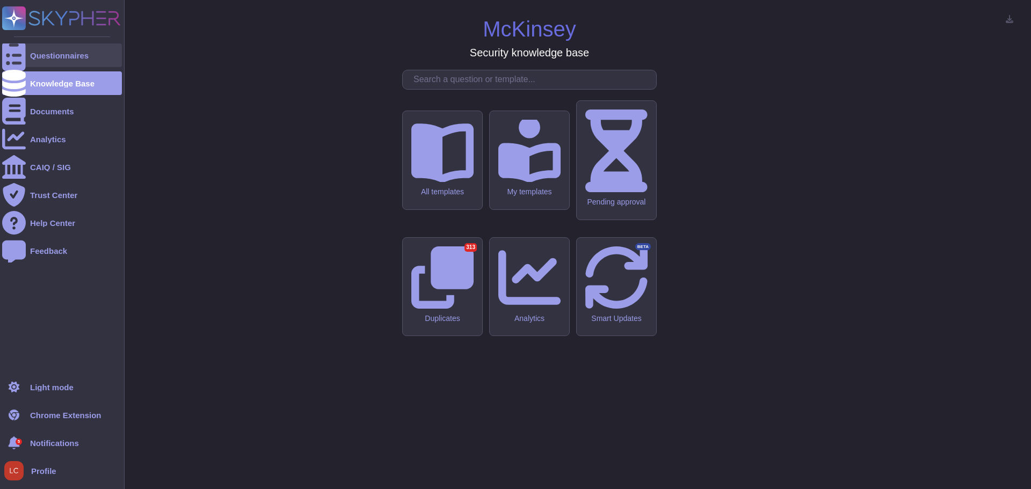
click at [68, 59] on div "Questionnaires" at bounding box center [59, 56] width 59 height 8
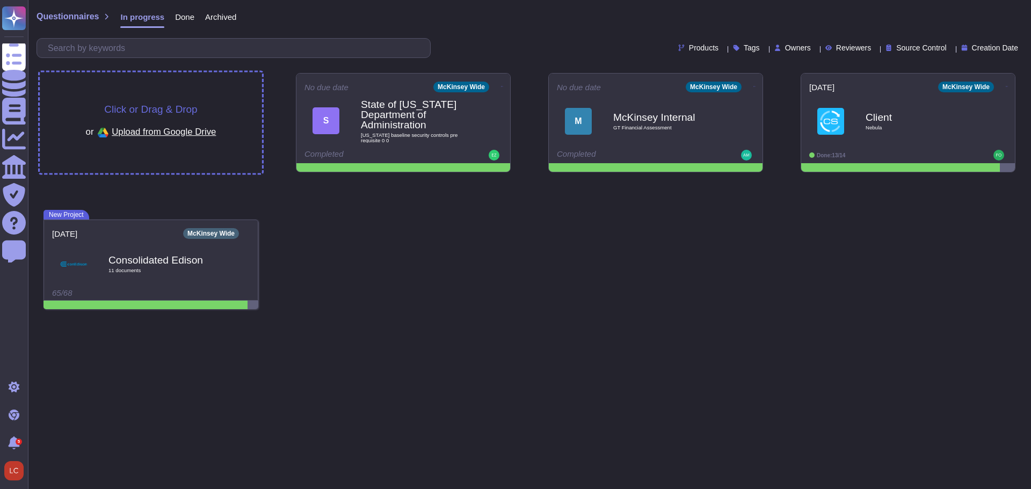
click at [154, 97] on div "Click or Drag & Drop or Upload from Google Drive" at bounding box center [151, 122] width 222 height 101
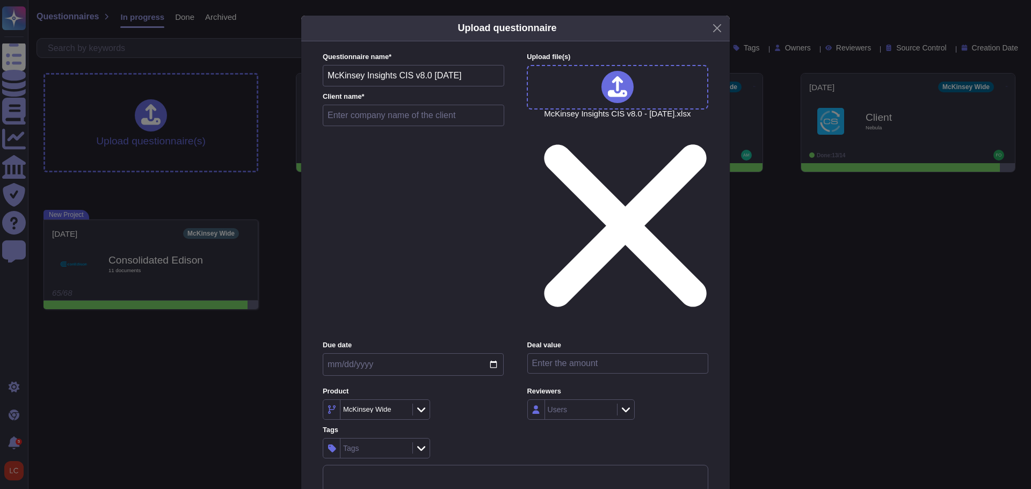
click at [370, 126] on input "text" at bounding box center [413, 115] width 181 height 21
type input "[PERSON_NAME]"
click at [493, 353] on input "date" at bounding box center [413, 364] width 181 height 23
type input "[DATE]"
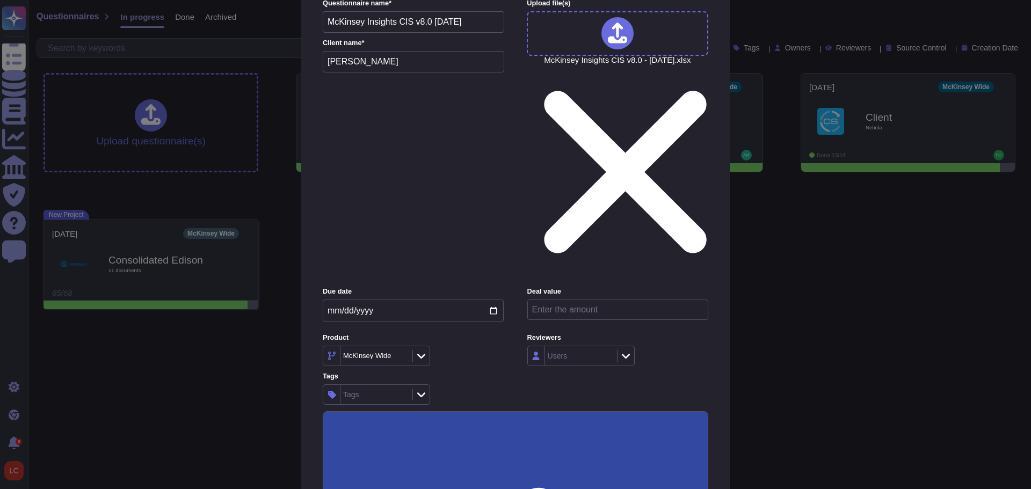
scroll to position [56, 0]
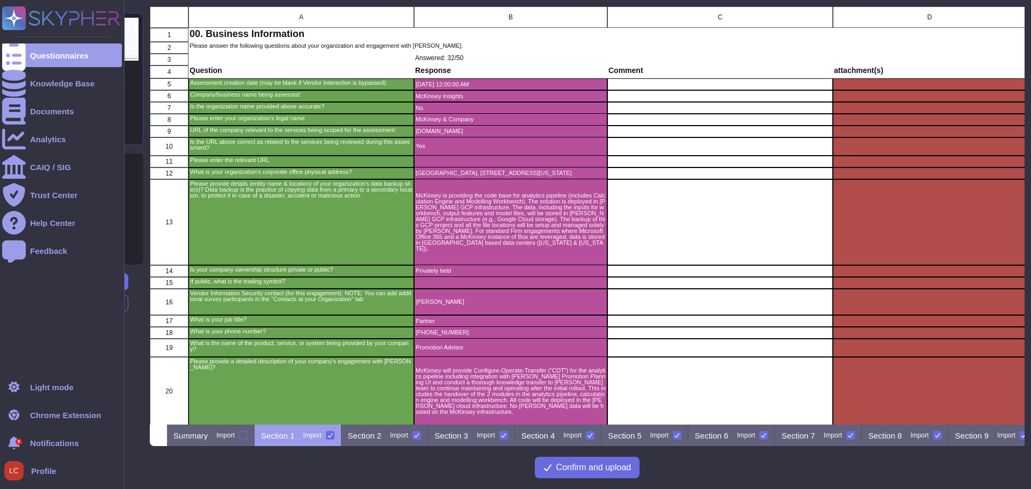
scroll to position [410, 866]
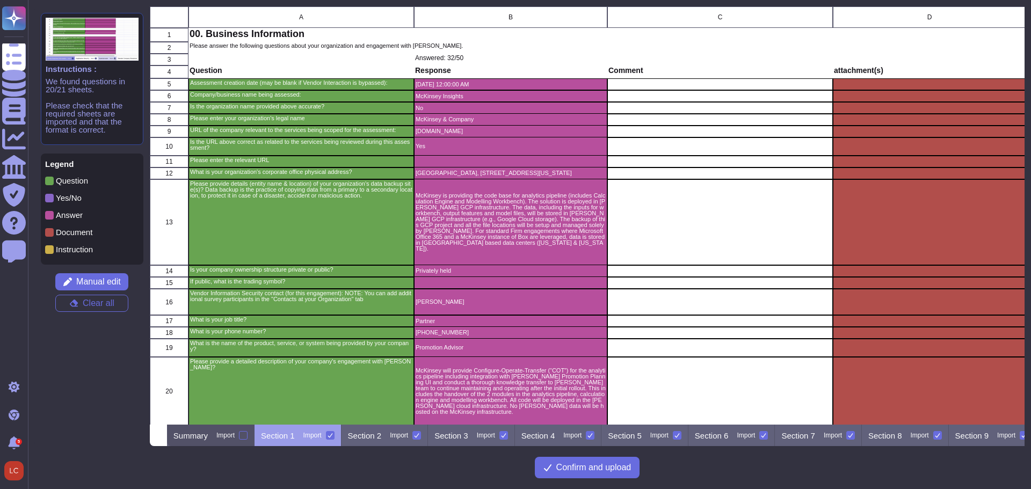
click at [208, 435] on p "Summary" at bounding box center [190, 436] width 34 height 8
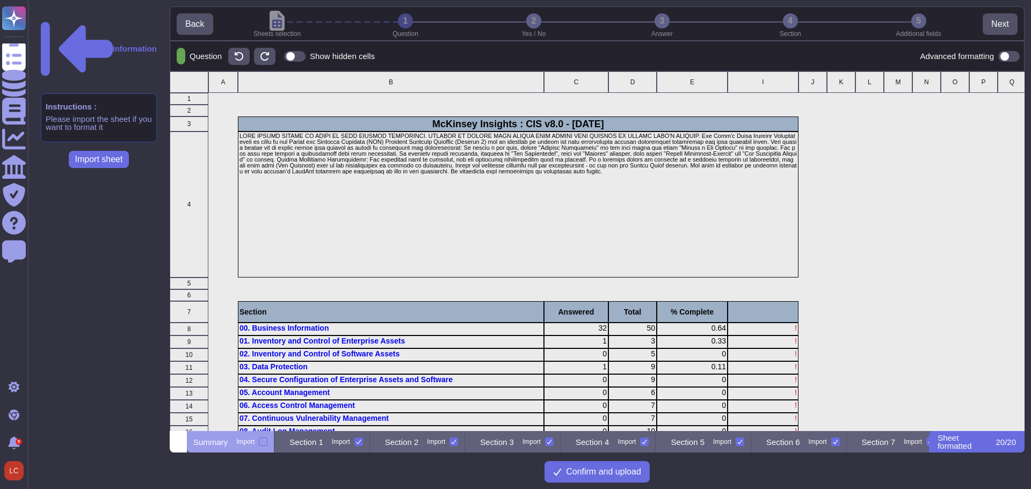
scroll to position [352, 847]
click at [323, 442] on p "Section 1" at bounding box center [306, 442] width 34 height 8
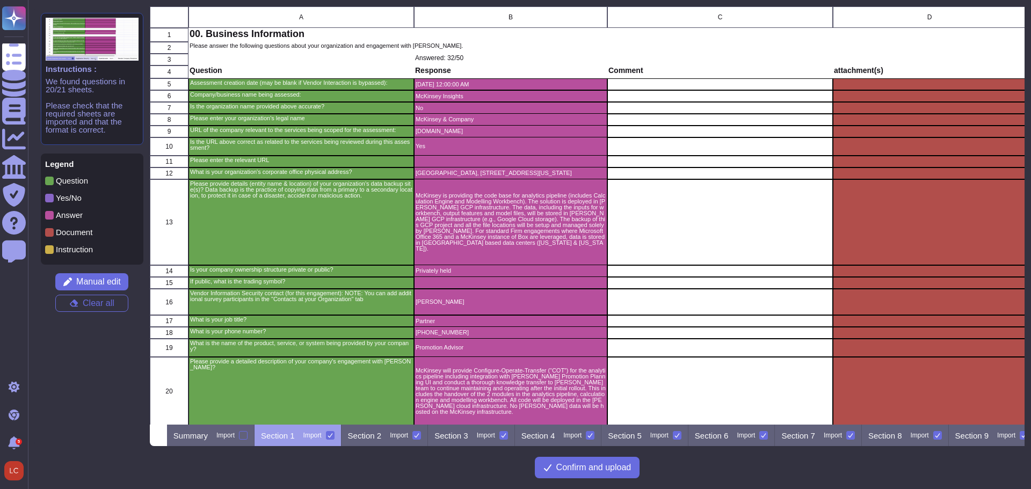
scroll to position [410, 866]
click at [382, 439] on p "Section 2" at bounding box center [365, 436] width 34 height 8
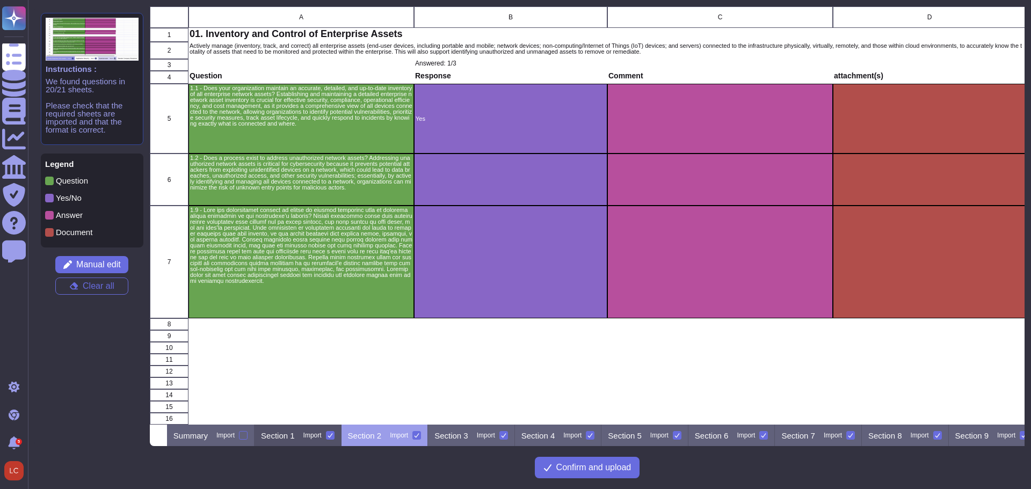
click at [295, 434] on p "Section 1" at bounding box center [278, 436] width 34 height 8
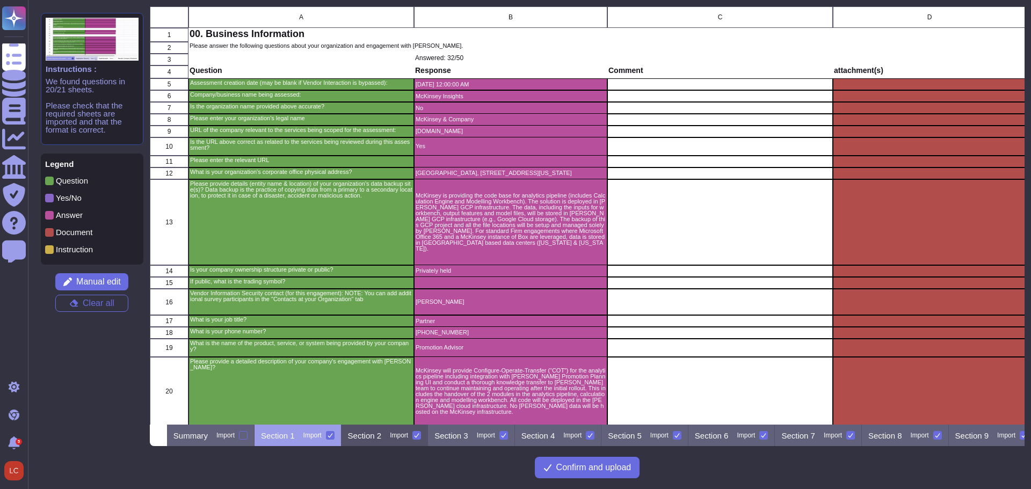
drag, startPoint x: 414, startPoint y: 439, endPoint x: 492, endPoint y: 440, distance: 78.4
click at [417, 439] on div "Section 2 Import" at bounding box center [384, 435] width 87 height 21
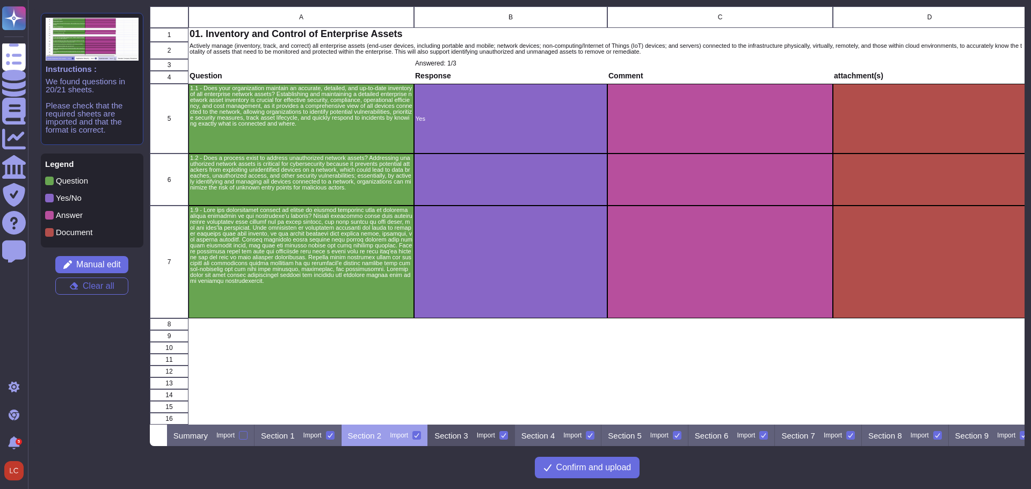
click at [468, 436] on p "Section 3" at bounding box center [451, 436] width 34 height 8
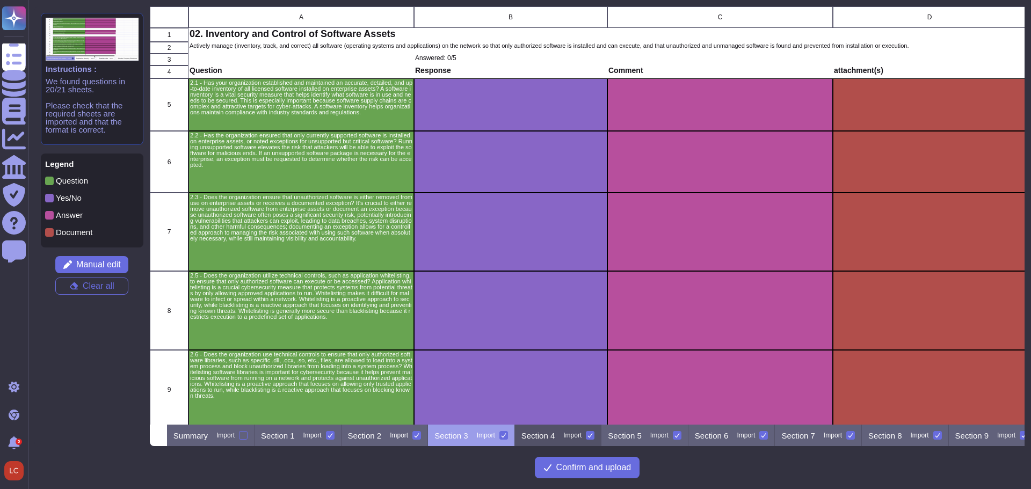
drag, startPoint x: 568, startPoint y: 436, endPoint x: 594, endPoint y: 438, distance: 26.4
click at [555, 436] on p "Section 4" at bounding box center [538, 436] width 34 height 8
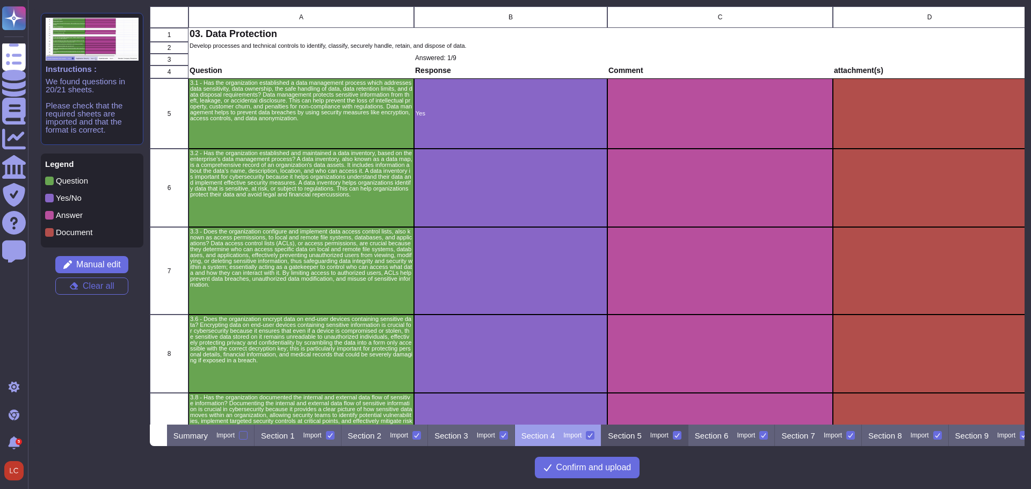
drag, startPoint x: 658, startPoint y: 437, endPoint x: 699, endPoint y: 438, distance: 41.3
click at [642, 438] on p "Section 5" at bounding box center [625, 436] width 34 height 8
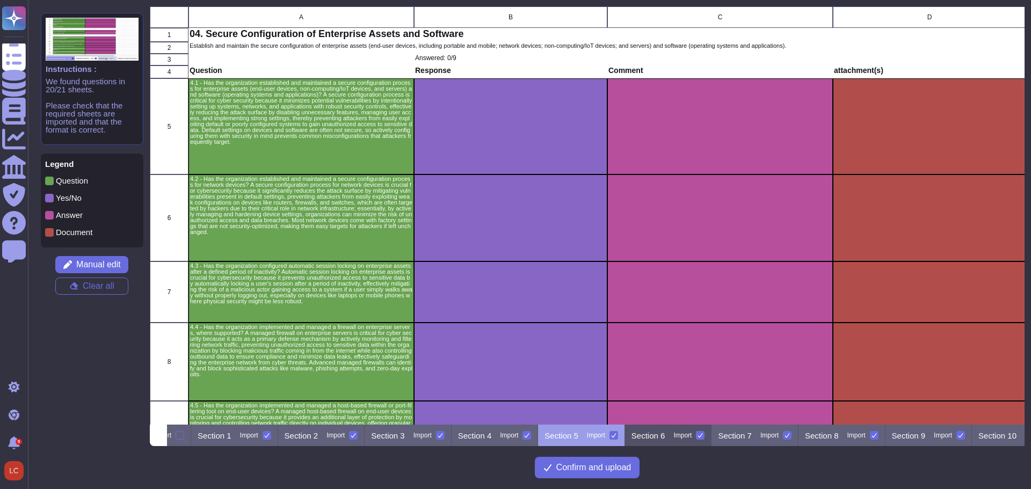
click at [665, 436] on p "Section 6" at bounding box center [648, 436] width 34 height 8
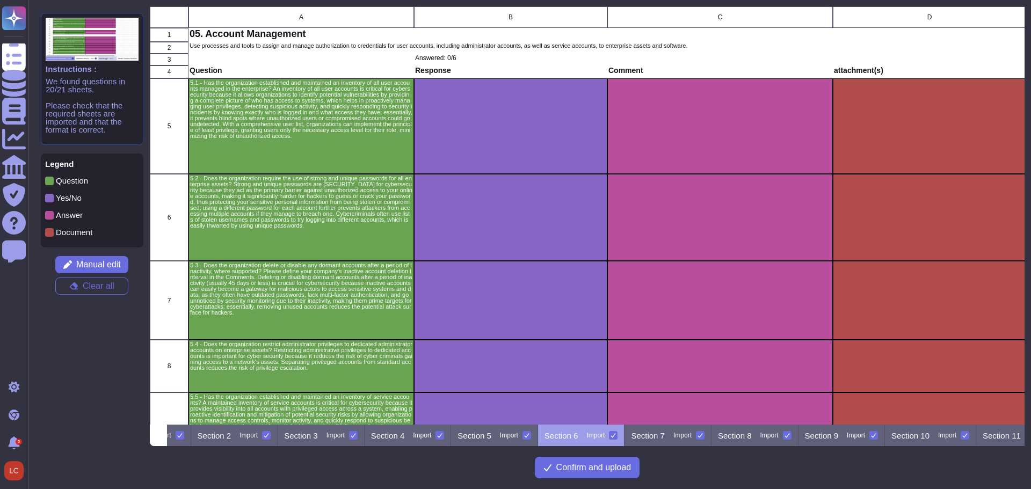
click at [665, 436] on p "Section 7" at bounding box center [648, 436] width 34 height 8
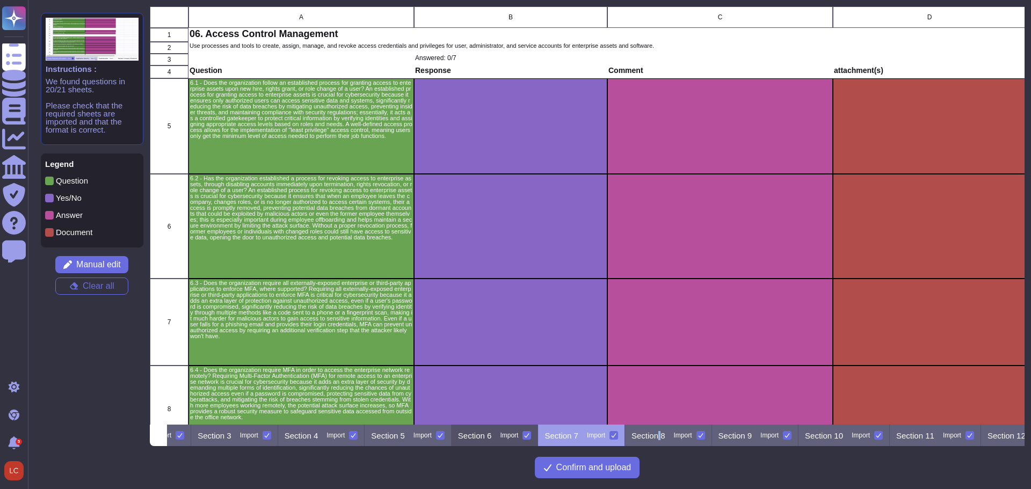
click at [665, 436] on p "Section 8" at bounding box center [648, 436] width 34 height 8
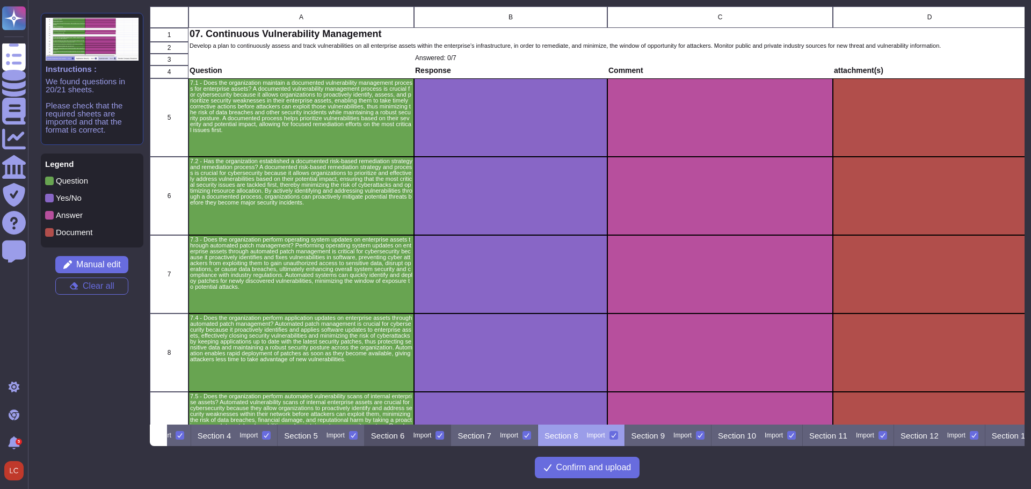
click at [665, 436] on p "Section 9" at bounding box center [648, 436] width 34 height 8
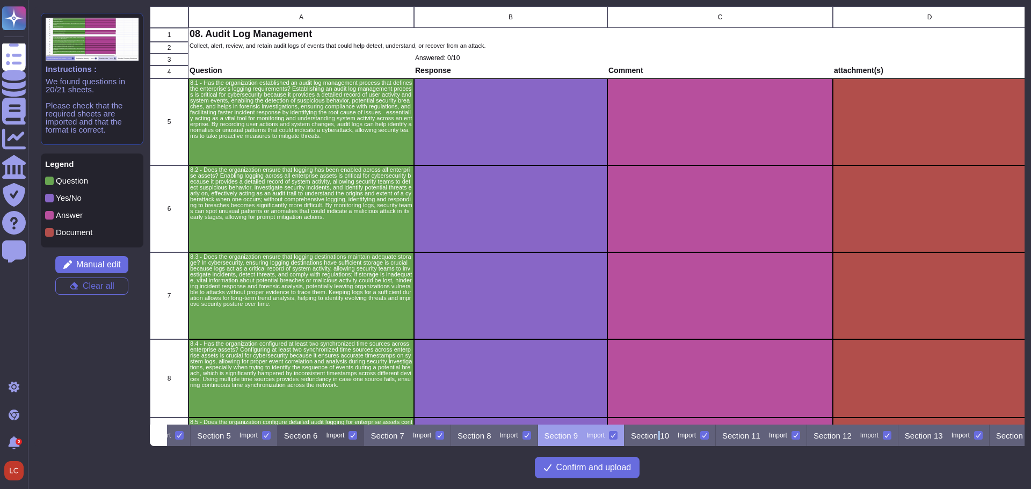
click at [669, 436] on p "Section 10" at bounding box center [650, 436] width 38 height 8
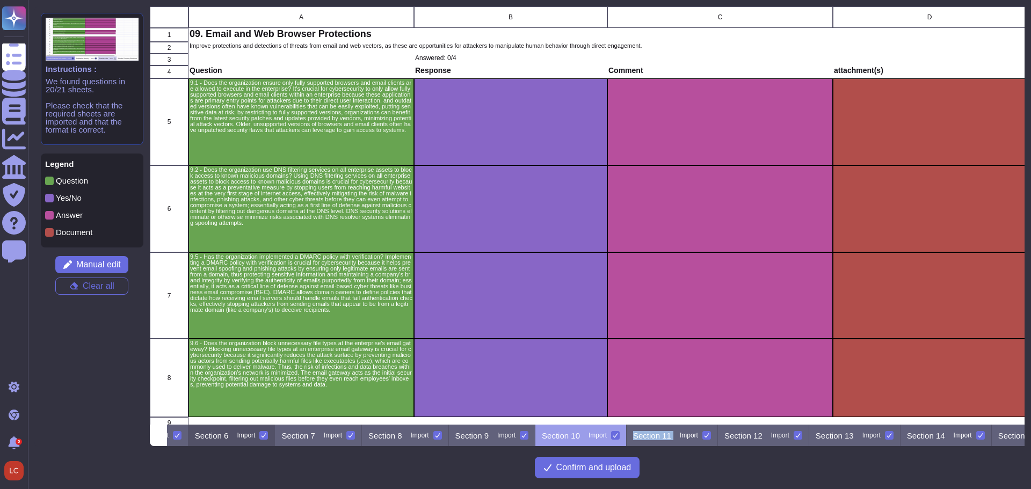
click at [671, 436] on p "Section 11" at bounding box center [652, 436] width 38 height 8
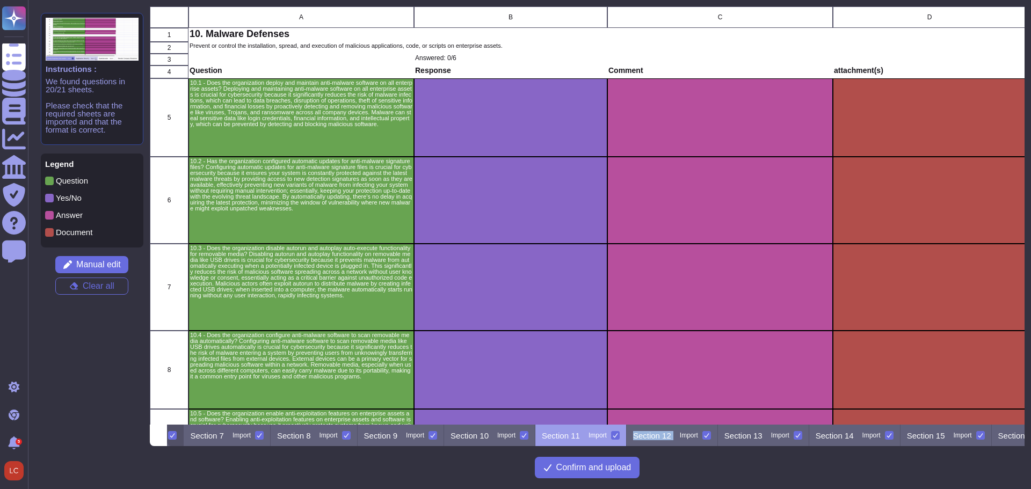
click at [671, 436] on p "Section 12" at bounding box center [652, 436] width 38 height 8
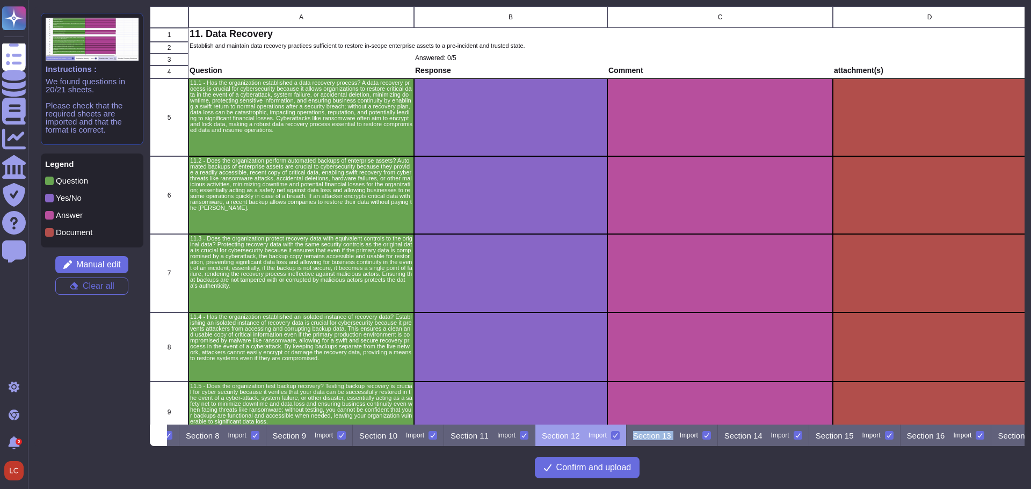
click at [671, 436] on p "Section 13" at bounding box center [652, 436] width 38 height 8
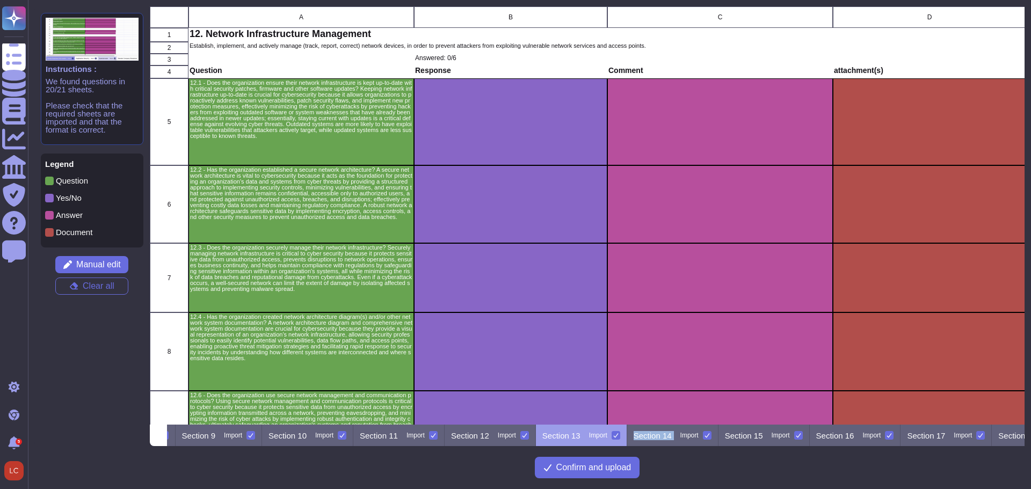
click at [672, 436] on p "Section 14" at bounding box center [652, 436] width 38 height 8
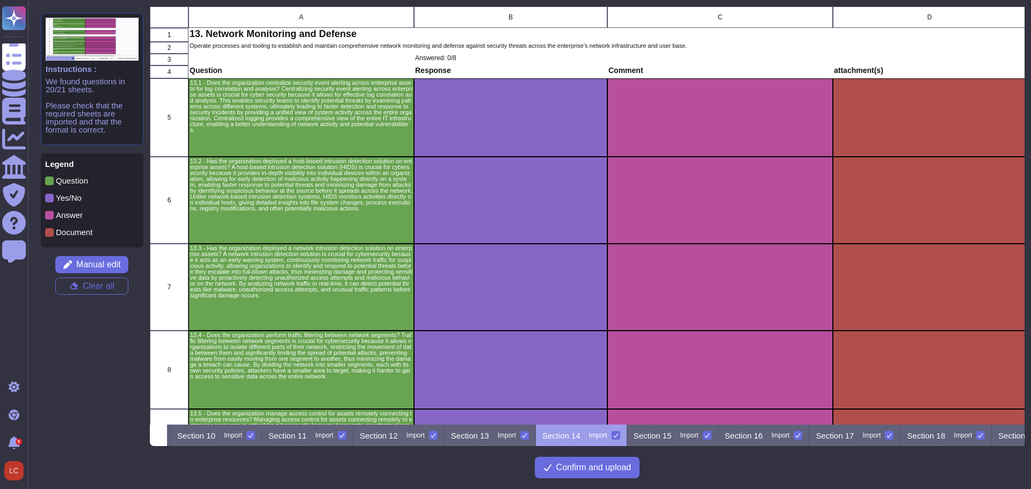
click at [672, 436] on p "Section 15" at bounding box center [652, 436] width 38 height 8
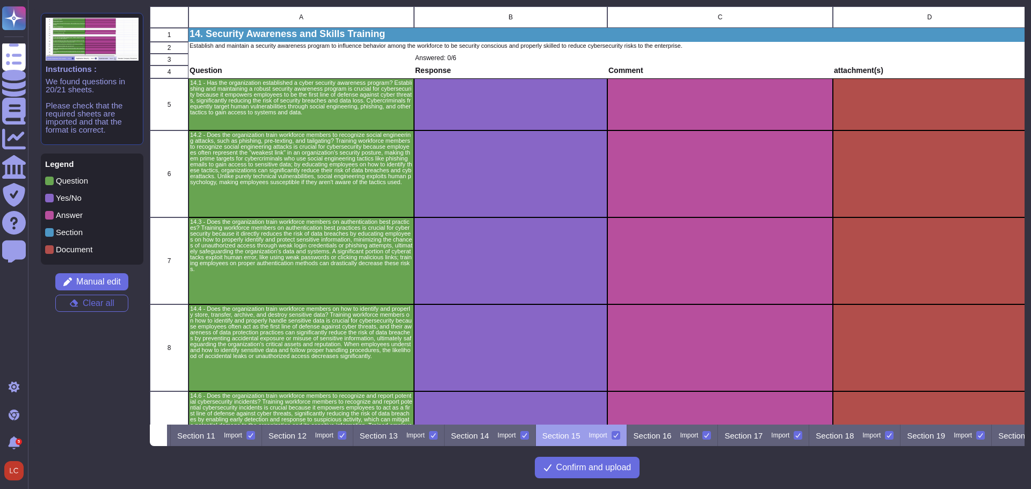
click at [672, 436] on p "Section 16" at bounding box center [652, 436] width 38 height 8
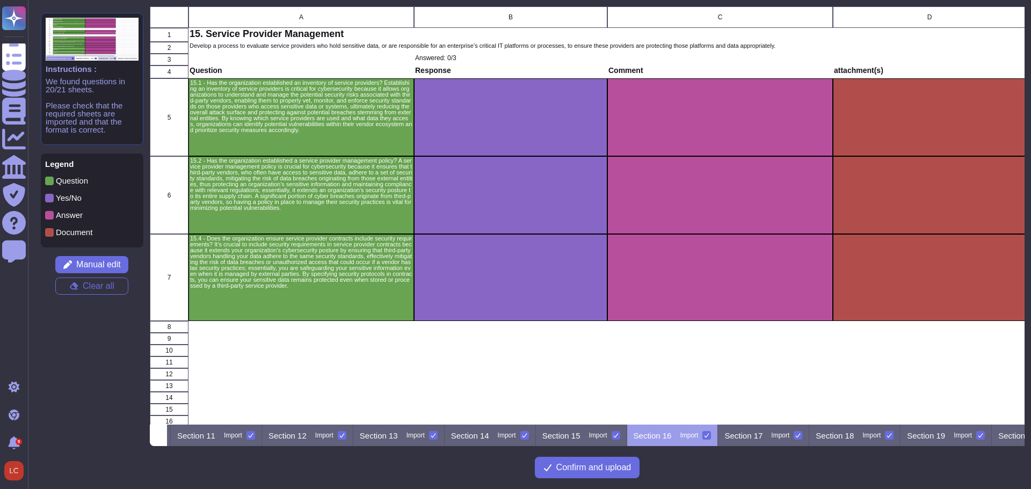
scroll to position [0, 1042]
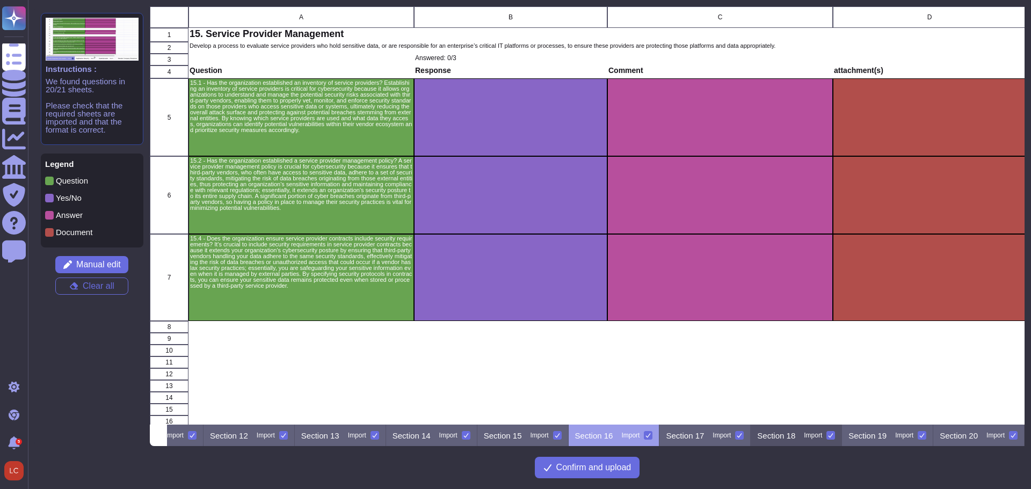
click at [780, 436] on p "Section 18" at bounding box center [776, 436] width 38 height 8
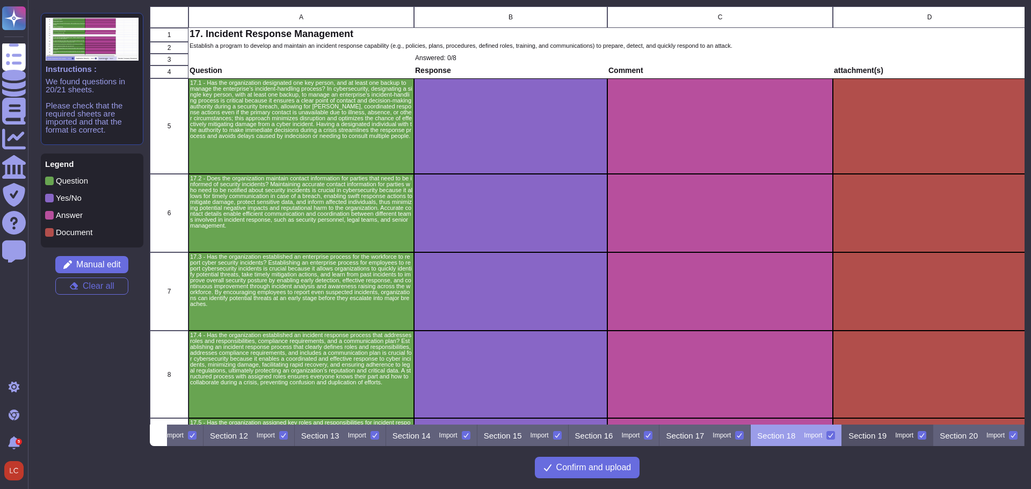
drag, startPoint x: 871, startPoint y: 433, endPoint x: 881, endPoint y: 433, distance: 10.7
click at [873, 433] on p "Section 19" at bounding box center [867, 436] width 38 height 8
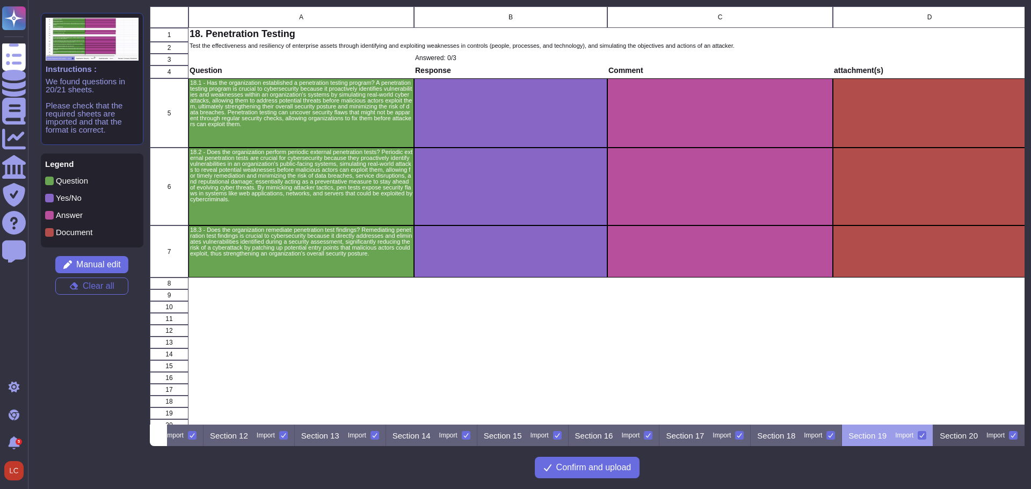
click at [966, 435] on p "Section 20" at bounding box center [958, 436] width 38 height 8
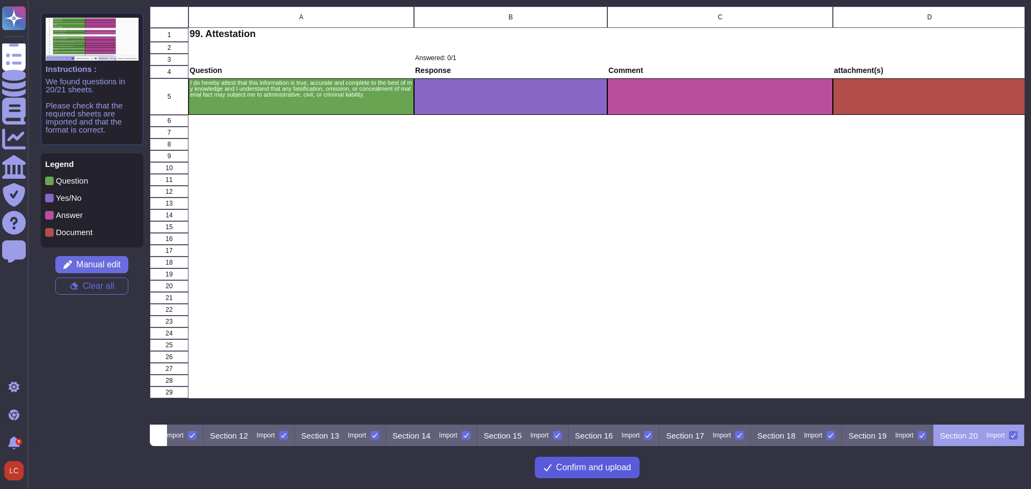
click at [594, 470] on span "Confirm and upload" at bounding box center [593, 467] width 75 height 9
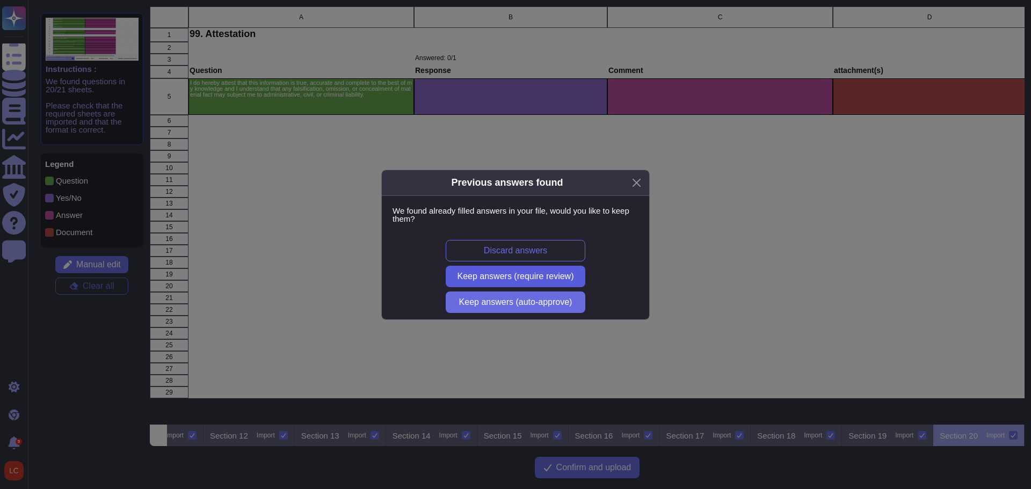
click at [505, 278] on span "Keep answers (require review)" at bounding box center [515, 276] width 116 height 9
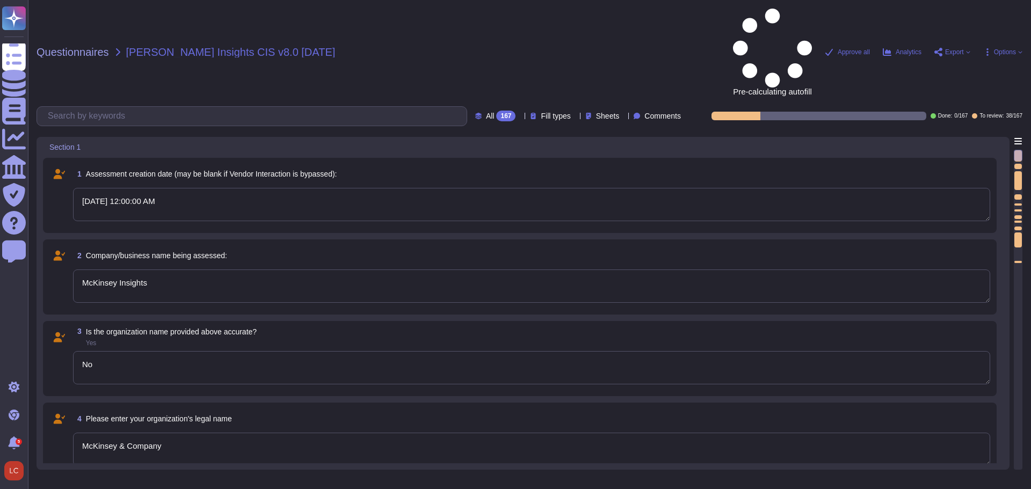
type textarea "[DATE] 12:00:00 AM"
type textarea "McKinsey Insights"
type textarea "No"
type textarea "McKinsey & Company"
type textarea "[DOMAIN_NAME]"
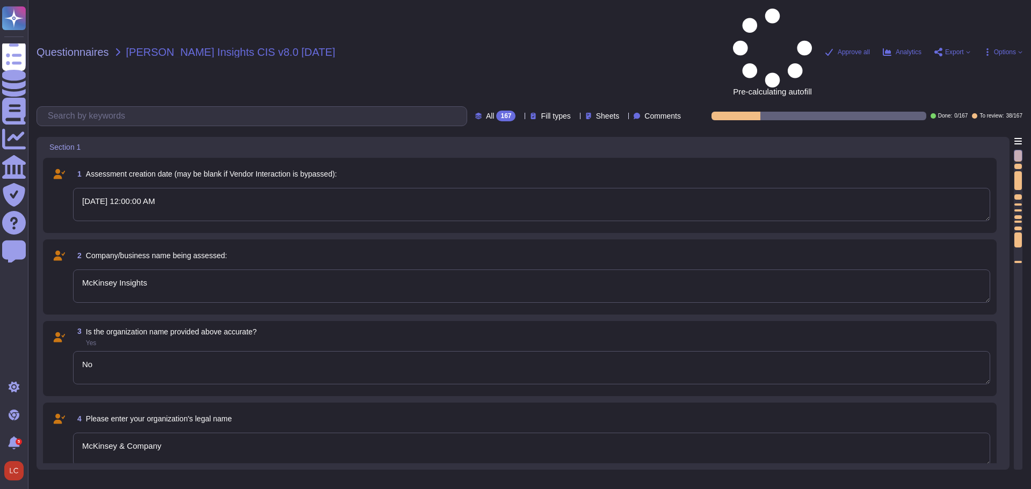
type textarea "Yes"
type textarea "[GEOGRAPHIC_DATA], [STREET_ADDRESS][US_STATE]"
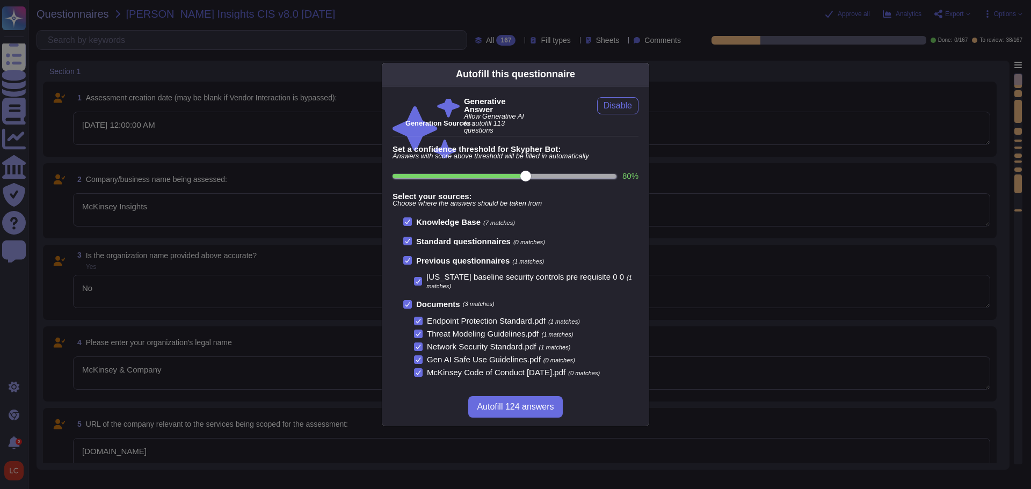
scroll to position [1, 0]
click at [515, 405] on span "Autofill 124 answers" at bounding box center [515, 407] width 77 height 9
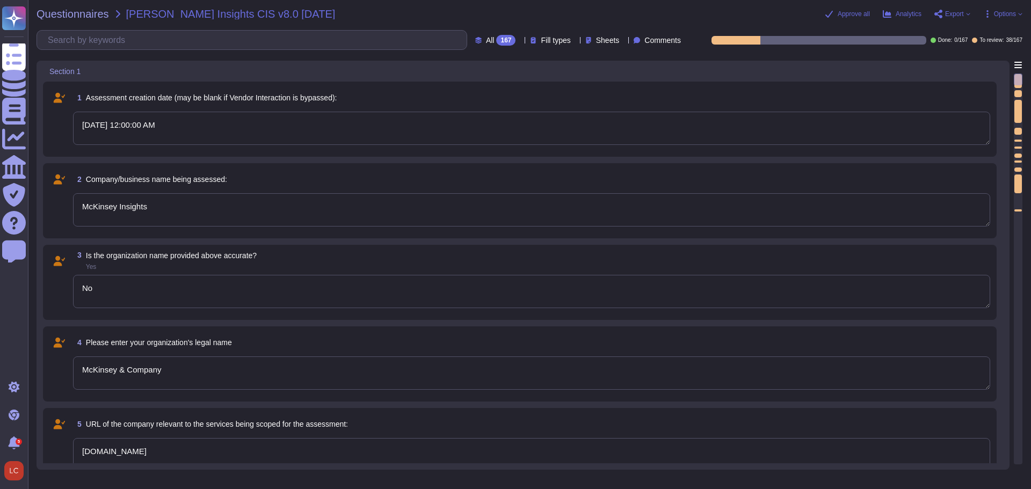
type textarea "[URL][DOMAIN_NAME]"
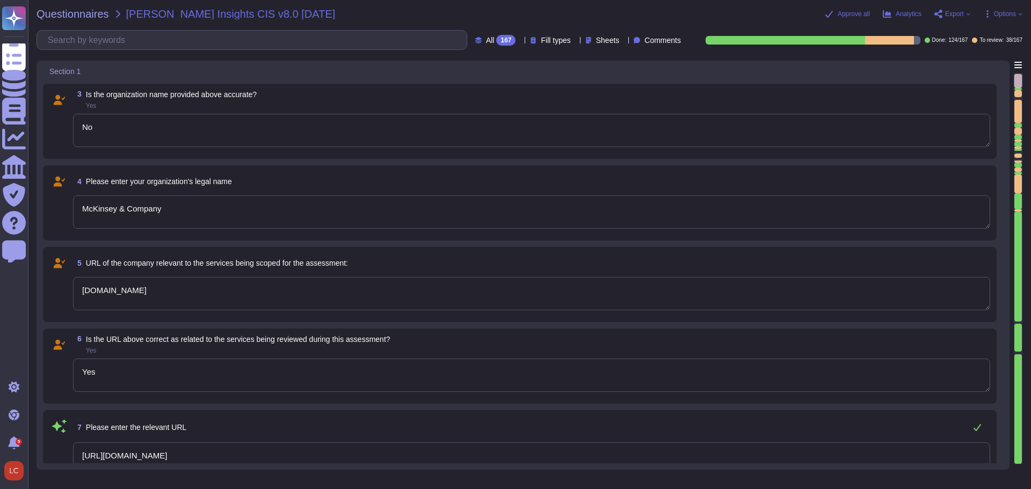
type textarea "McKinsey is providing the code base for analytics pipeline (includes Calculatio…"
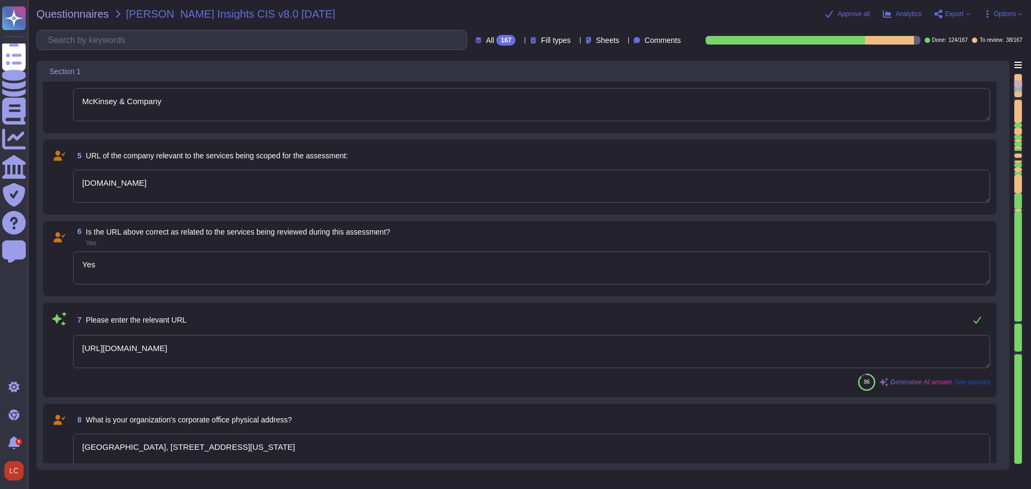
type textarea "Privately held"
type textarea "[PERSON_NAME]"
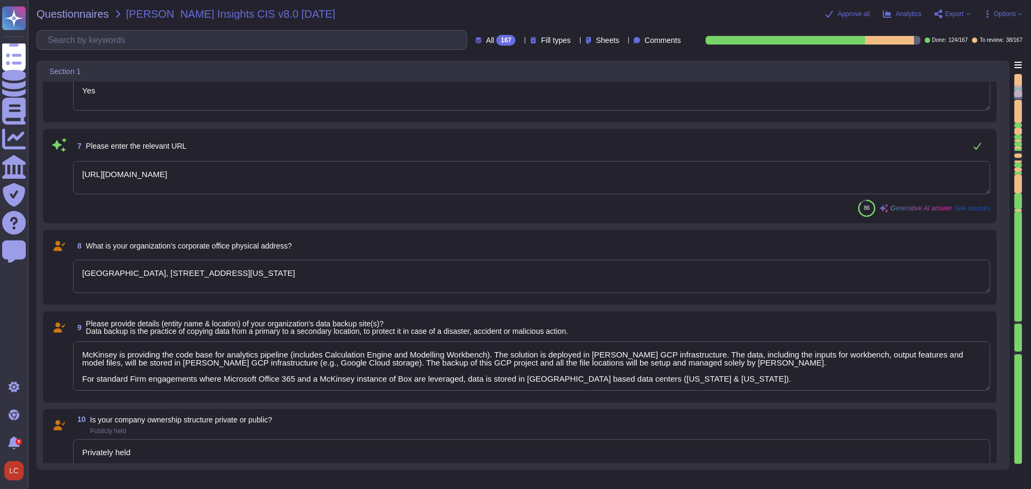
type textarea "McKinsey is providing the code base for analytics pipeline (includes Calculatio…"
type textarea "Partner"
type textarea "[PHONE_NUMBER]"
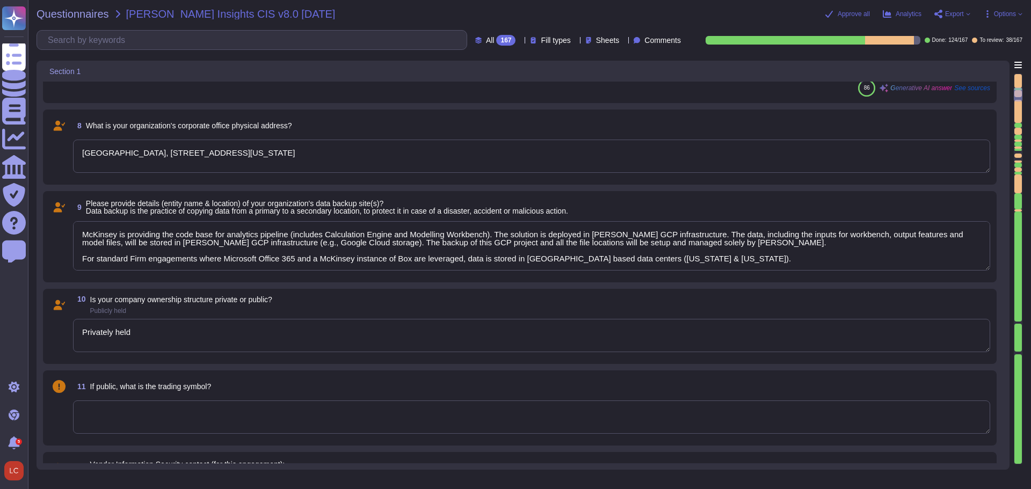
type textarea "McKinsey is providing the code base for analytics pipeline (includes Calculatio…"
type textarea "Promotion Advisor"
type textarea "McKinsey will provide Configure-Operate-Transfer (“COT”) for the analytics pipe…"
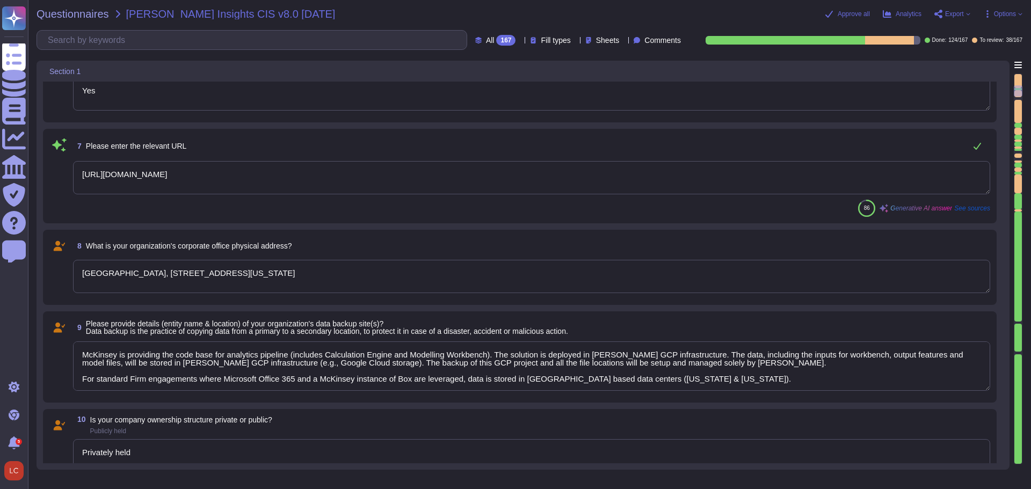
type textarea "McKinsey is providing the code base for analytics pipeline (includes Calculatio…"
type textarea "No"
type textarea "McKinsey & Company"
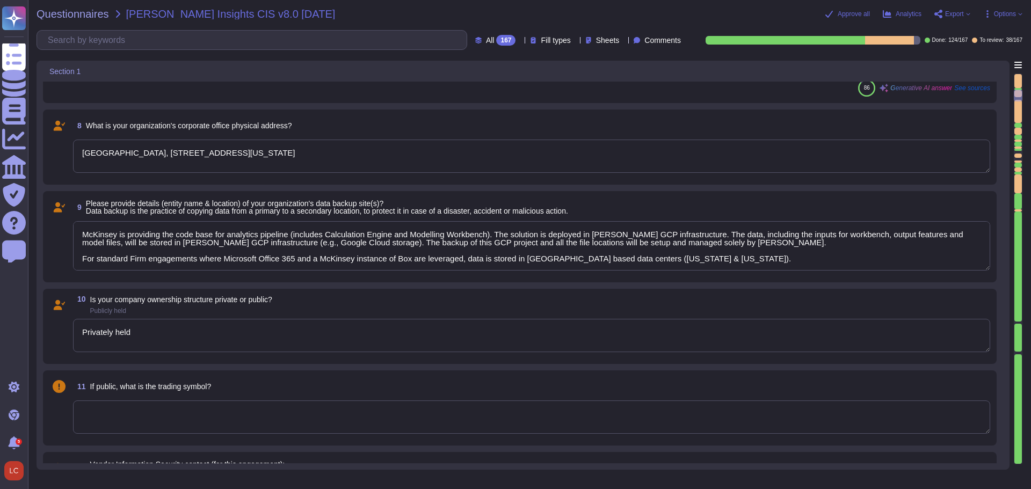
type textarea "McKinsey is providing the code base for analytics pipeline (includes Calculatio…"
type textarea "Promotion Advisor"
type textarea "McKinsey will provide Configure-Operate-Transfer (“COT”) for the analytics pipe…"
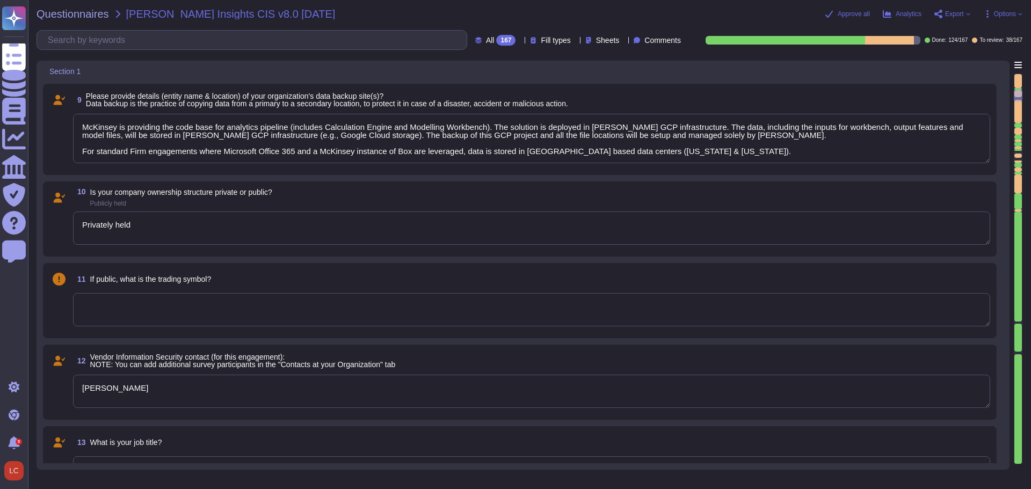
type textarea "McKinsey is providing the code base for analytics pipeline (includes Calculatio…"
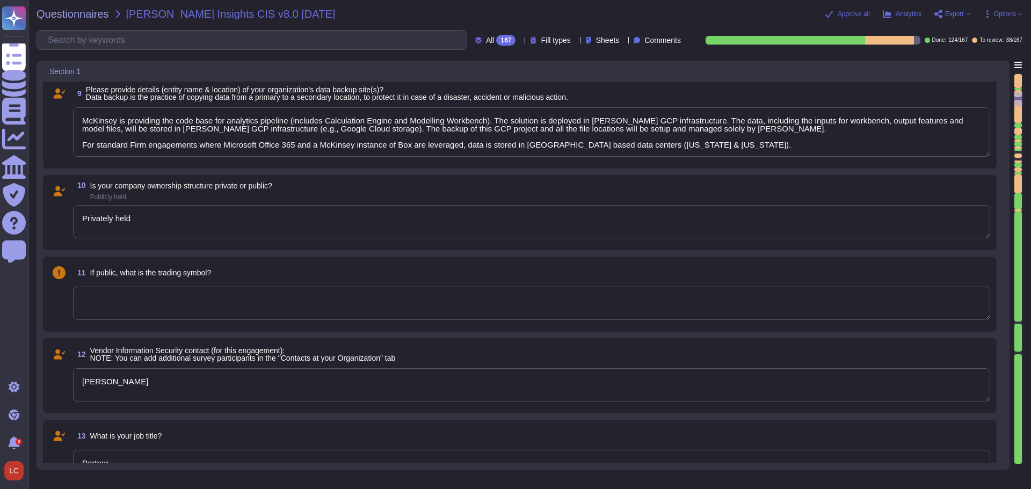
type textarea "Yes"
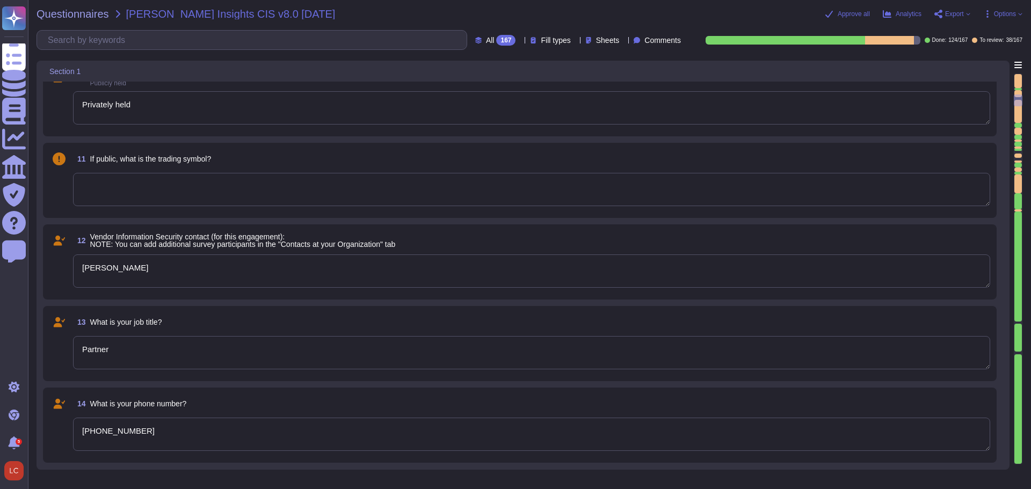
type textarea "McKinsey is providing the code base for analytics pipeline (includes Calculatio…"
type textarea "Yes - First-party coverage"
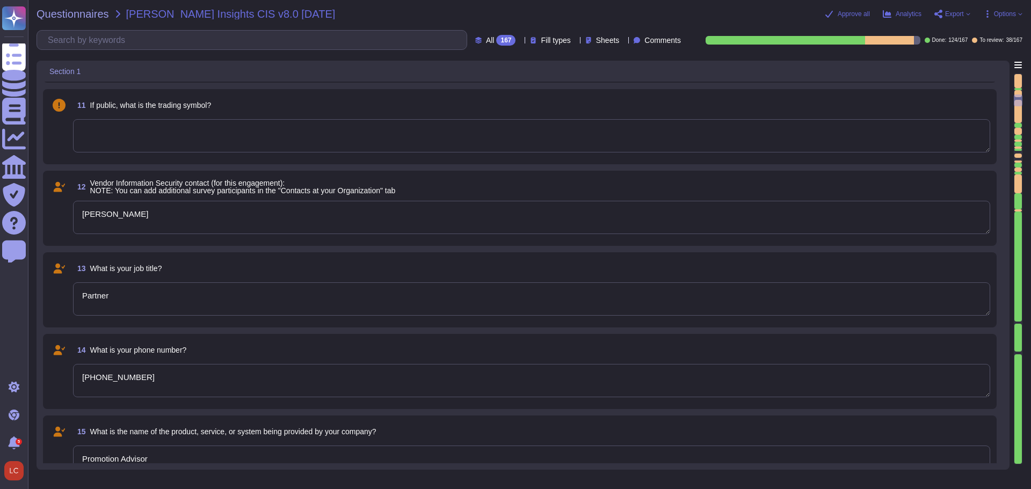
type textarea "McKinsey is providing the code base for analytics pipeline (includes Calculatio…"
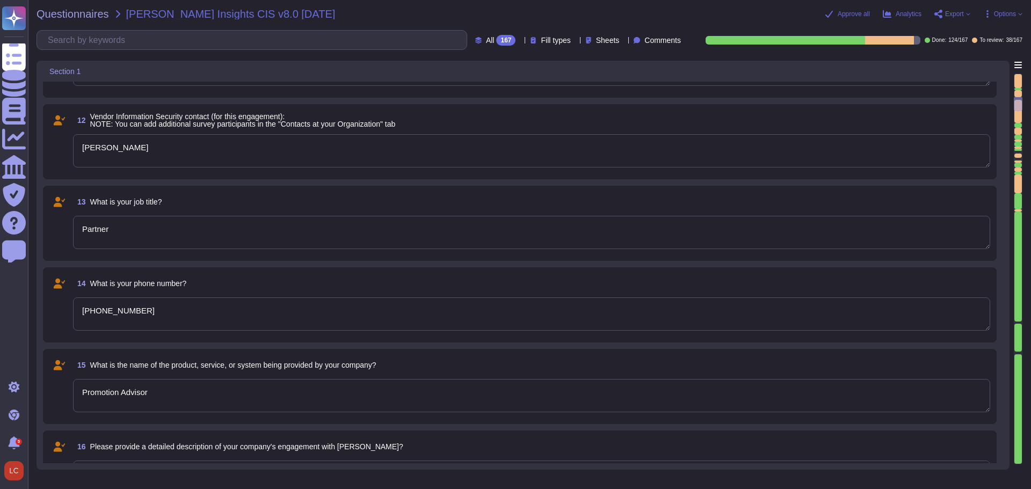
type textarea "The data accessed on [PERSON_NAME] infrastructure will also include future pric…"
type textarea "McKinsey is providing the code base for analytics pipeline (includes Calculatio…"
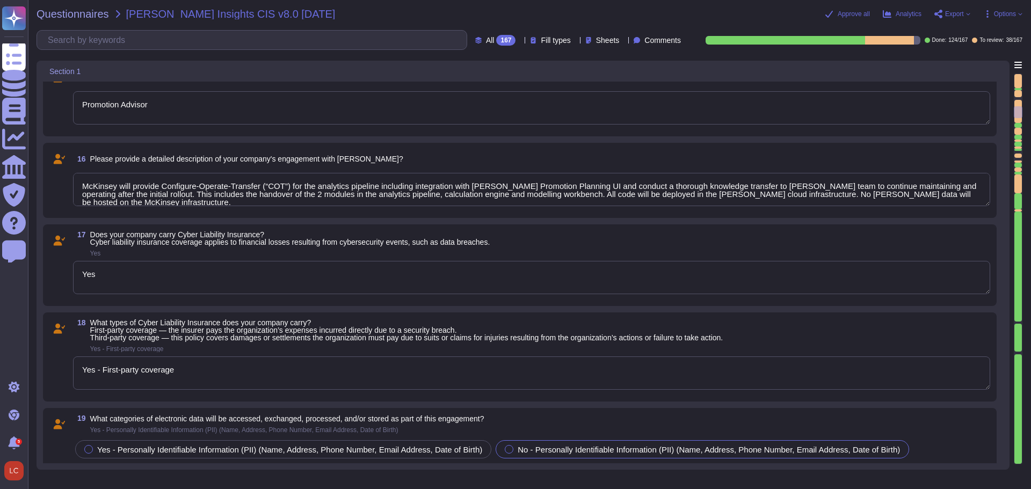
type textarea "The cloud service providers utilized are Amazon Web Services (AWS) and Microsof…"
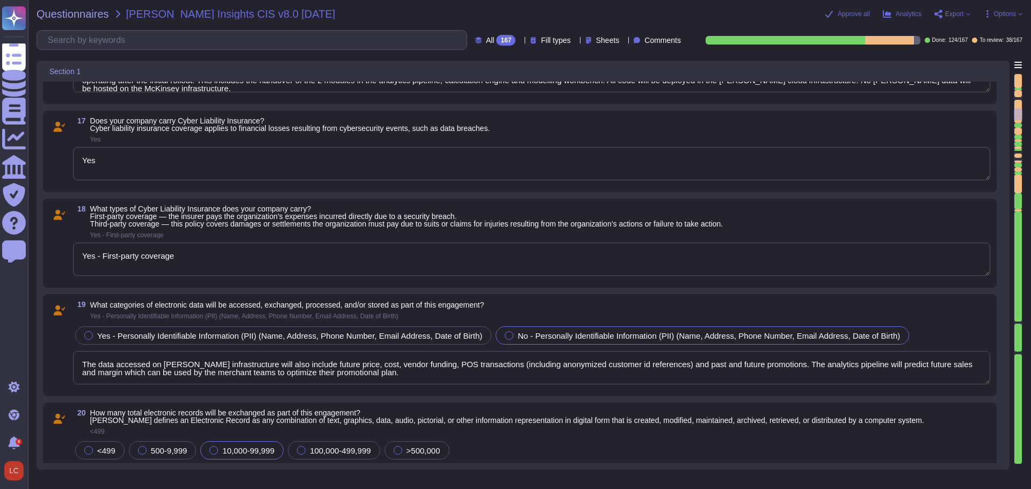
type textarea "Data will be stored, processed, or transmitted in U.S.-based data centers, spec…"
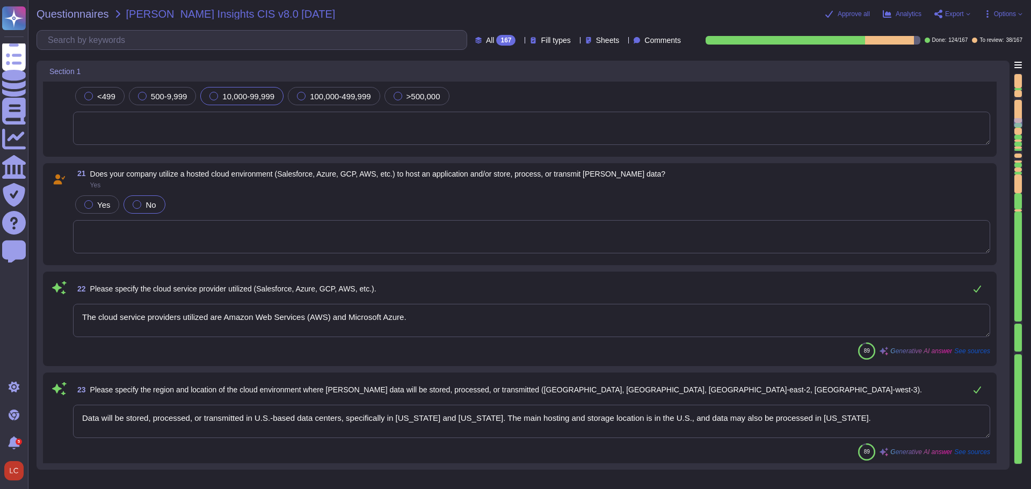
scroll to position [1610, 0]
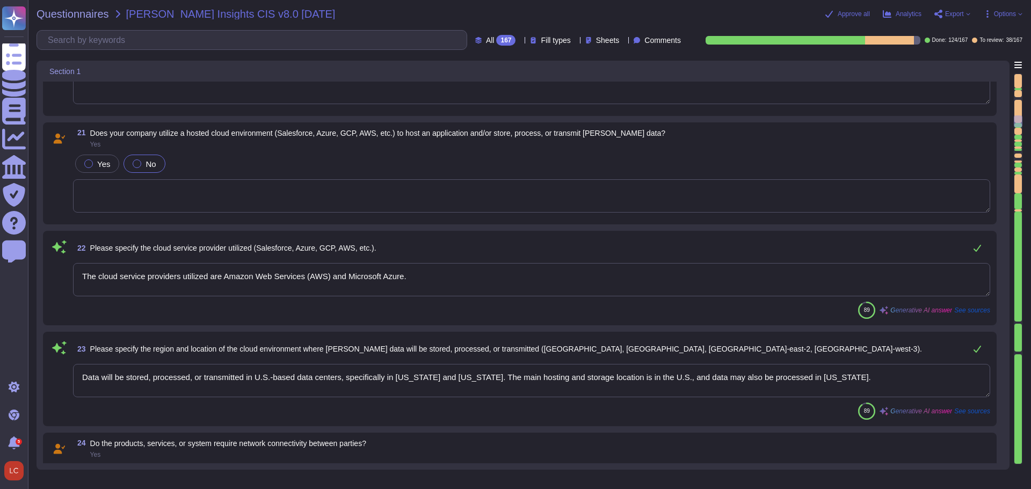
type textarea "McKinsey will provide Configure-Operate-Transfer (“COT”) for the analytics pipe…"
type textarea "Yes"
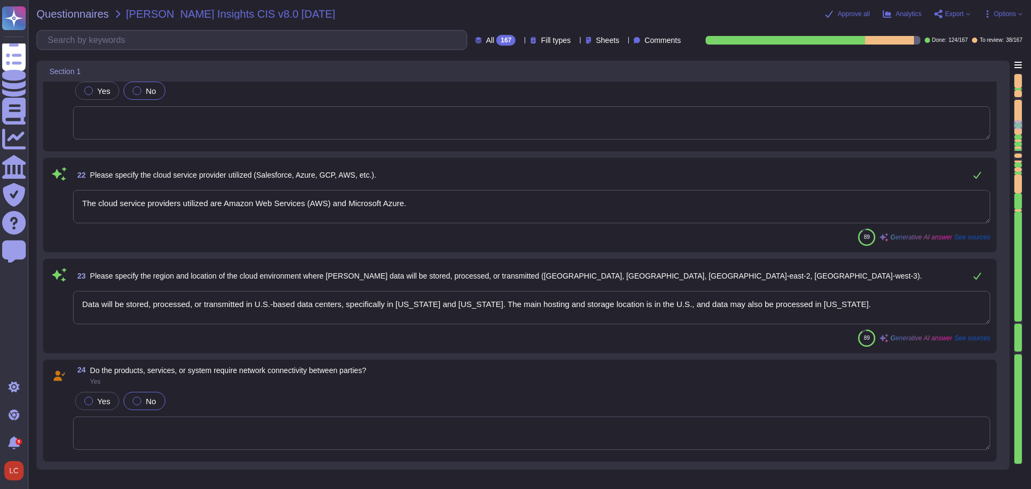
type textarea "The Firm does not accept credit card information that would require it to compl…"
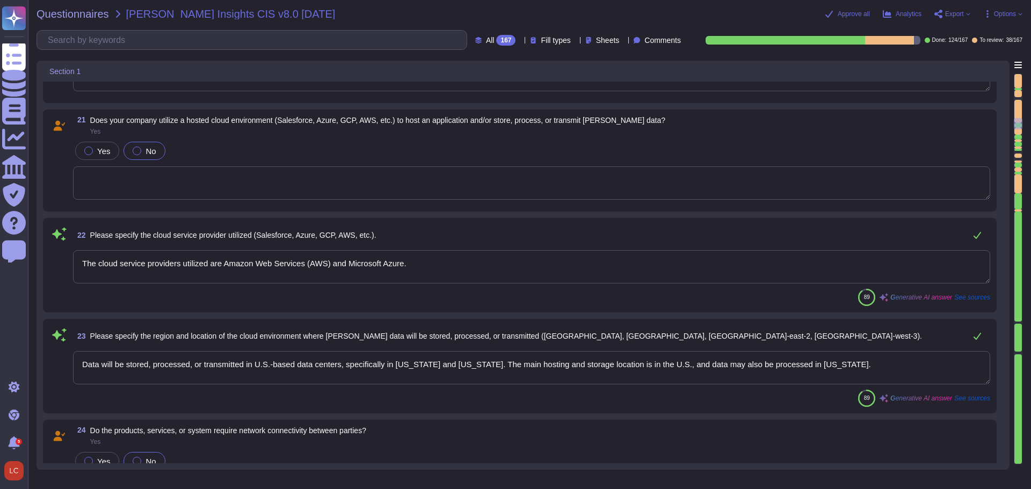
type textarea "Yes - First-party coverage"
click at [59, 231] on icon at bounding box center [59, 234] width 14 height 13
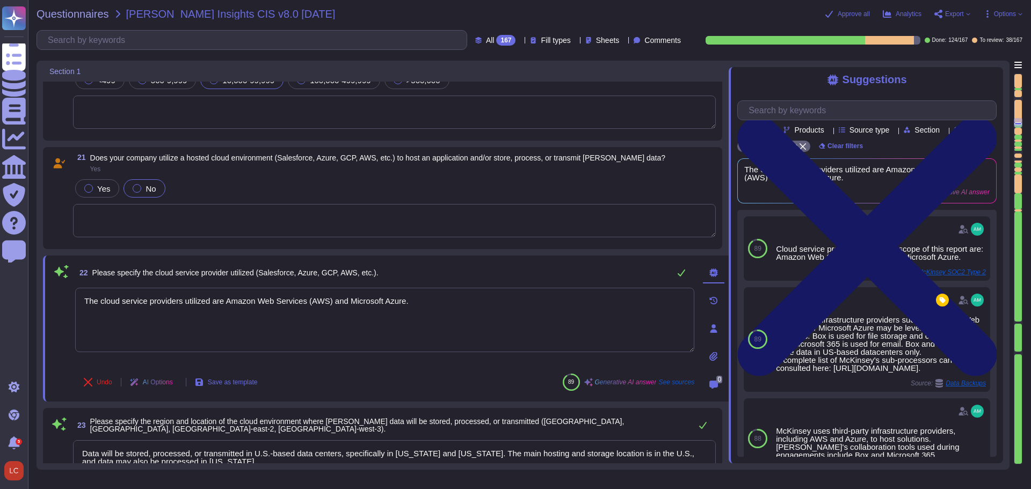
click at [992, 116] on icon at bounding box center [867, 245] width 259 height 259
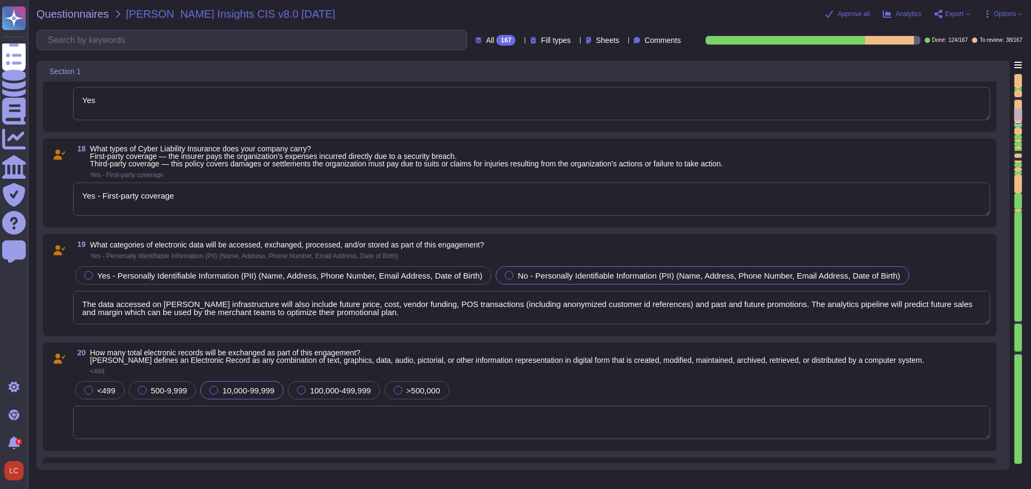
type textarea "[PHONE_NUMBER]"
type textarea "Promotion Advisor"
type textarea "McKinsey will provide Configure-Operate-Transfer (“COT”) for the analytics pipe…"
type textarea "Yes"
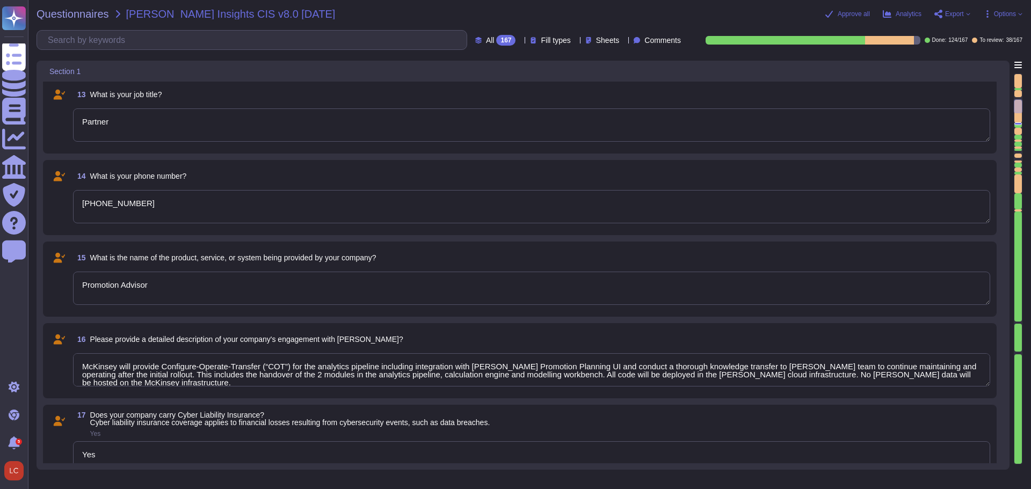
type textarea "McKinsey is providing the code base for analytics pipeline (includes Calculatio…"
type textarea "Privately held"
type textarea "[PERSON_NAME]"
type textarea "Partner"
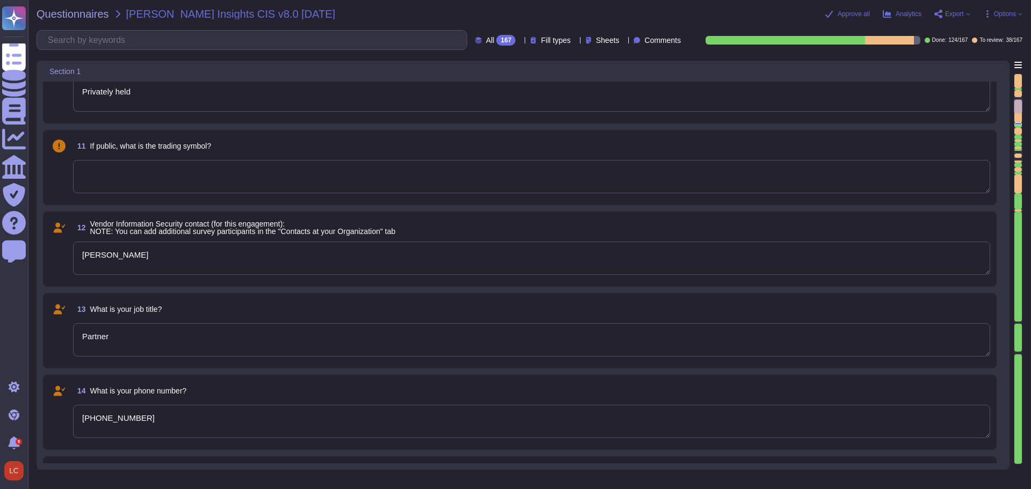
type textarea "McKinsey is providing the code base for analytics pipeline (includes Calculatio…"
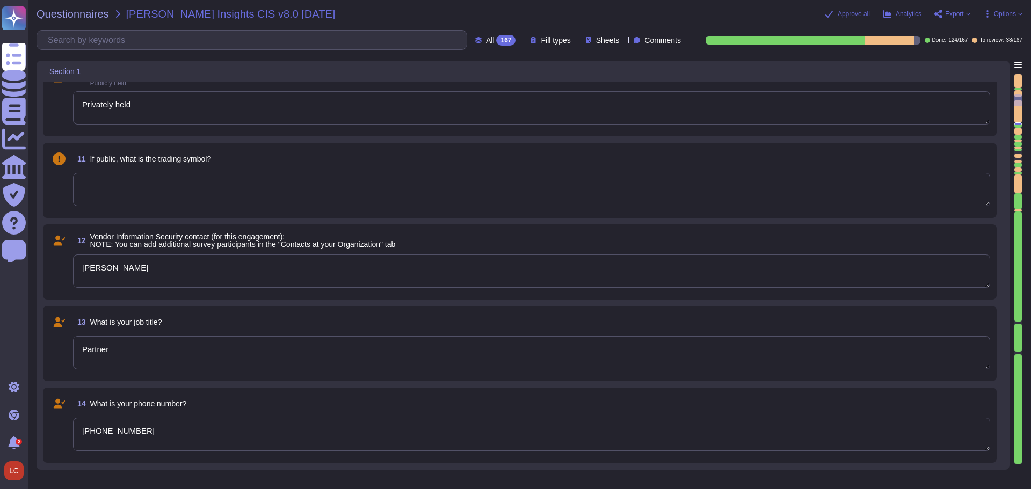
type textarea "[URL][DOMAIN_NAME]"
type textarea "[GEOGRAPHIC_DATA], [STREET_ADDRESS][US_STATE]"
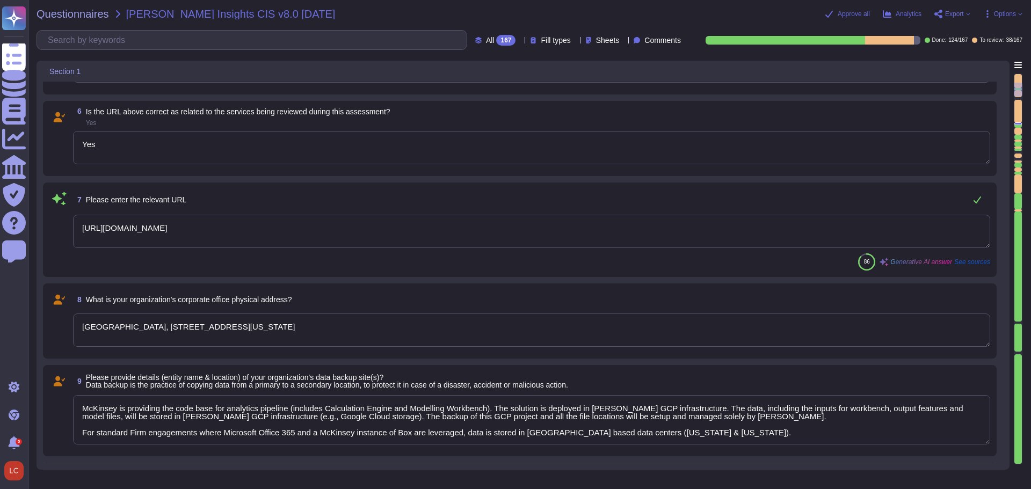
type textarea "McKinsey is providing the code base for analytics pipeline (includes Calculatio…"
type textarea "No"
type textarea "McKinsey & Company"
type textarea "[DOMAIN_NAME]"
type textarea "Yes"
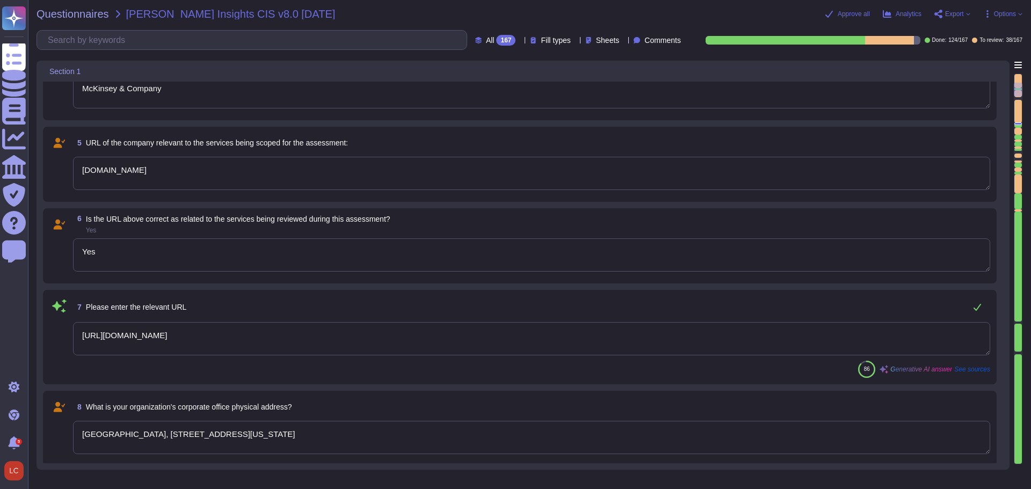
type textarea "McKinsey is providing the code base for analytics pipeline (includes Calculatio…"
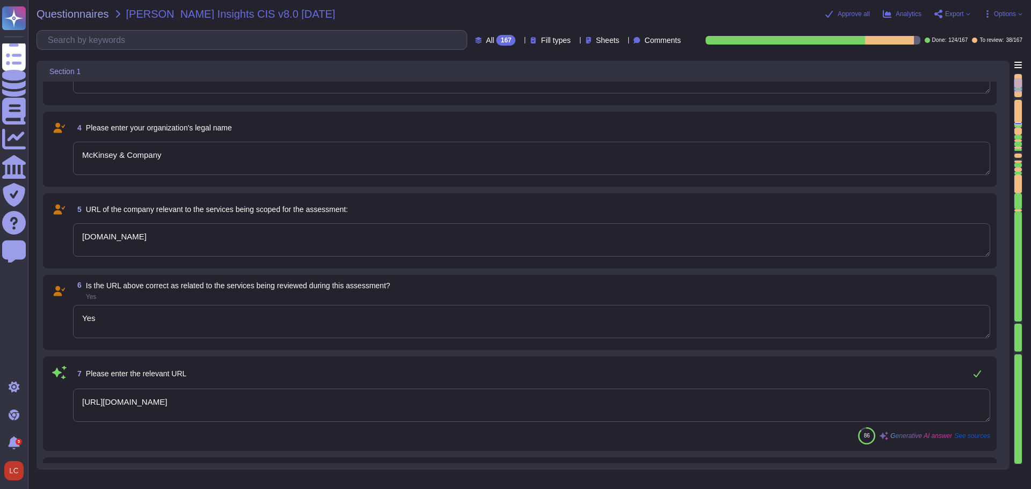
type textarea "[DATE] 12:00:00 AM"
type textarea "McKinsey Insights"
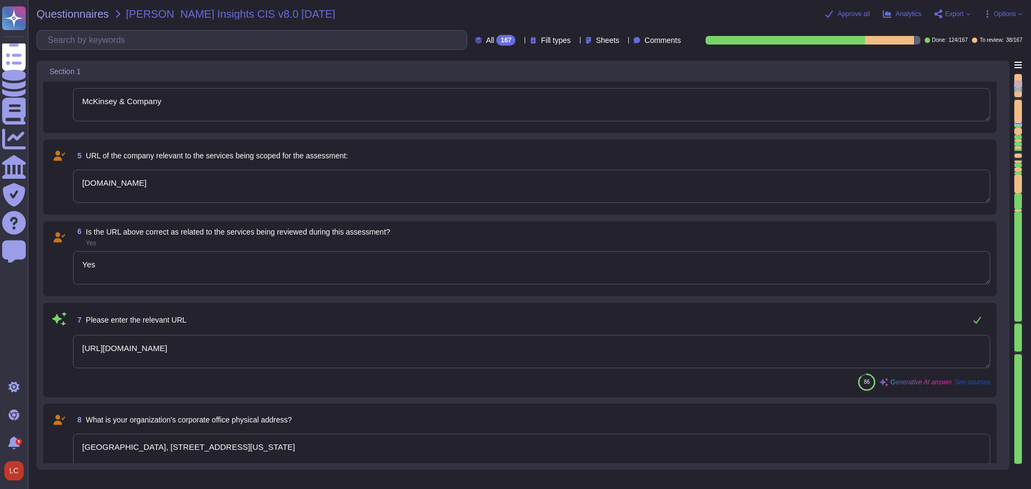
type textarea "McKinsey is providing the code base for analytics pipeline (includes Calculatio…"
type textarea "[PERSON_NAME]"
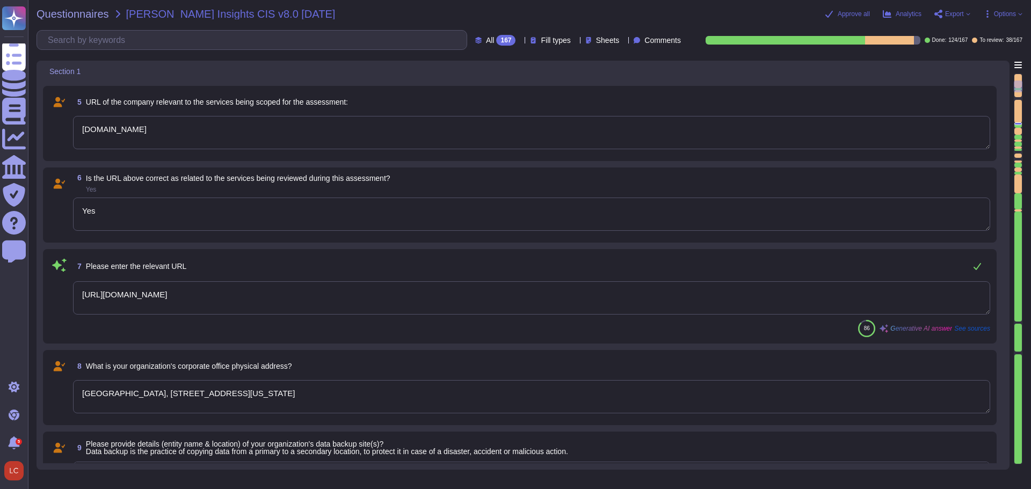
scroll to position [376, 0]
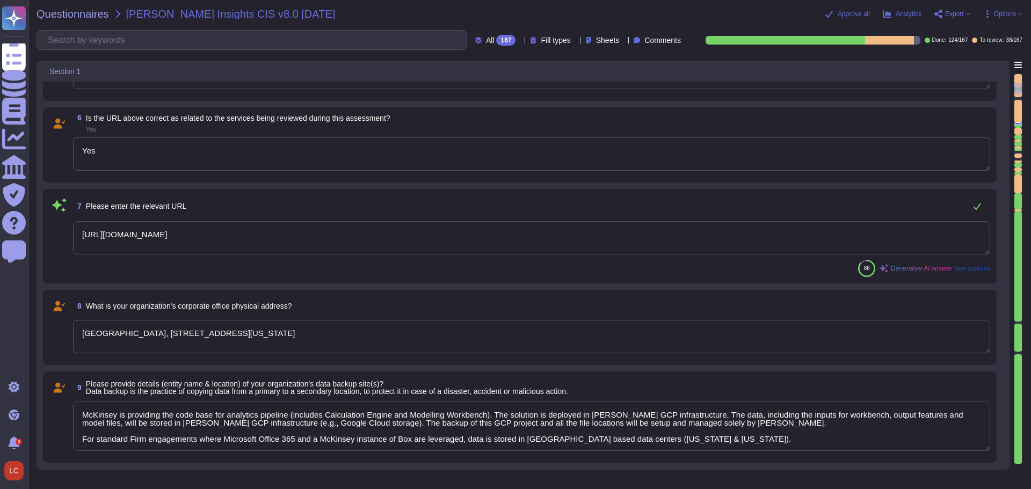
type textarea "McKinsey is providing the code base for analytics pipeline (includes Calculatio…"
type textarea "Partner"
click at [62, 207] on icon at bounding box center [59, 205] width 14 height 13
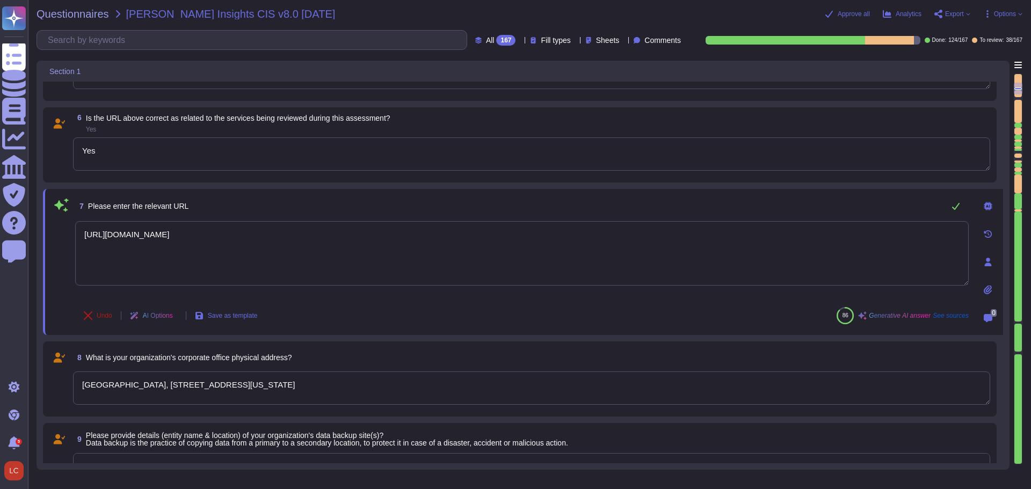
click at [97, 315] on span "Undo" at bounding box center [105, 315] width 16 height 6
click at [95, 319] on button "Done" at bounding box center [98, 315] width 46 height 21
click at [95, 319] on button "Undo" at bounding box center [98, 315] width 46 height 21
type textarea "McKinsey is providing the code base for analytics pipeline (includes Calculatio…"
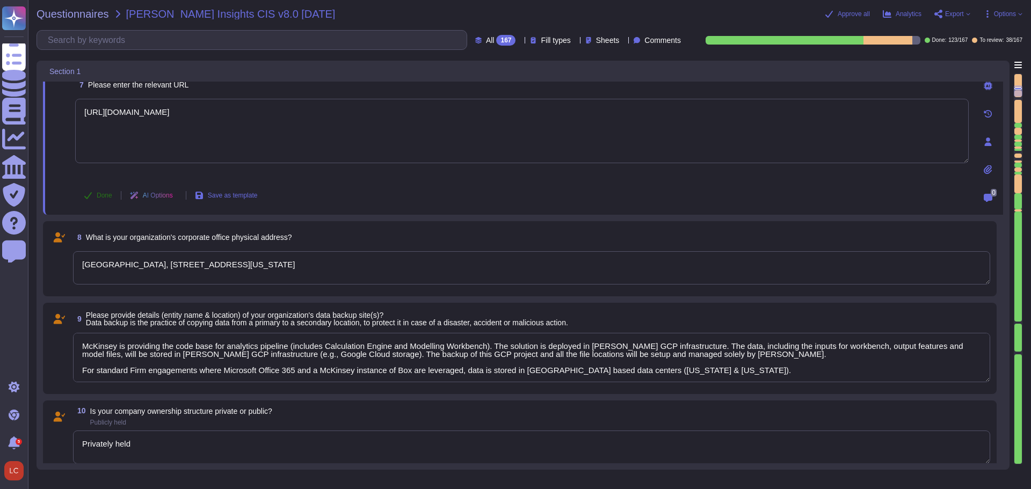
type textarea "Partner"
type textarea "[PHONE_NUMBER]"
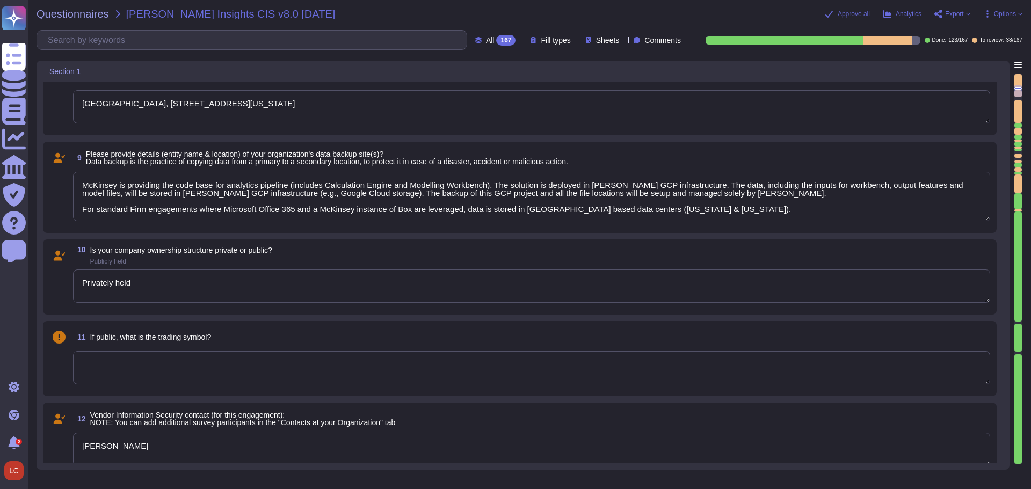
type textarea "McKinsey is providing the code base for analytics pipeline (includes Calculatio…"
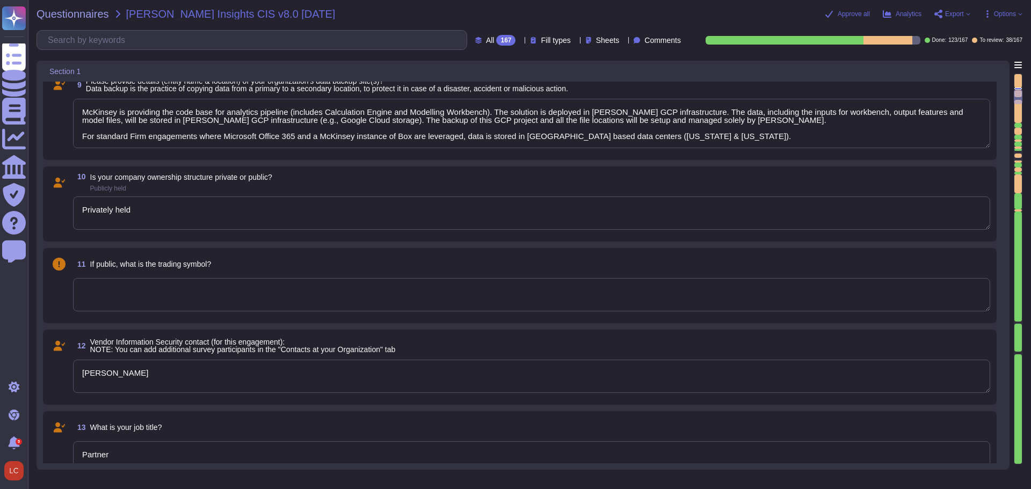
type textarea "Promotion Advisor"
type textarea "McKinsey will provide Configure-Operate-Transfer (“COT”) for the analytics pipe…"
type textarea "Yes"
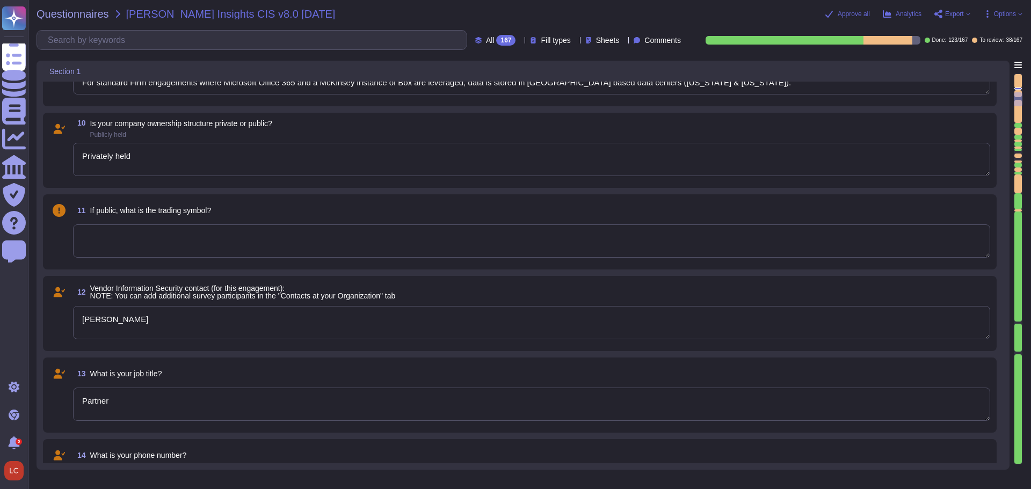
type textarea "McKinsey is providing the code base for analytics pipeline (includes Calculatio…"
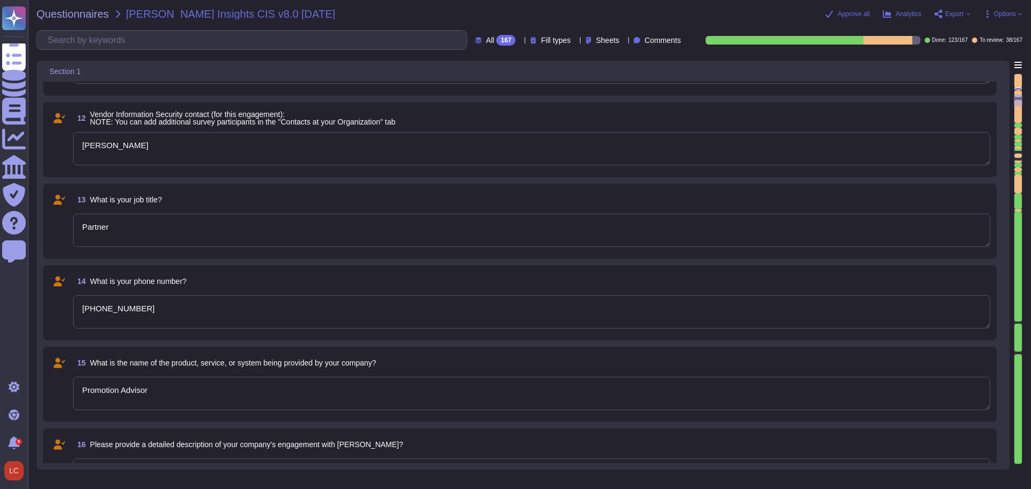
type textarea "Yes - First-party coverage"
type textarea "The data accessed on [PERSON_NAME] infrastructure will also include future pric…"
type textarea "McKinsey is providing the code base for analytics pipeline (includes Calculatio…"
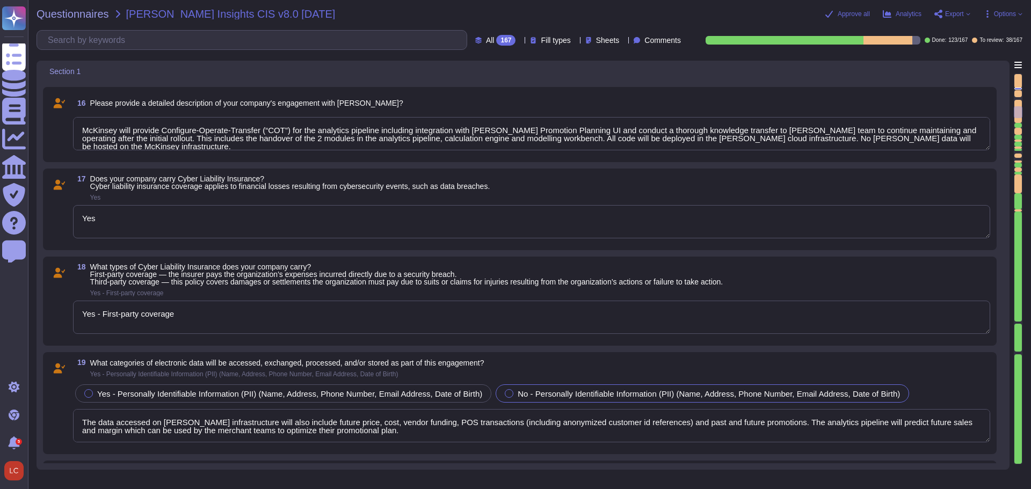
type textarea "The cloud service providers utilized are Amazon Web Services (AWS) and Microsof…"
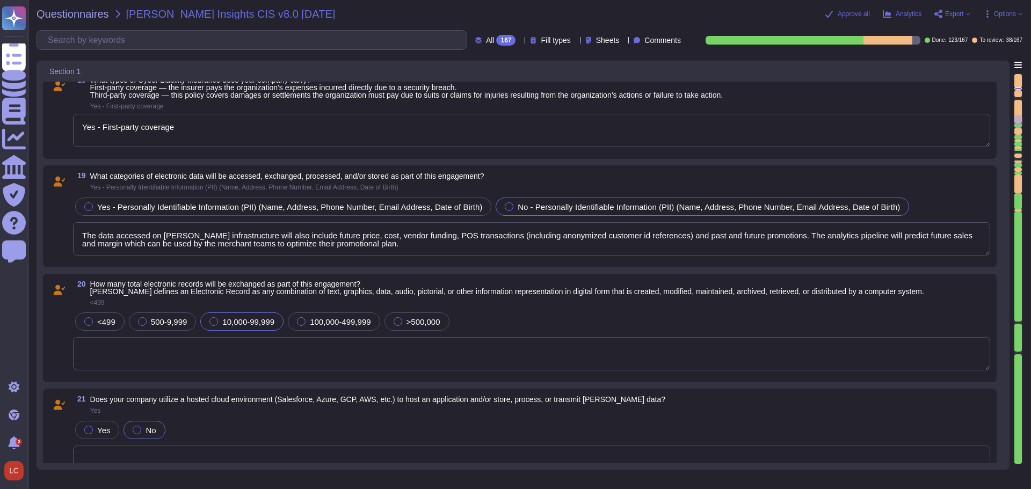
type textarea "Data will be stored, processed, or transmitted in U.S.-based data centers, spec…"
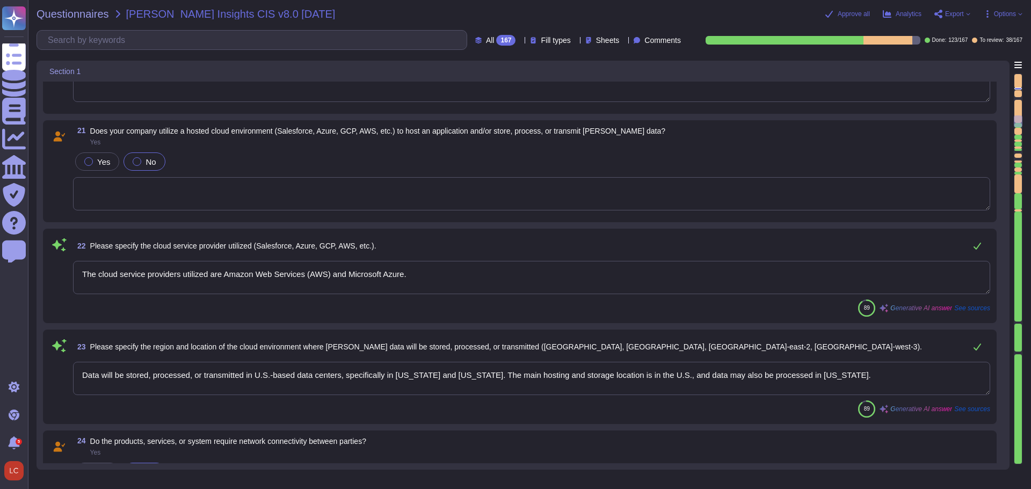
scroll to position [1718, 0]
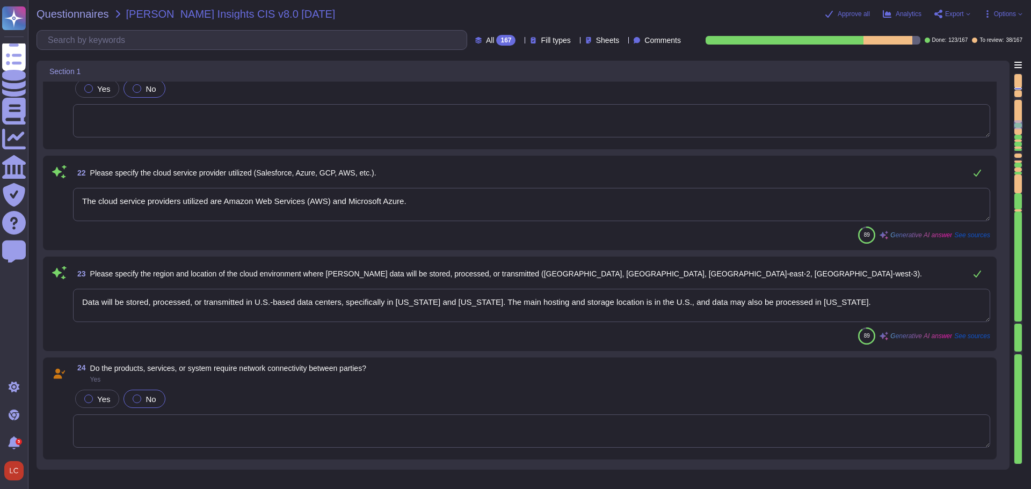
type textarea "The Firm does not accept credit card information that would require it to compl…"
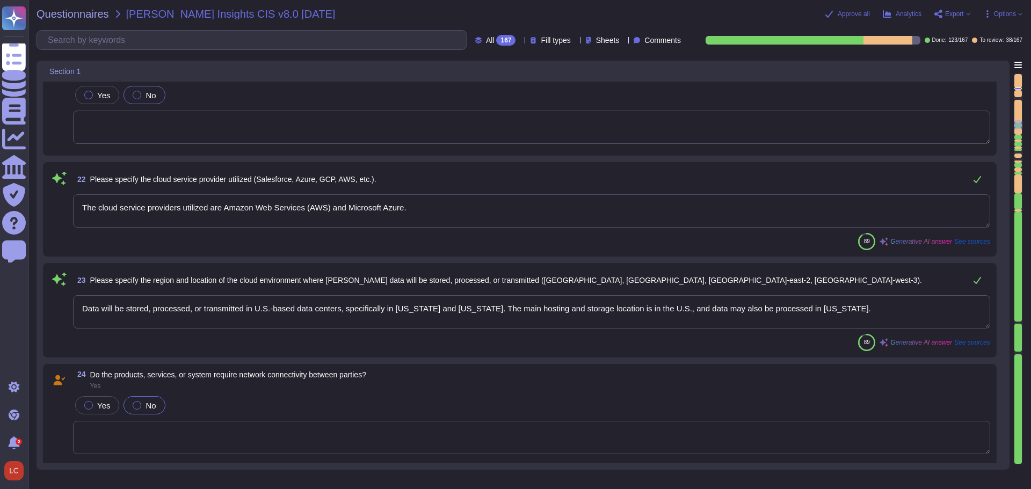
type textarea "Yes - First-party coverage"
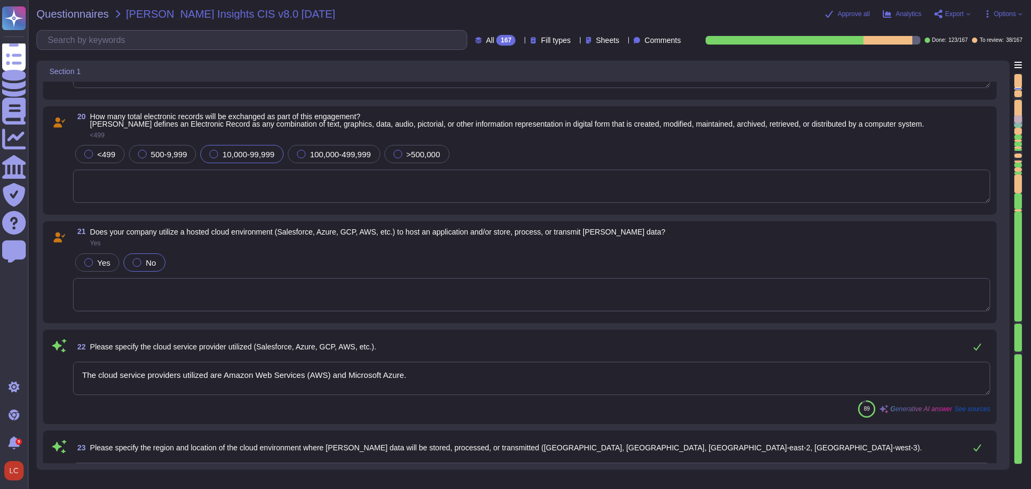
type textarea "Yes"
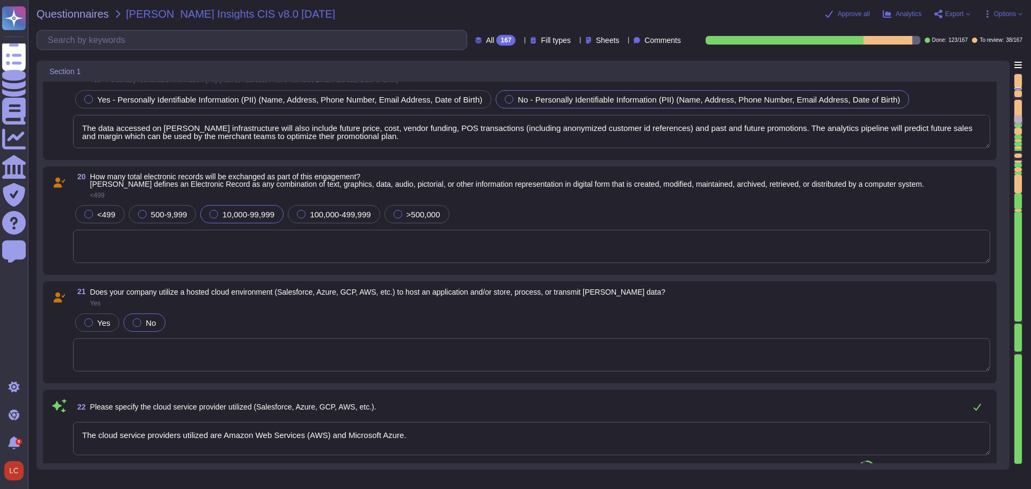
type textarea "McKinsey will provide Configure-Operate-Transfer (“COT”) for the analytics pipe…"
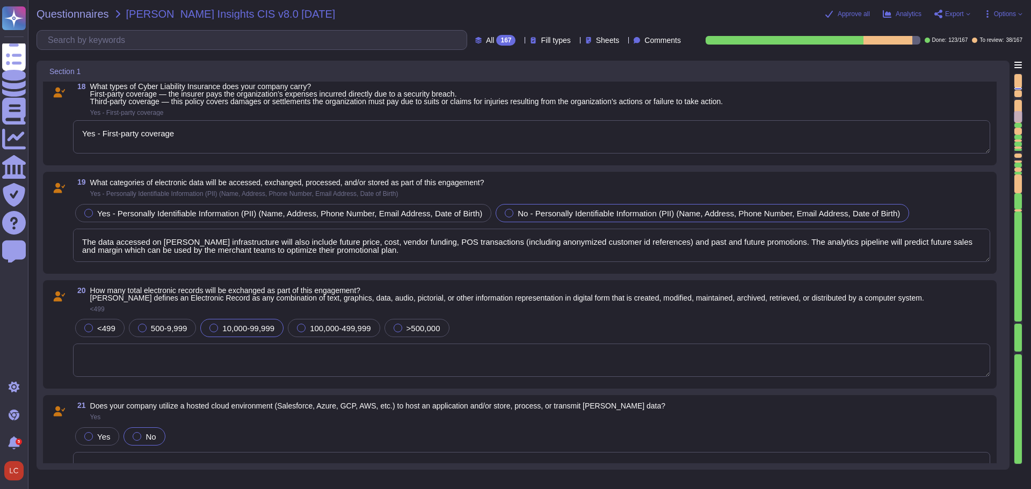
type textarea "Promotion Advisor"
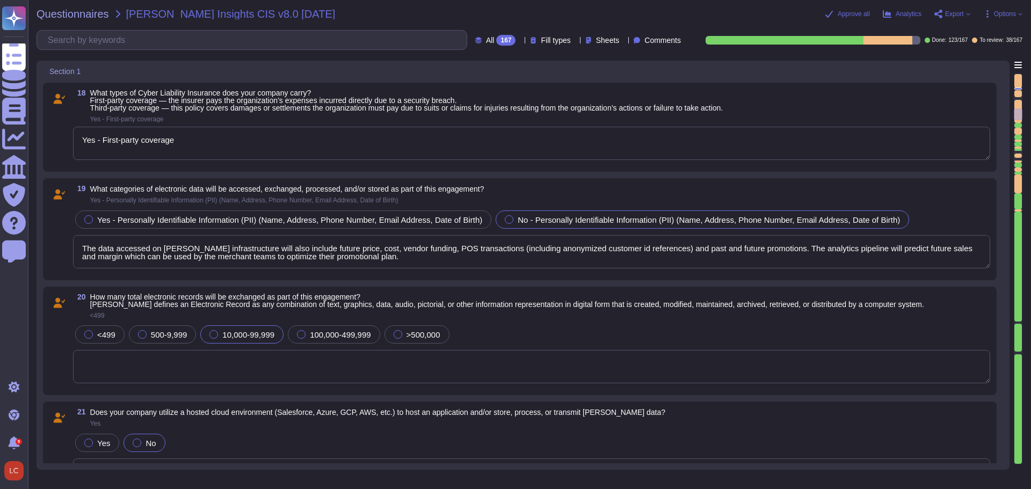
type textarea "[PHONE_NUMBER]"
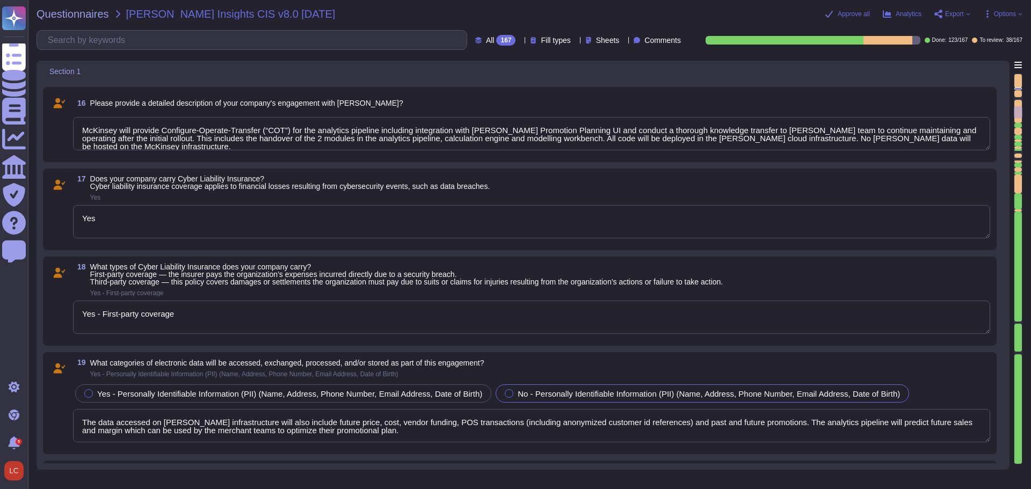
type textarea "[PERSON_NAME]"
type textarea "Partner"
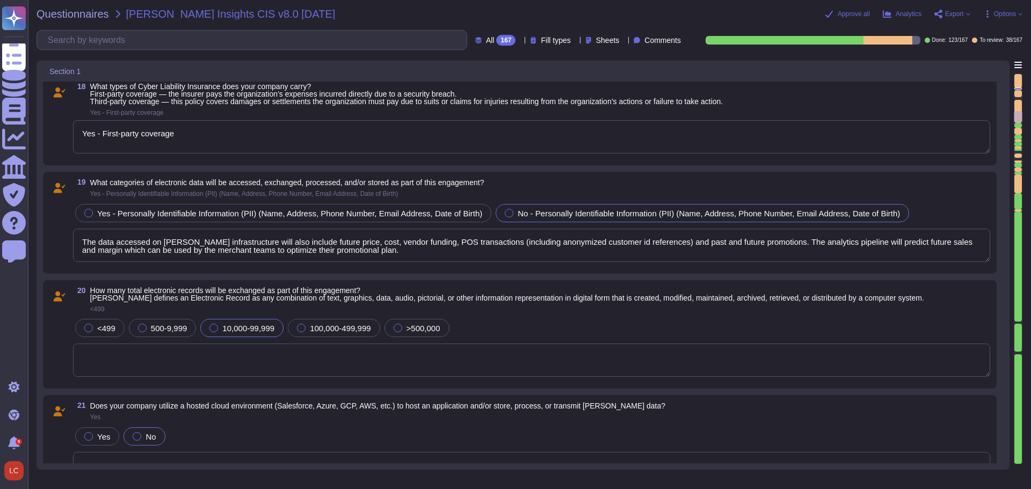
type textarea "Data will be stored, processed, or transmitted in U.S.-based data centers, spec…"
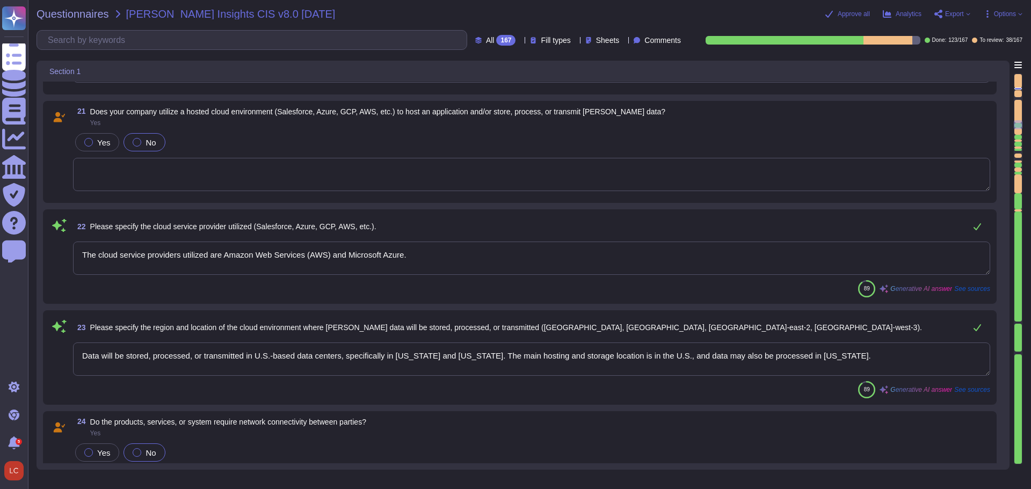
type textarea "The Firm does not accept credit card information that would require it to compl…"
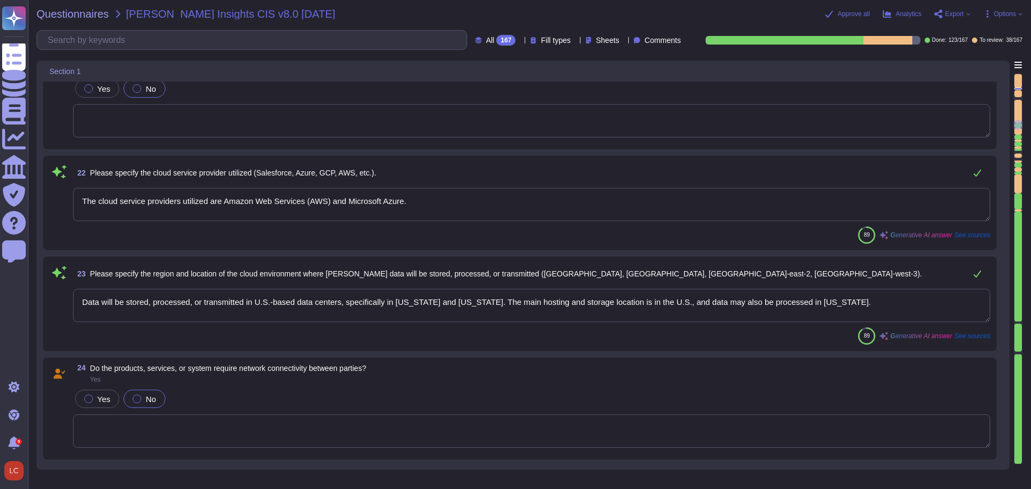
click at [57, 207] on span at bounding box center [58, 205] width 19 height 34
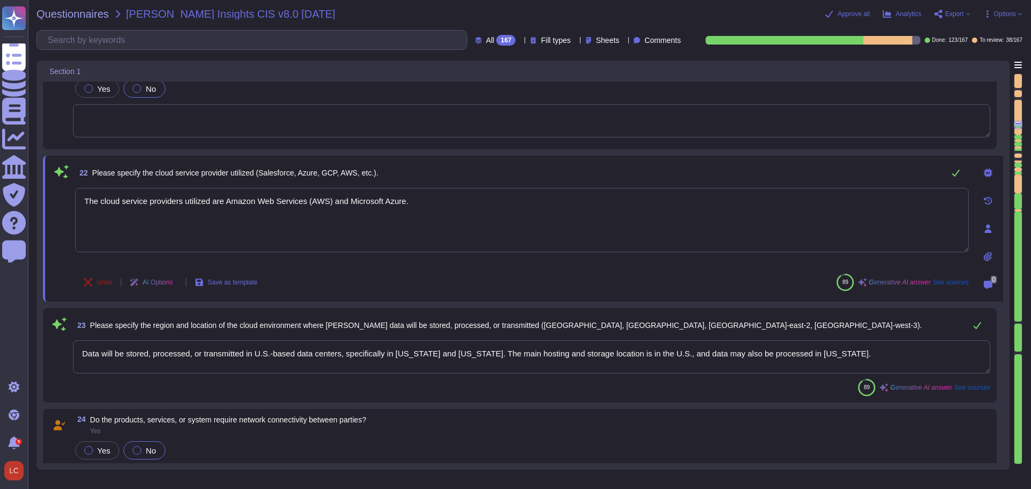
click at [103, 282] on span "Undo" at bounding box center [105, 282] width 16 height 6
click at [177, 283] on icon at bounding box center [177, 283] width 0 height 0
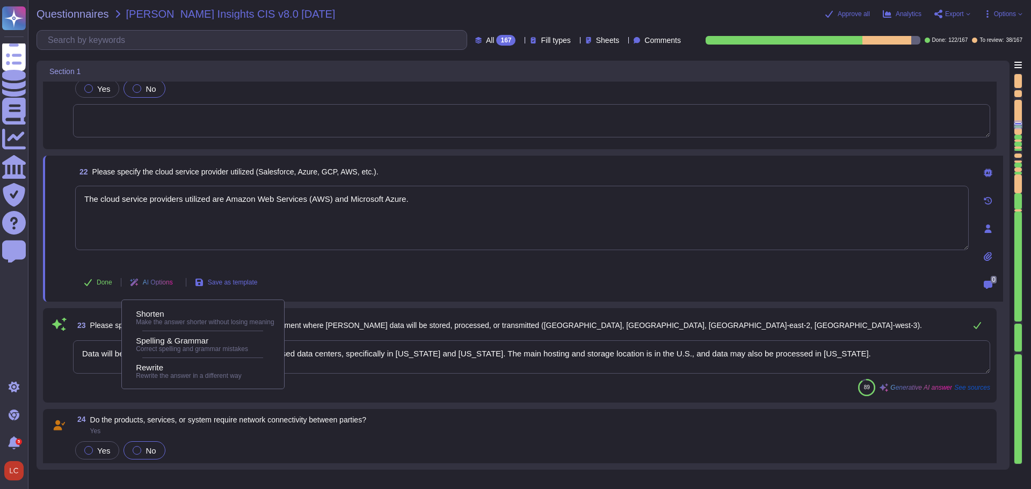
click at [324, 285] on div "Done AI Options Save as template" at bounding box center [521, 282] width 893 height 26
click at [110, 286] on span "Done" at bounding box center [105, 282] width 16 height 6
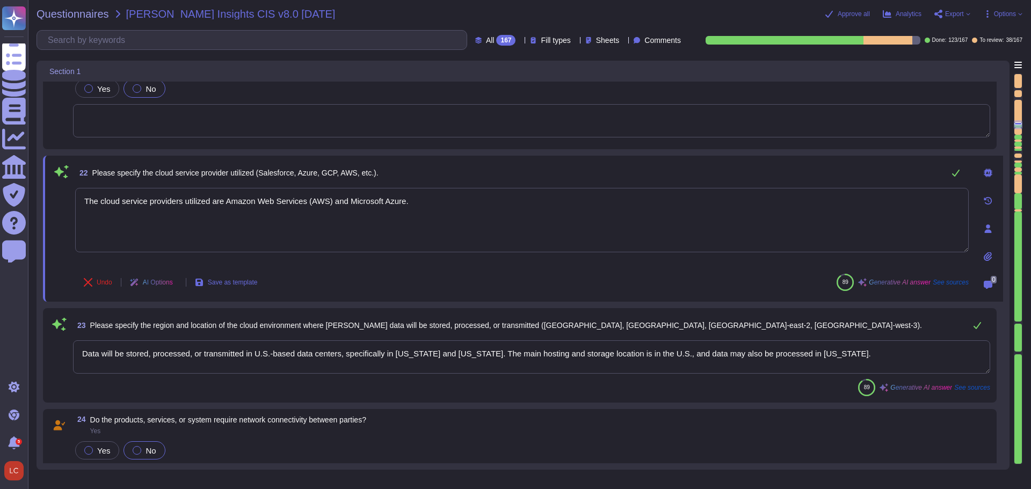
click at [61, 176] on icon at bounding box center [61, 171] width 14 height 13
click at [60, 175] on icon at bounding box center [61, 171] width 14 height 13
click at [60, 329] on icon at bounding box center [59, 324] width 14 height 13
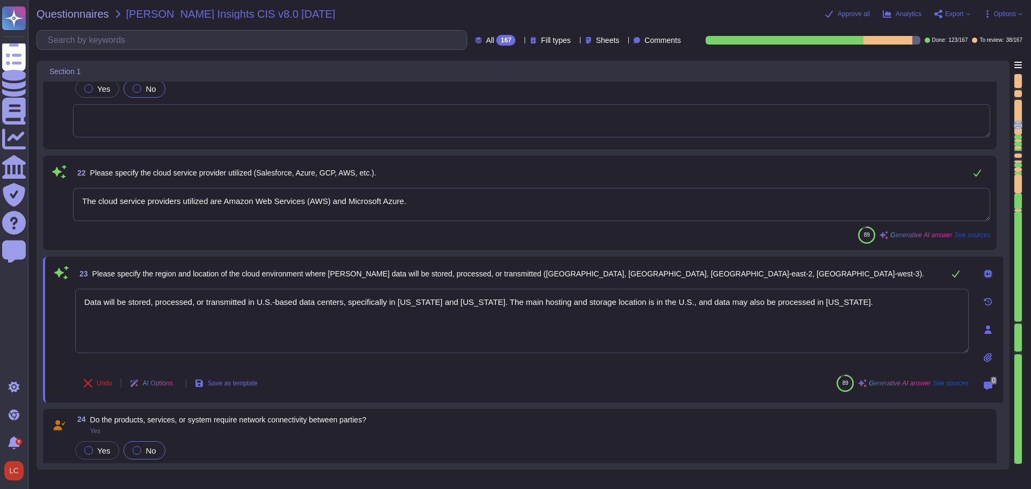
click at [55, 230] on span at bounding box center [58, 235] width 19 height 17
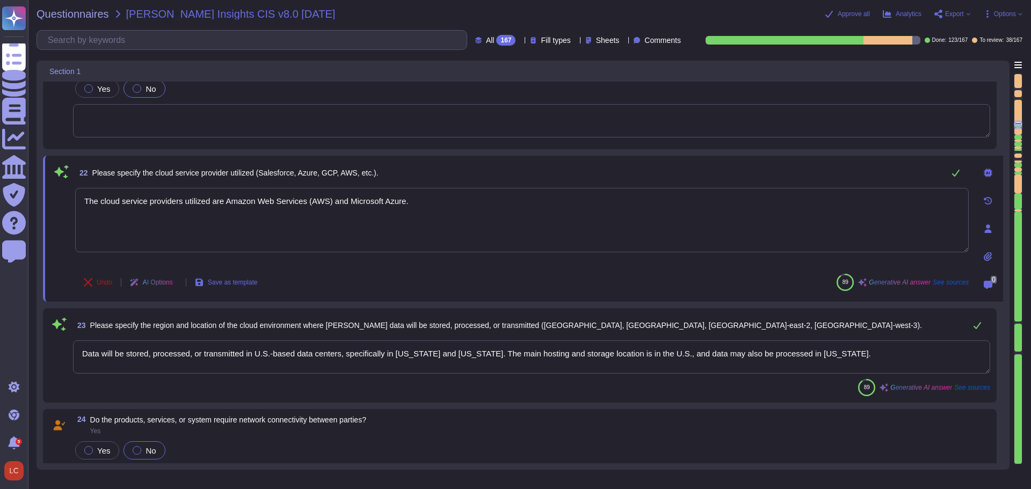
click at [103, 283] on span "Undo" at bounding box center [105, 282] width 16 height 6
click at [57, 357] on span at bounding box center [58, 357] width 19 height 34
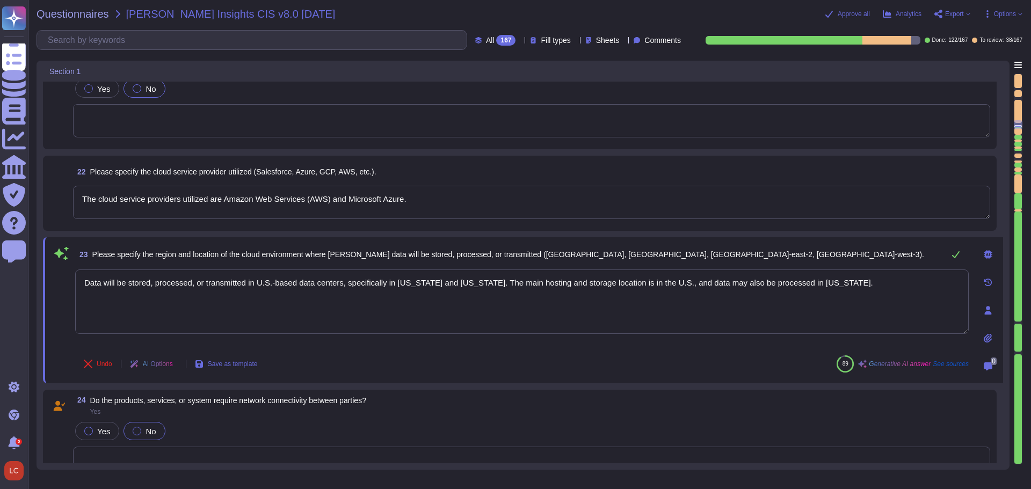
type textarea "The Firm does not accept credit card information that would require it to compl…"
click at [99, 365] on span "Undo" at bounding box center [105, 364] width 16 height 6
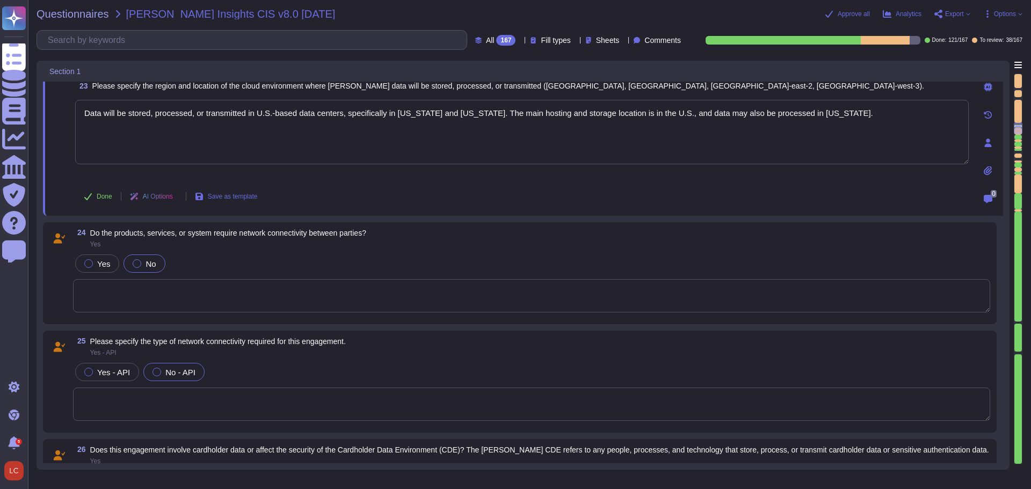
type textarea "The Firm does not accept credit card information that would require it to compl…"
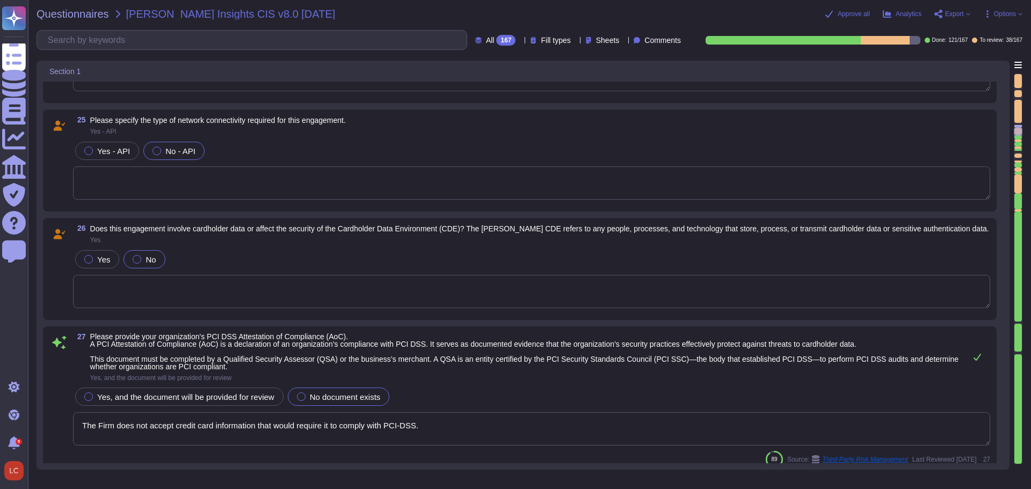
scroll to position [2147, 0]
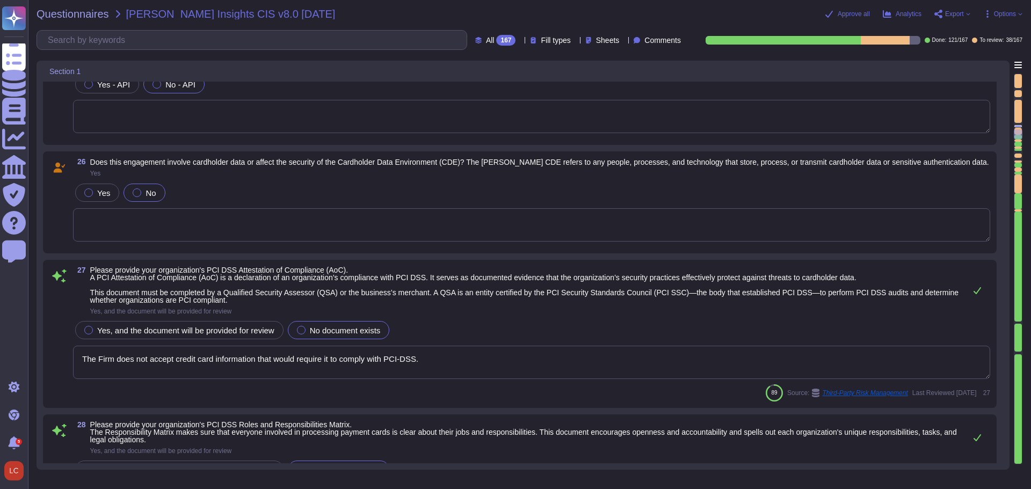
type textarea "The Firm does not accept credit card information that would require it to compl…"
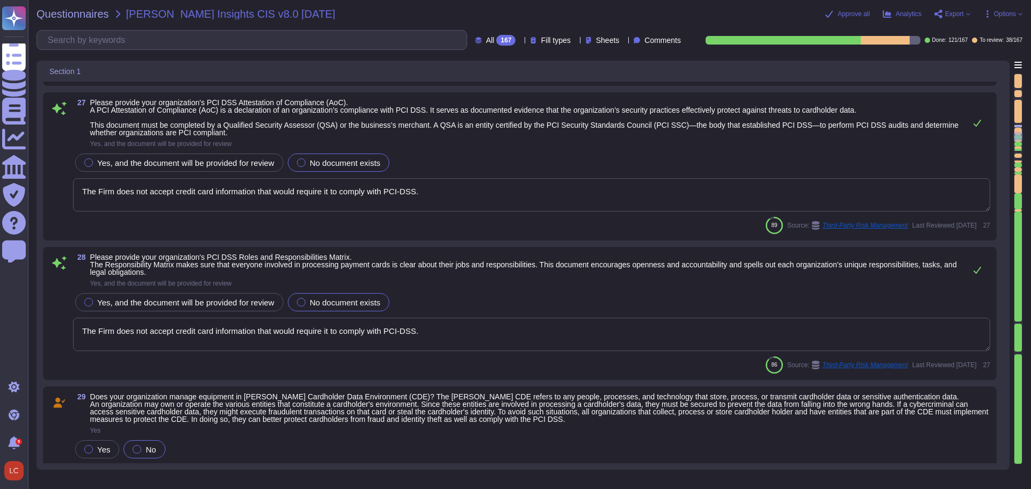
type textarea "The Firm does not accept credit card information that would require it to compl…"
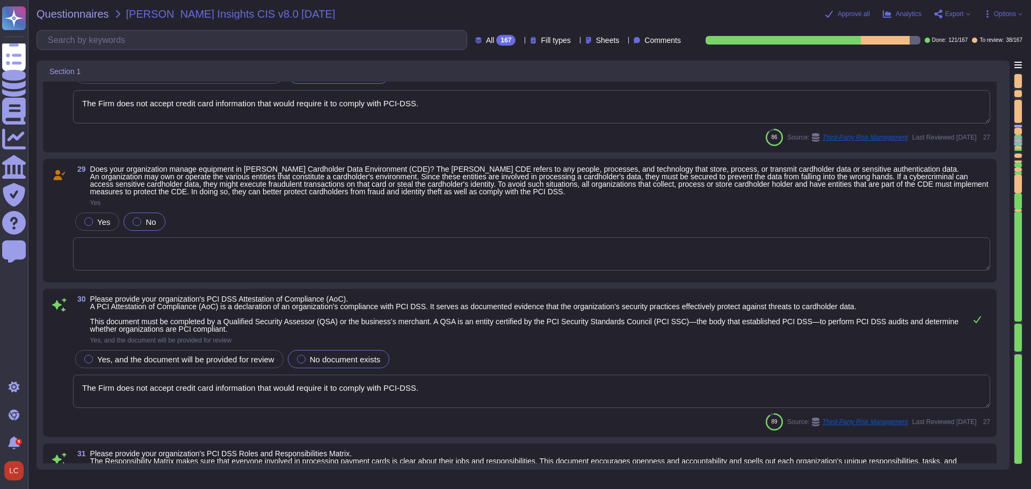
type textarea "LoRemips do sitametco ad eli seddoeiusmo tem in UT la etdolorem aliq eni admi v…"
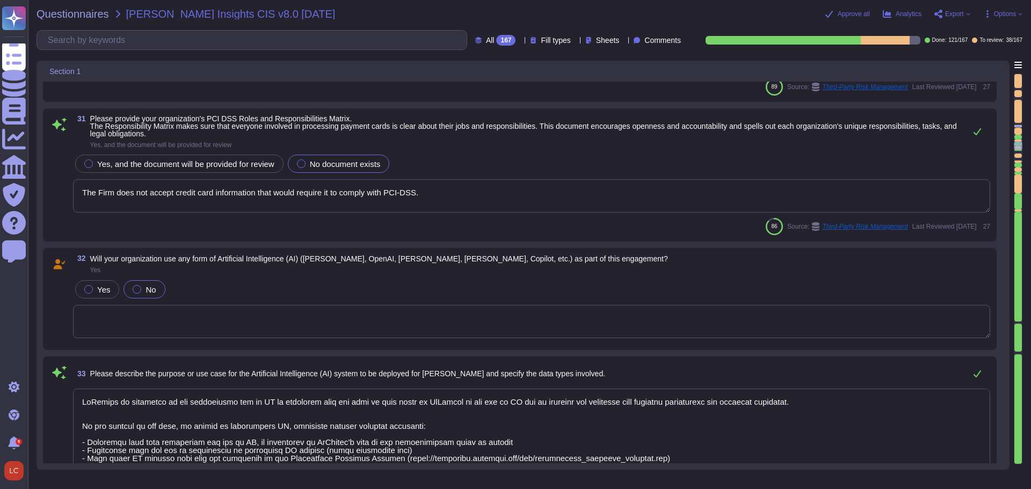
scroll to position [2899, 0]
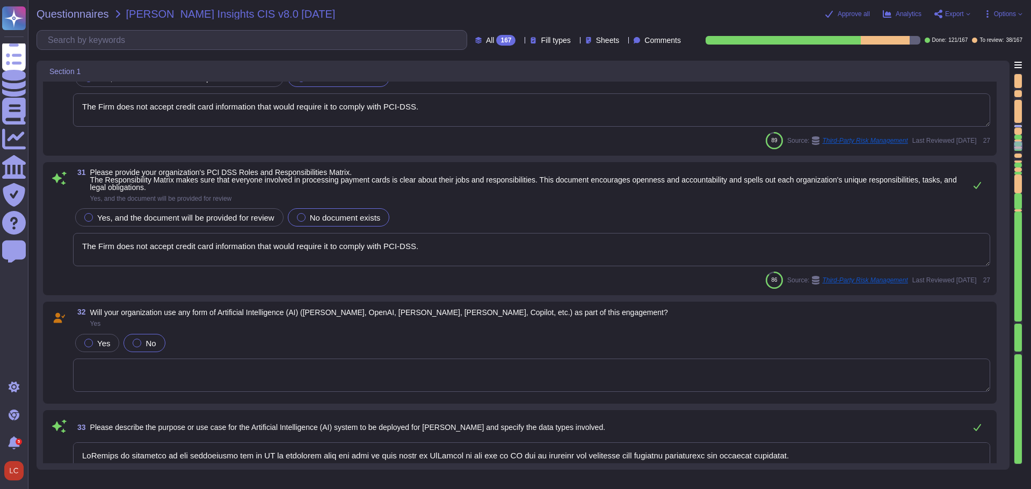
type textarea "The Firm does not accept credit card information that would require it to compl…"
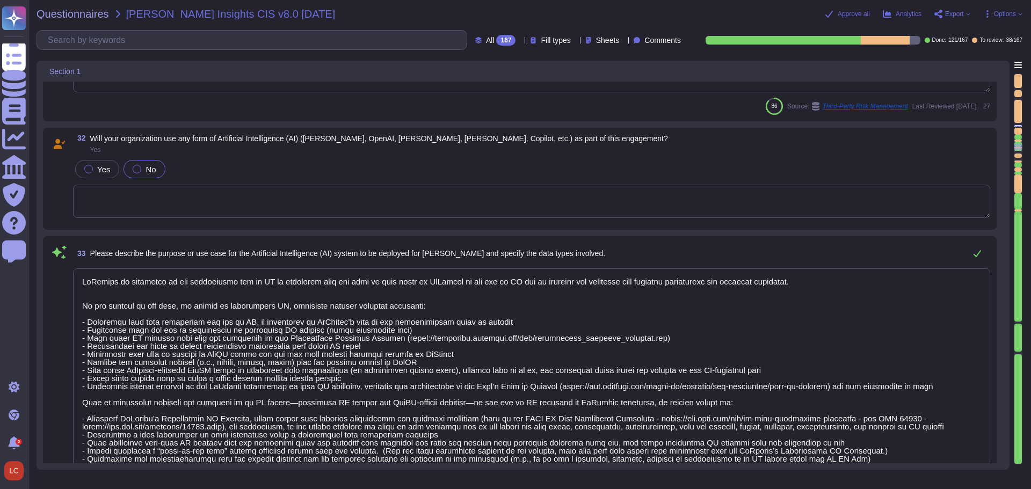
scroll to position [3006, 0]
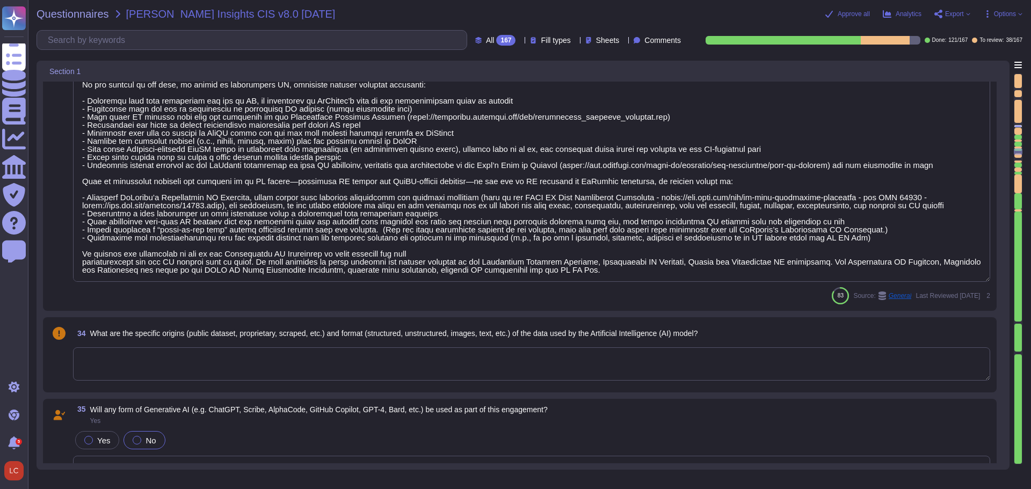
click at [55, 246] on span at bounding box center [58, 165] width 19 height 236
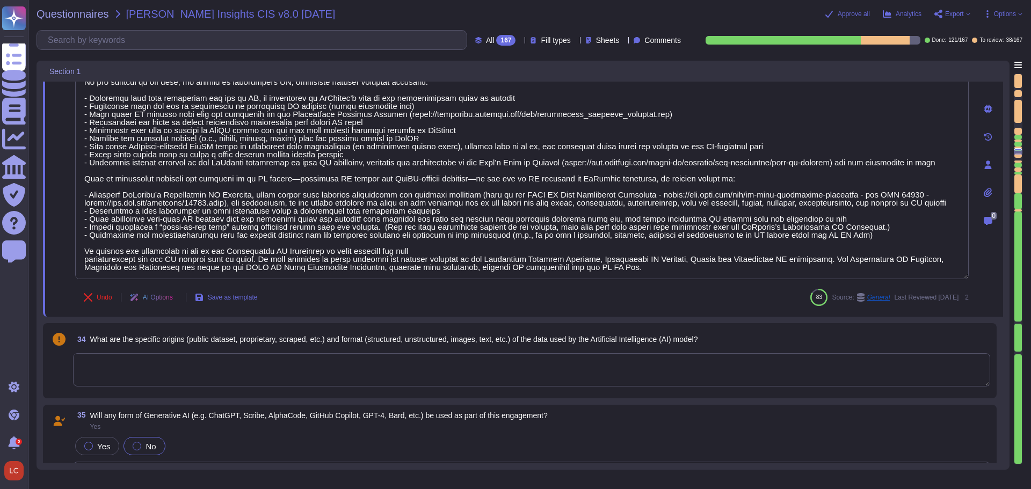
scroll to position [3116, 0]
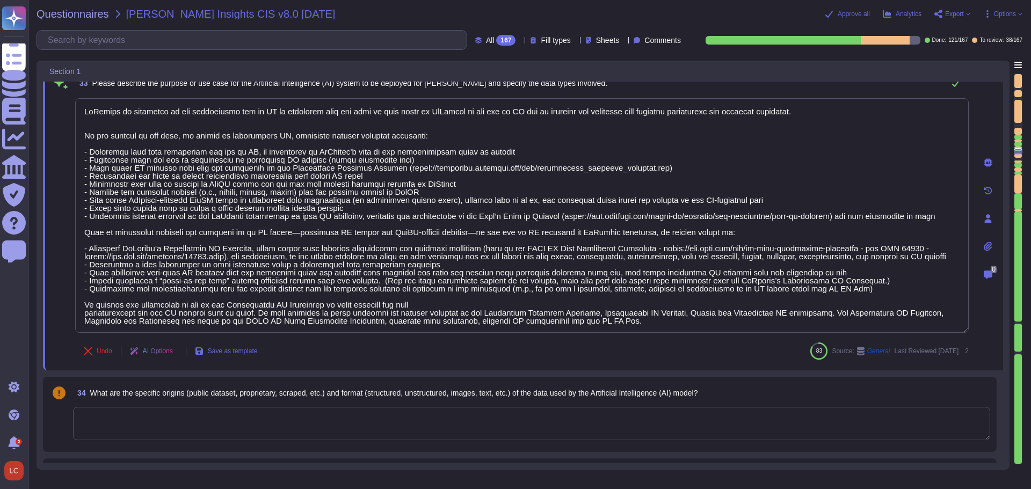
click at [934, 67] on div "Section 1" at bounding box center [523, 71] width 960 height 21
click at [967, 16] on span "Export" at bounding box center [952, 14] width 36 height 9
click at [973, 65] on p "Download" at bounding box center [992, 80] width 38 height 30
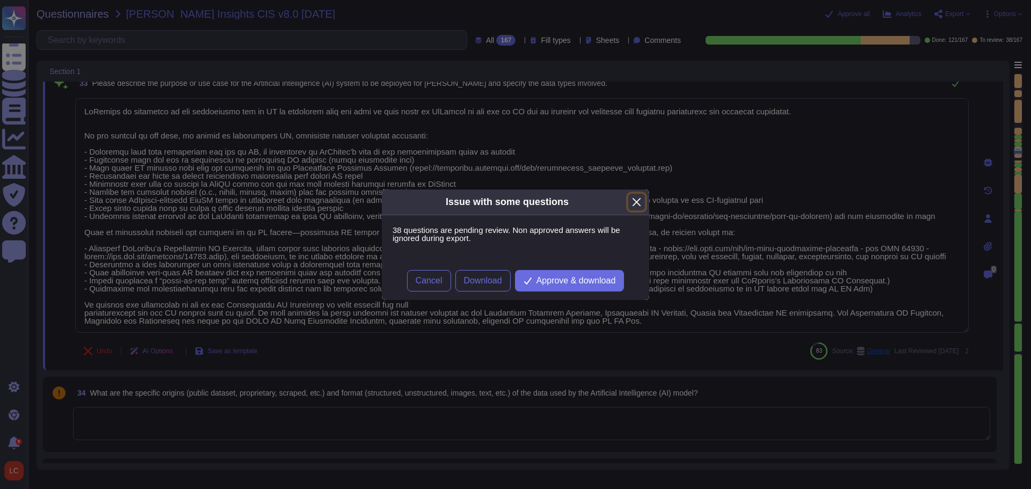
drag, startPoint x: 638, startPoint y: 200, endPoint x: 534, endPoint y: 267, distance: 123.9
click at [593, 251] on div "Issue with some questions 38 questions are pending review. Non approved answers…" at bounding box center [515, 245] width 268 height 112
click at [438, 282] on span "Cancel" at bounding box center [429, 280] width 27 height 9
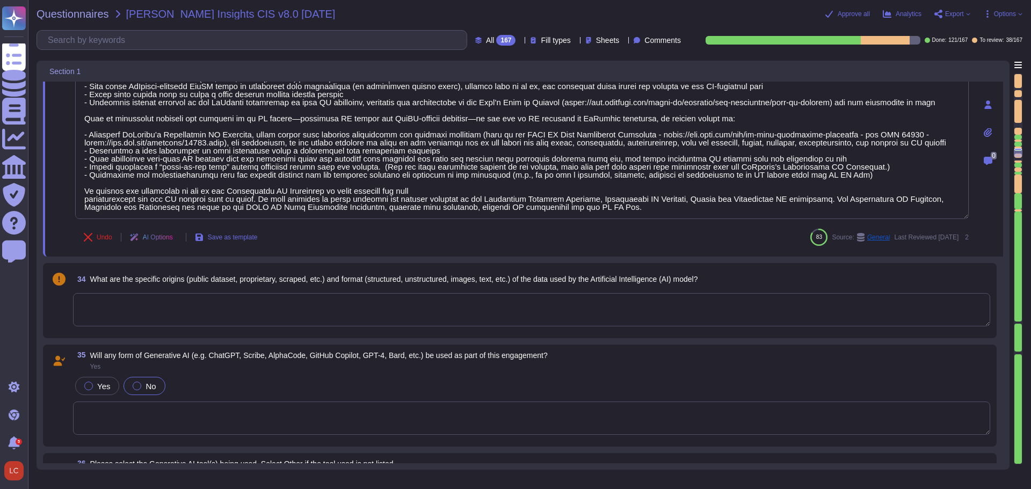
scroll to position [3277, 0]
type textarea "[PERSON_NAME] has adopted a set of Responsible AI Principles and an internal Re…"
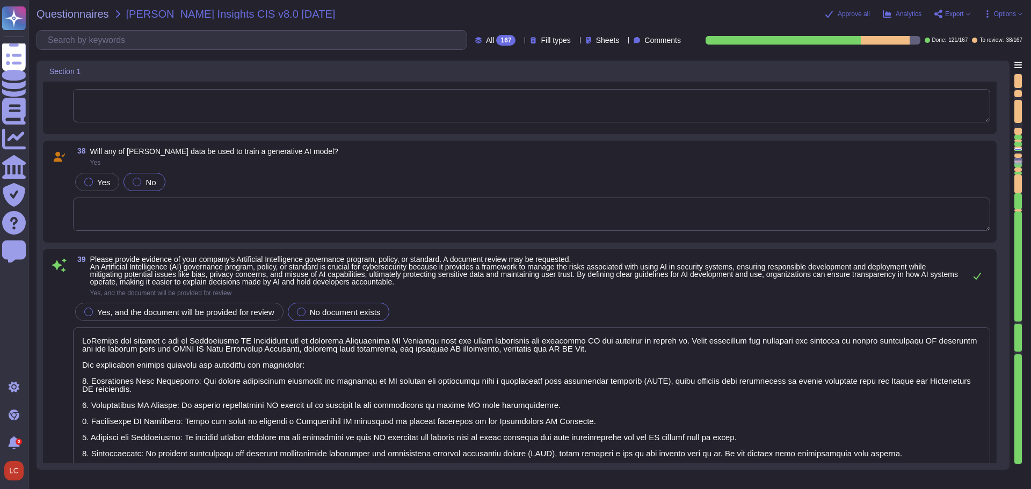
type textarea "A data flow diagram for McKinsey’s Cloud Data Bridge created using [DOMAIN_NAME…"
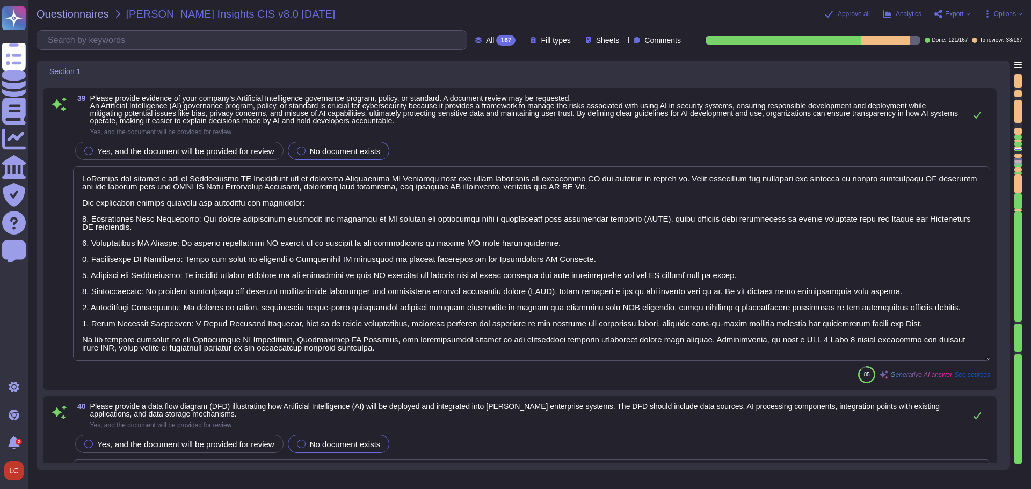
scroll to position [3975, 0]
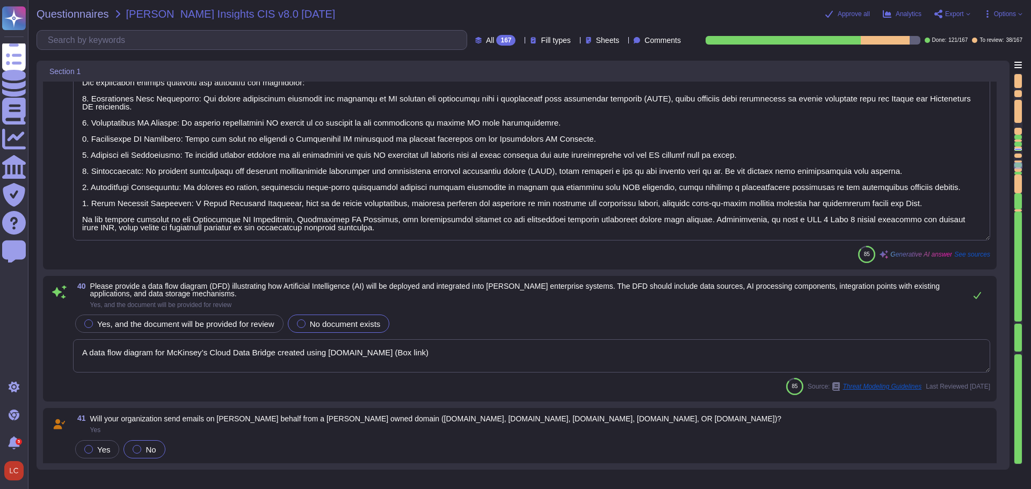
type textarea "Registration of suffixes other than “.com” should be considered. For example, “…"
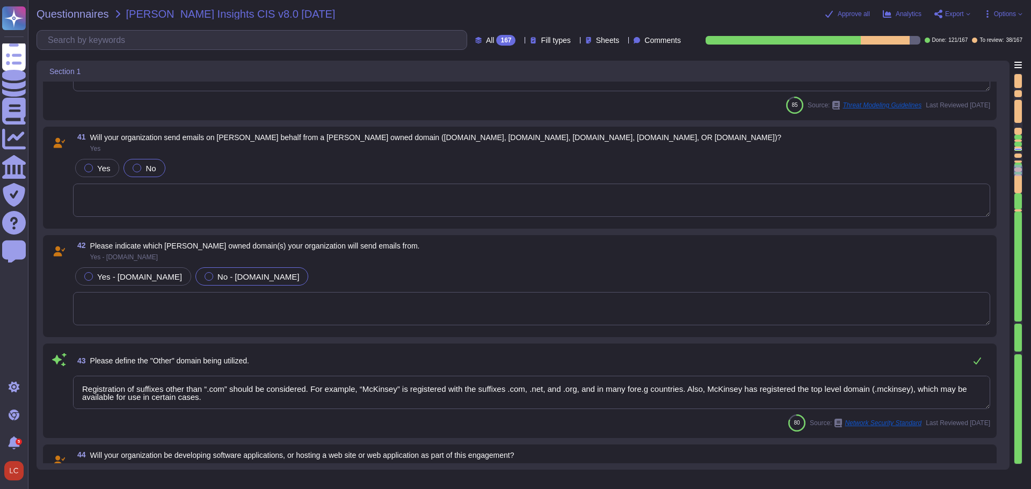
type textarea "McKinsey does have SOC 2 and ISO27001 certifications for our Software-as-a-serv…"
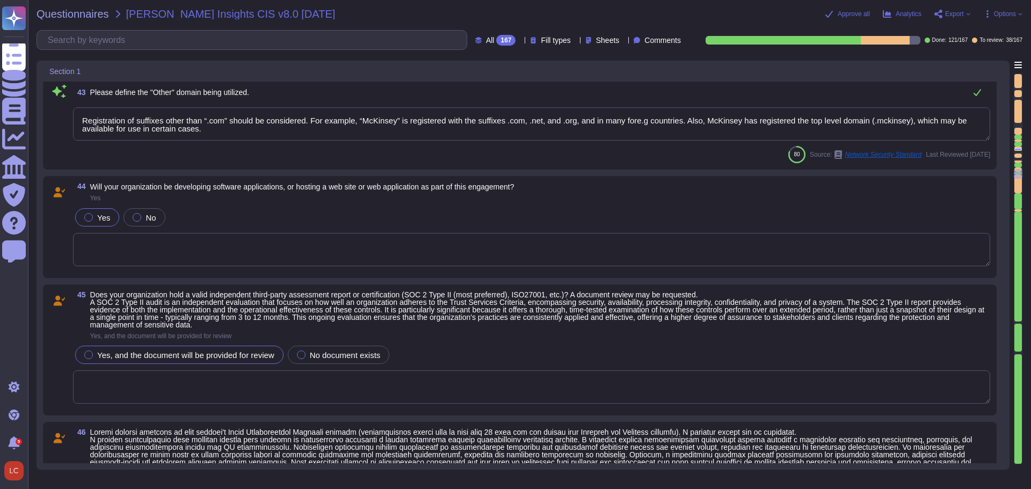
type textarea "McKinsey does have industry leading Cloud Security Posture Management solution …"
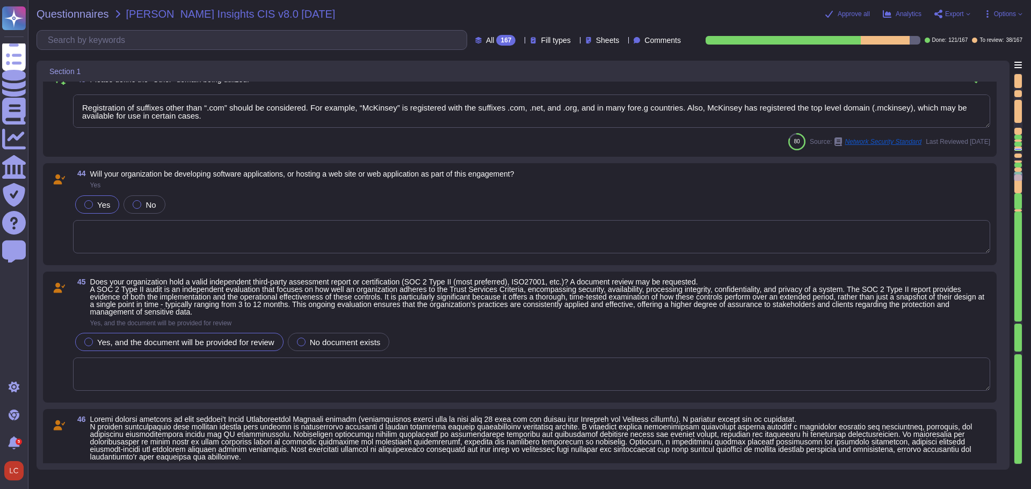
type textarea "Penetration testing results are not shared externally. Please note that this is…"
type textarea "McKinsey does have industry leading Cloud Security Posture Management solution …"
type textarea "Penetration testing results are not shared externally. Please note that this is…"
type textarea "McKinsey does have industry leading Cloud Security Posture Management solution …"
type textarea "Penetration testing results are not shared externally. Please note that this is…"
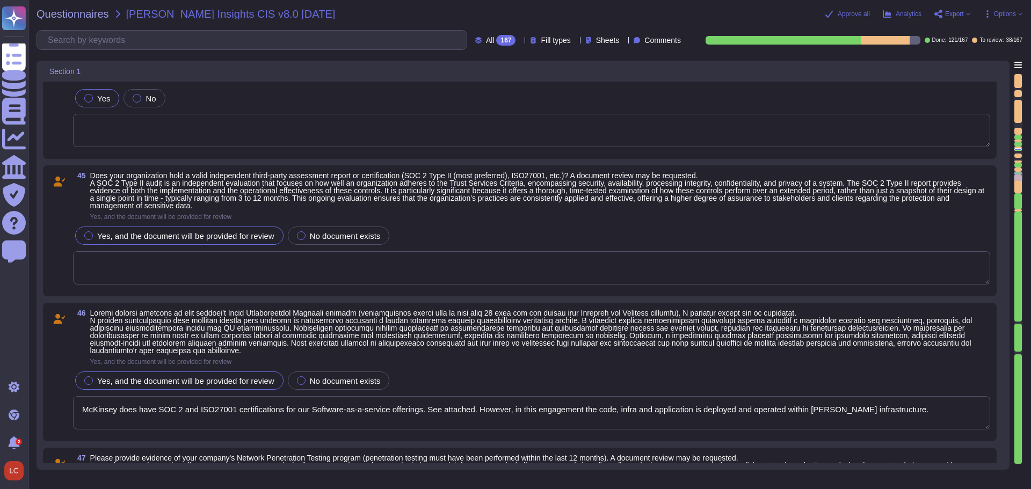
type textarea "McKinsey does have industry leading Cloud Security Posture Management solution …"
type textarea "Penetration testing results are not shared externally. Please note that this is…"
type textarea "McKinsey does have industry leading Cloud Security Posture Management solution …"
type textarea "Penetration testing results are not shared externally. Please note that this is…"
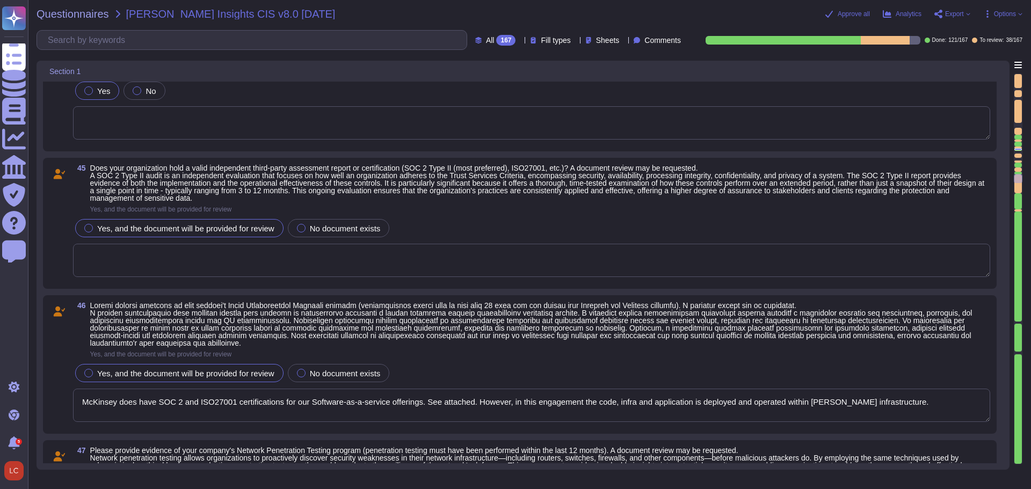
type textarea "McKinsey does have industry leading Cloud Security Posture Management solution …"
type textarea "Penetration testing results are not shared externally. Please note that this is…"
type textarea "McKinsey does have industry leading Cloud Security Posture Management solution …"
type textarea "Penetration testing results are not shared externally. Please note that this is…"
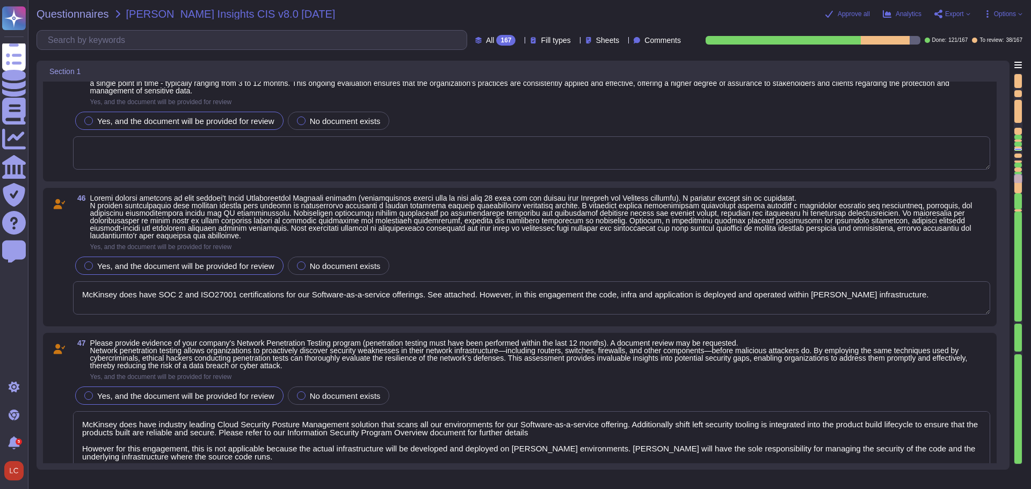
type textarea "McKinsey does have industry leading Cloud Security Posture Management solution …"
type textarea "Penetration testing results are not shared externally. Please note that this is…"
type textarea "McKinsey does have industry leading Cloud Security Posture Management solution …"
type textarea "Penetration testing results are not shared externally. Please note that this is…"
type textarea "McKinsey does have industry leading Cloud Security Posture Management solution …"
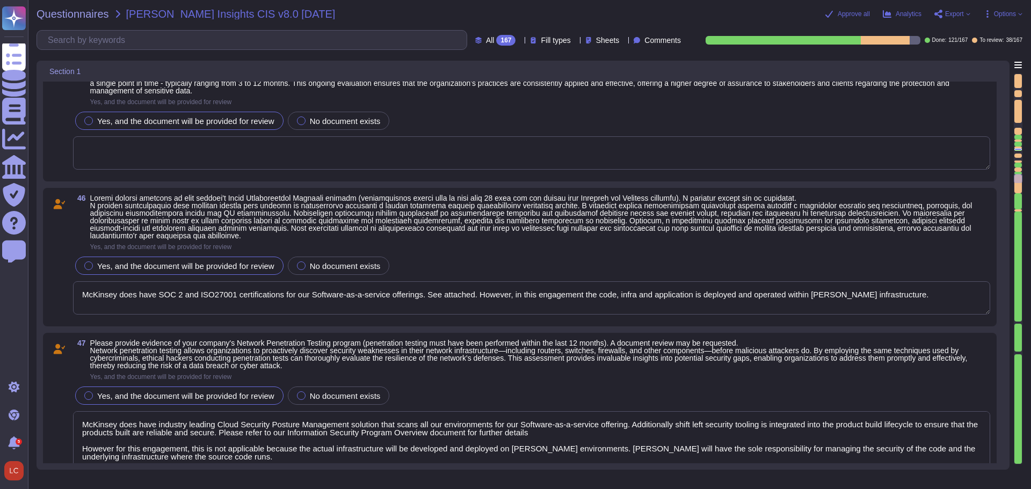
type textarea "Penetration testing results are not shared externally. Please note that this is…"
type textarea "McKinsey does have industry leading Cloud Security Posture Management solution …"
type textarea "Penetration testing results are not shared externally. Please note that this is…"
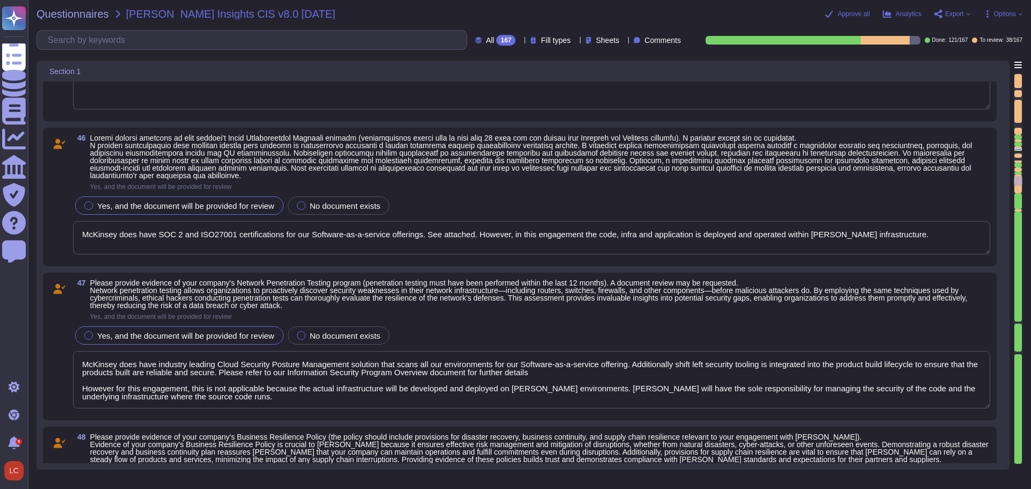
type textarea "McKinsey does have industry leading Cloud Security Posture Management solution …"
type textarea "Penetration testing results are not shared externally. Please note that this is…"
type textarea "McKinsey does have industry leading Cloud Security Posture Management solution …"
type textarea "Penetration testing results are not shared externally. Please note that this is…"
type textarea "McKinsey does have industry leading Cloud Security Posture Management solution …"
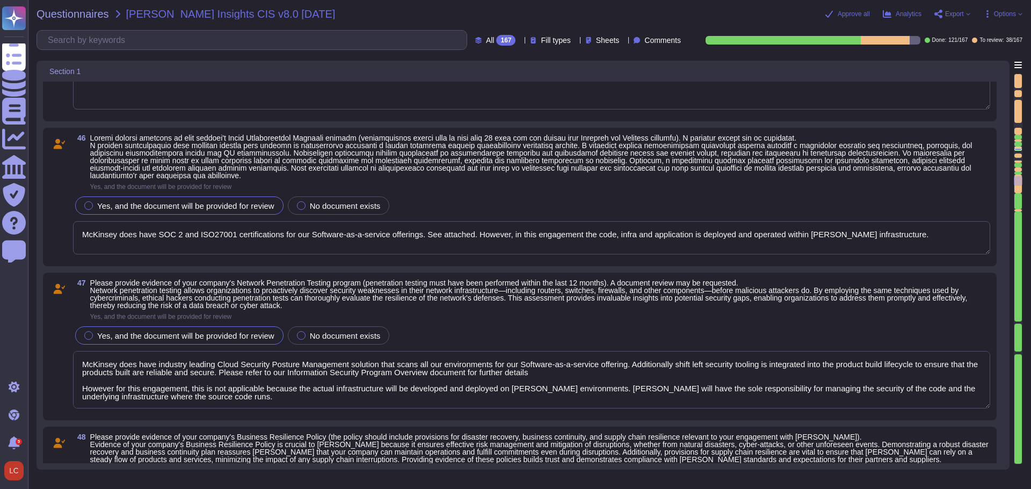
type textarea "Penetration testing results are not shared externally. Please note that this is…"
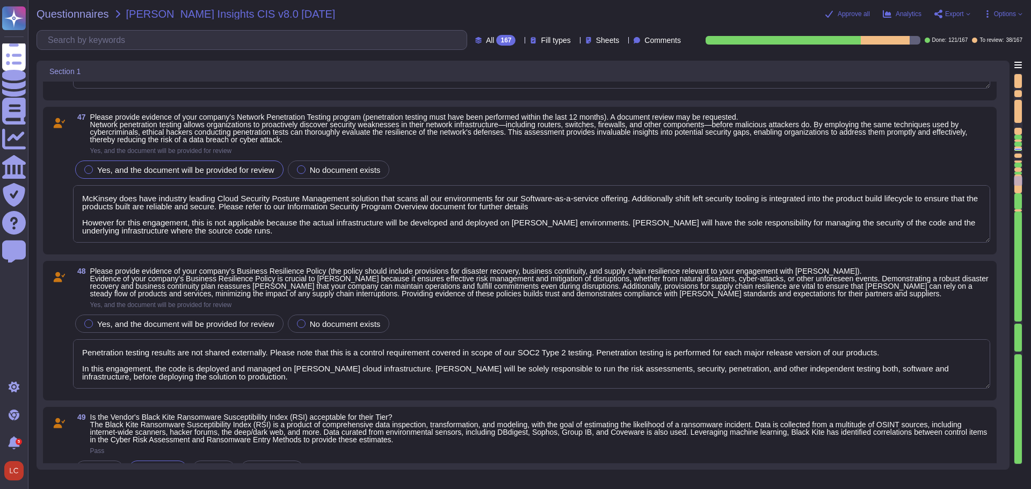
type textarea "McKinsey does have industry leading Cloud Security Posture Management solution …"
type textarea "Penetration testing results are not shared externally. Please note that this is…"
type textarea "McKinsey does have industry leading Cloud Security Posture Management solution …"
type textarea "Penetration testing results are not shared externally. Please note that this is…"
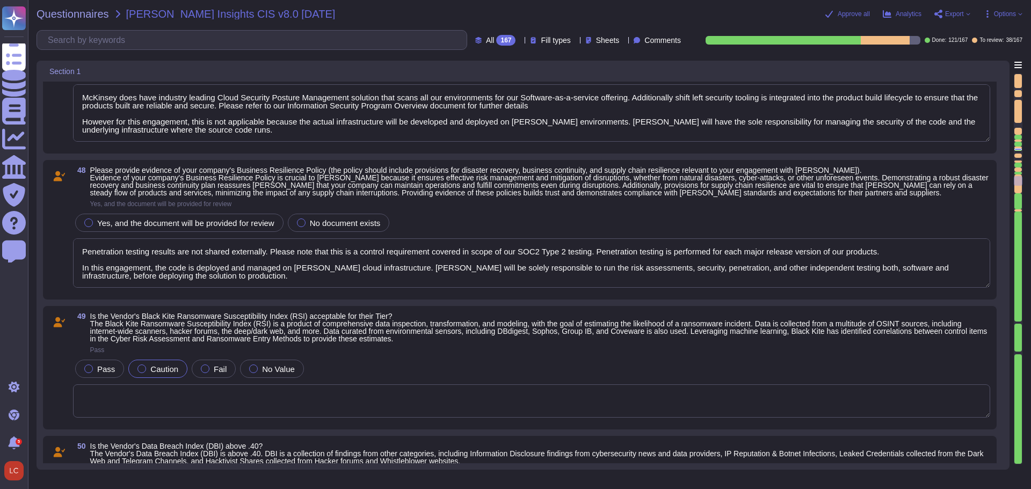
type textarea "McKinsey does have industry leading Cloud Security Posture Management solution …"
type textarea "Penetration testing results are not shared externally. Please note that this is…"
type textarea "McKinsey does have industry leading Cloud Security Posture Management solution …"
type textarea "Penetration testing results are not shared externally. Please note that this is…"
type textarea "McKinsey does have industry leading Cloud Security Posture Management solution …"
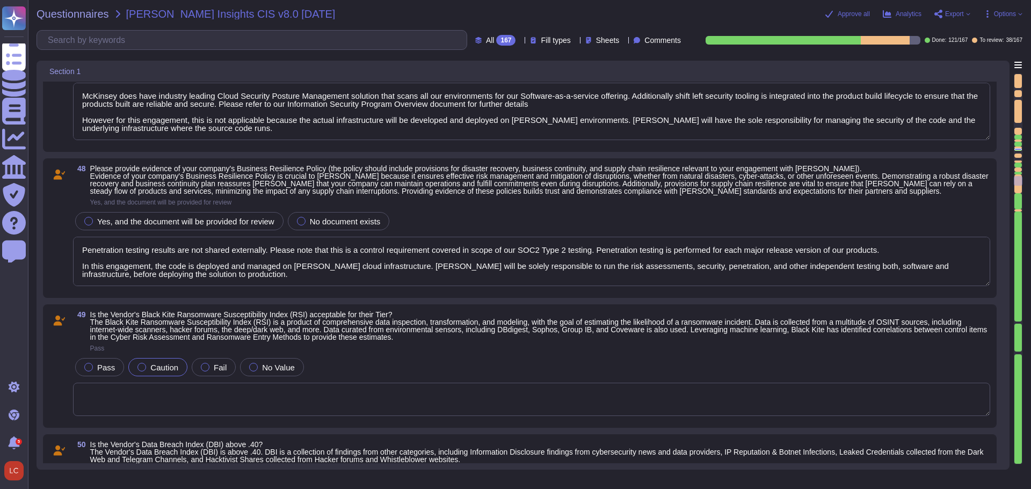
type textarea "Penetration testing results are not shared externally. Please note that this is…"
type textarea "McKinsey does have industry leading Cloud Security Posture Management solution …"
type textarea "Penetration testing results are not shared externally. Please note that this is…"
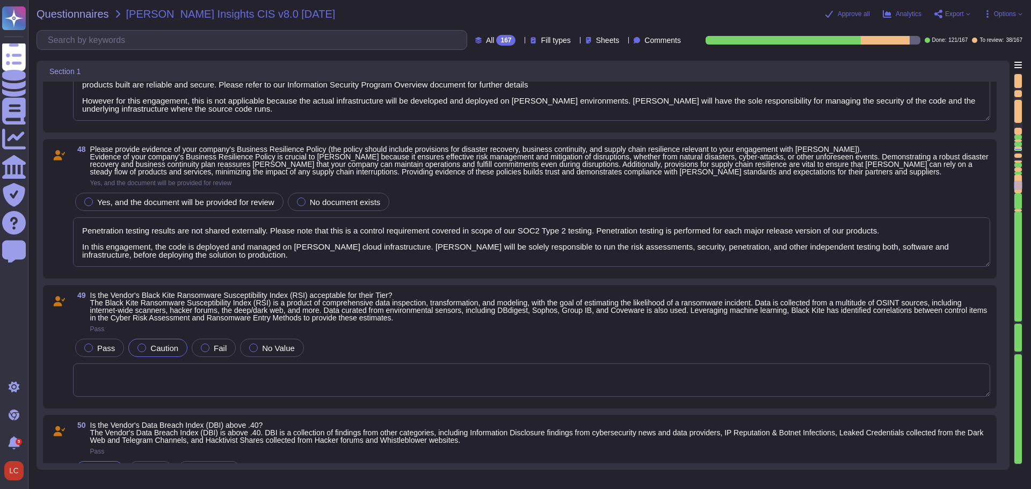
type textarea "Yes, a process exists to address unauthorized network assets. Ongoing scanning …"
type textarea "The organization utilizes tools such as Rapid 7 and [DOMAIN_NAME] to scan its o…"
type textarea "McKinsey does have industry leading Cloud Security Posture Management solution …"
type textarea "Penetration testing results are not shared externally. Please note that this is…"
type textarea "McKinsey does have industry leading Cloud Security Posture Management solution …"
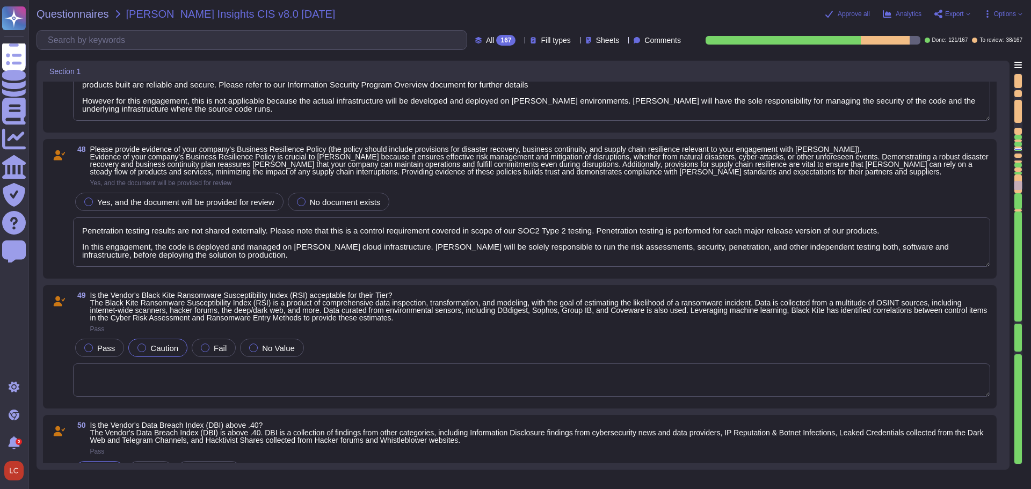
type textarea "Penetration testing results are not shared externally. Please note that this is…"
type textarea "McKinsey does have industry leading Cloud Security Posture Management solution …"
type textarea "Penetration testing results are not shared externally. Please note that this is…"
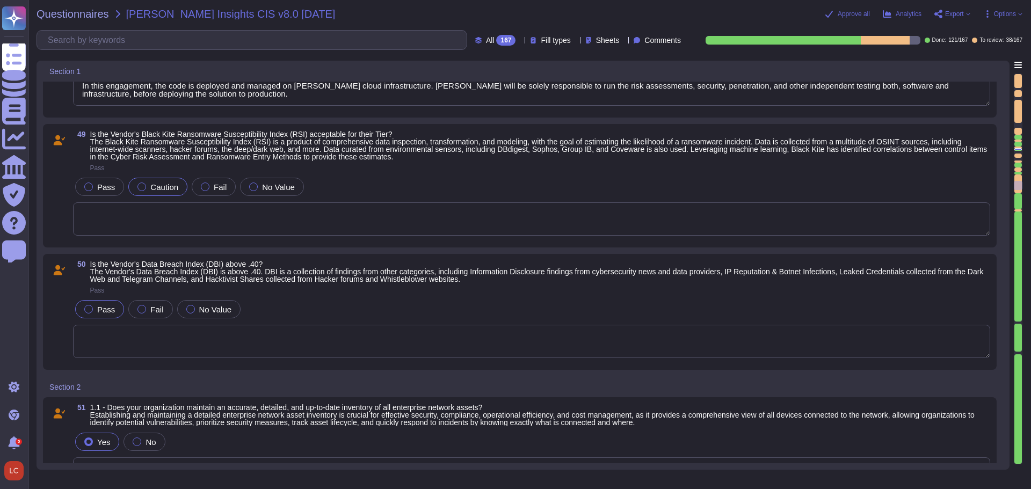
type textarea "McKinsey does have industry leading Cloud Security Posture Management solution …"
type textarea "Penetration testing results are not shared externally. Please note that this is…"
type textarea "McKinsey does have industry leading Cloud Security Posture Management solution …"
type textarea "Penetration testing results are not shared externally. Please note that this is…"
type textarea "McKinsey does have industry leading Cloud Security Posture Management solution …"
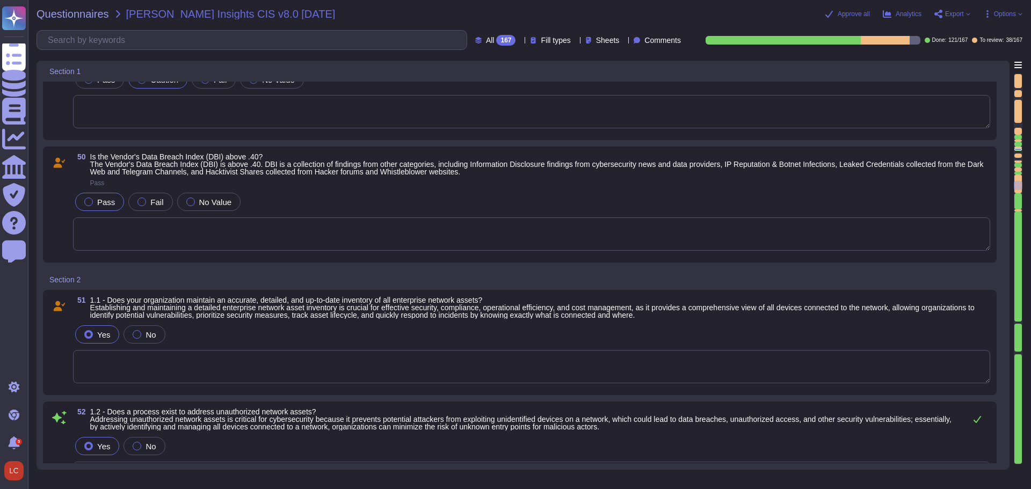
type textarea "Penetration testing results are not shared externally. Please note that this is…"
type textarea "McKinsey does have industry leading Cloud Security Posture Management solution …"
type textarea "Penetration testing results are not shared externally. Please note that this is…"
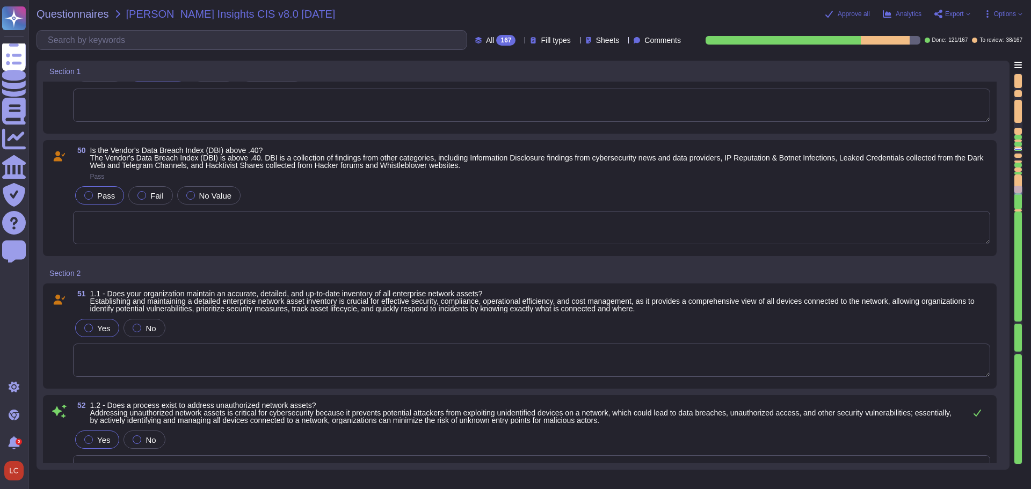
type textarea "Yes, our organization has established and maintained an accurate, detailed, and…"
type textarea "McKinsey does have industry leading Cloud Security Posture Management solution …"
type textarea "Penetration testing results are not shared externally. Please note that this is…"
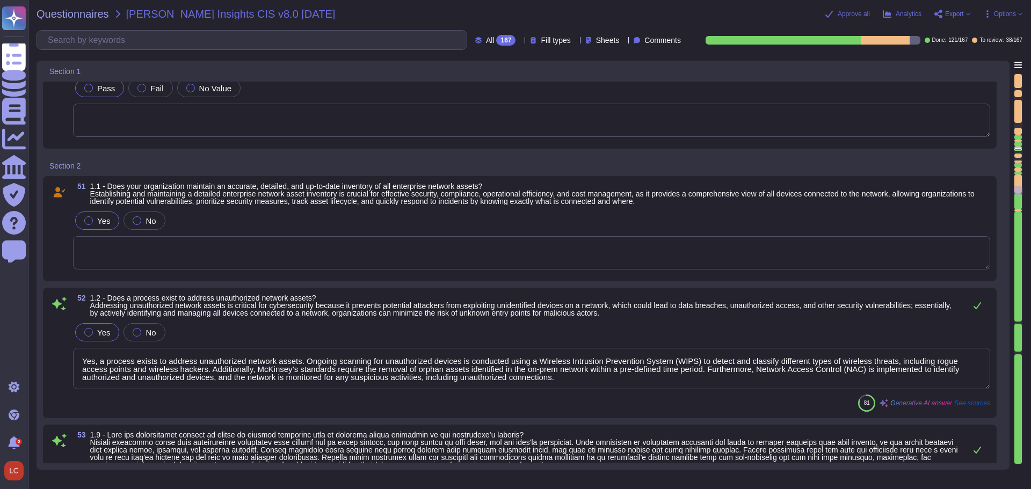
type textarea "McKinsey does have industry leading Cloud Security Posture Management solution …"
type textarea "Penetration testing results are not shared externally. Please note that this is…"
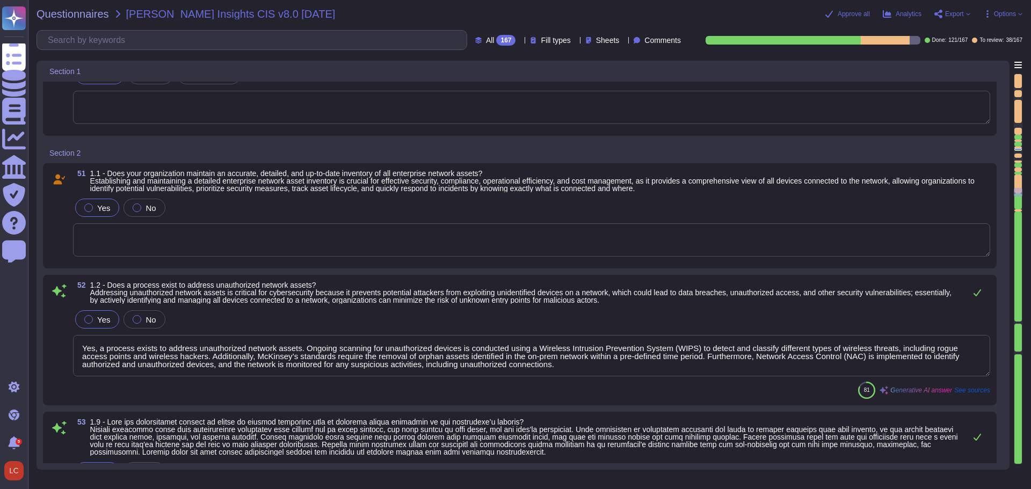
type textarea "The organization ensures that only currently supported software is installed on…"
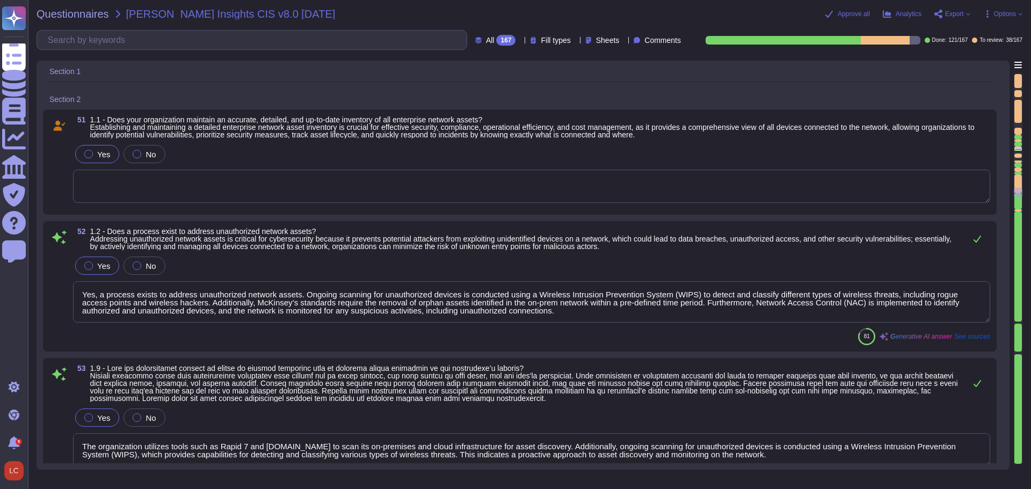
scroll to position [1, 0]
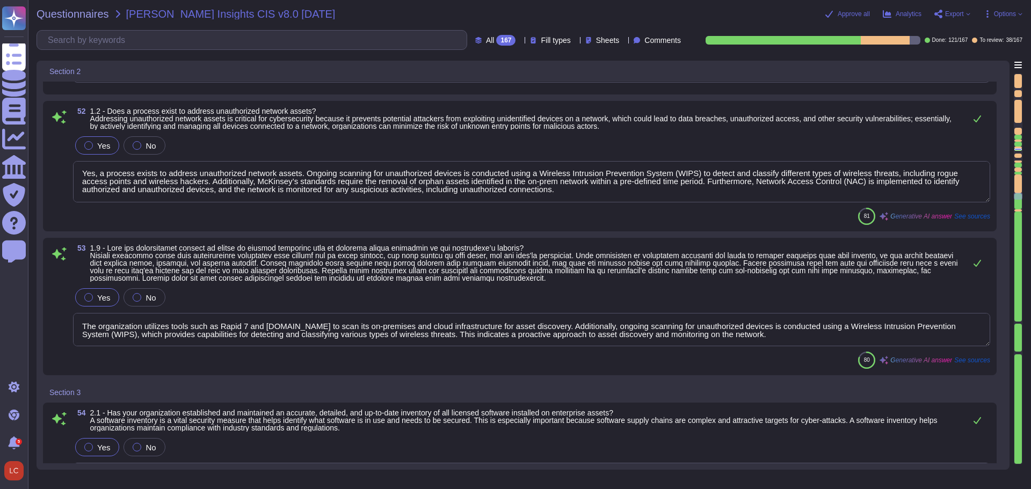
type textarea "The organization ensures that unauthorized software is removed from use on ente…"
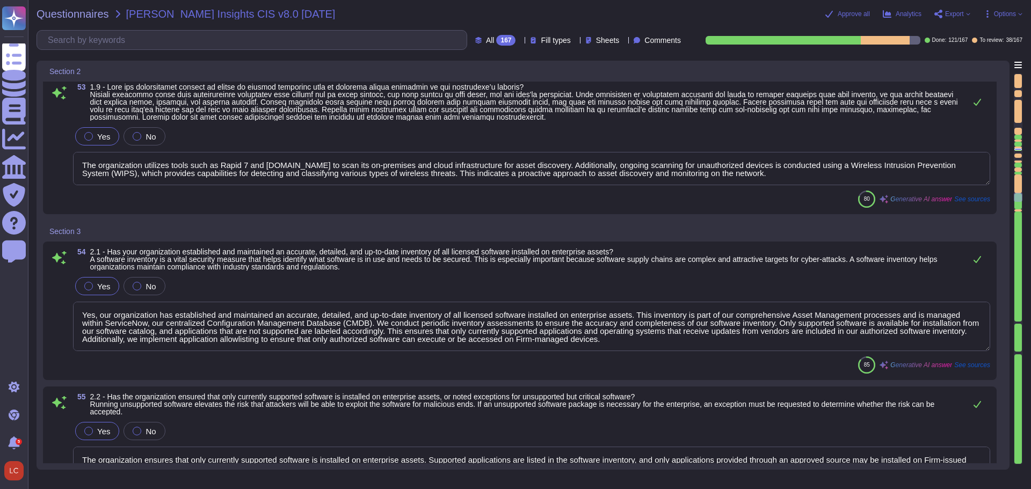
type textarea "Yes, the organization implements application allowlisting to ensure that only a…"
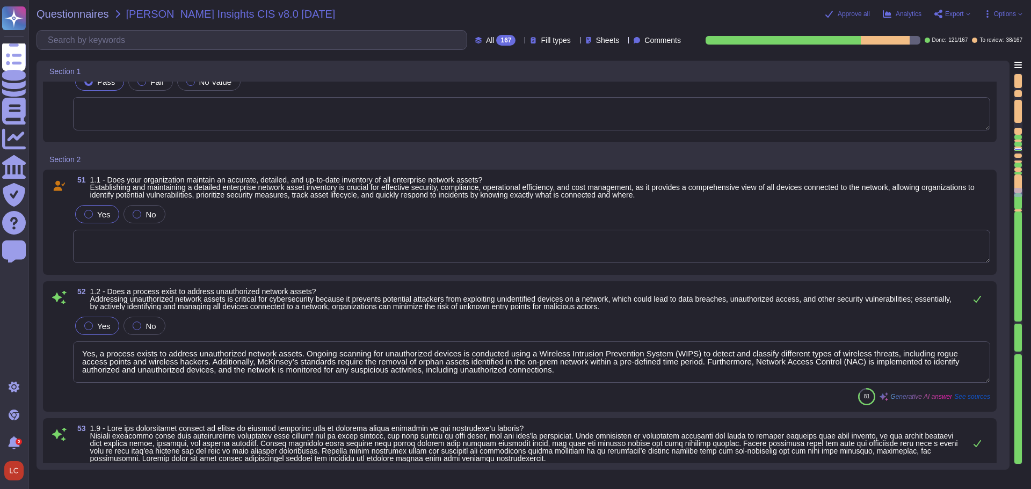
scroll to position [5371, 0]
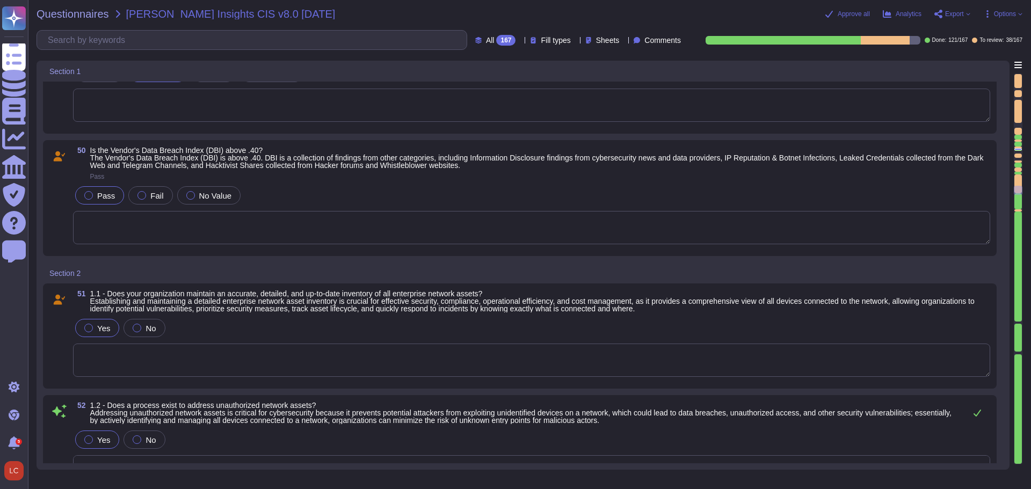
type textarea "Penetration testing results are not shared externally. Please note that this is…"
type textarea "McKinsey does have industry leading Cloud Security Posture Management solution …"
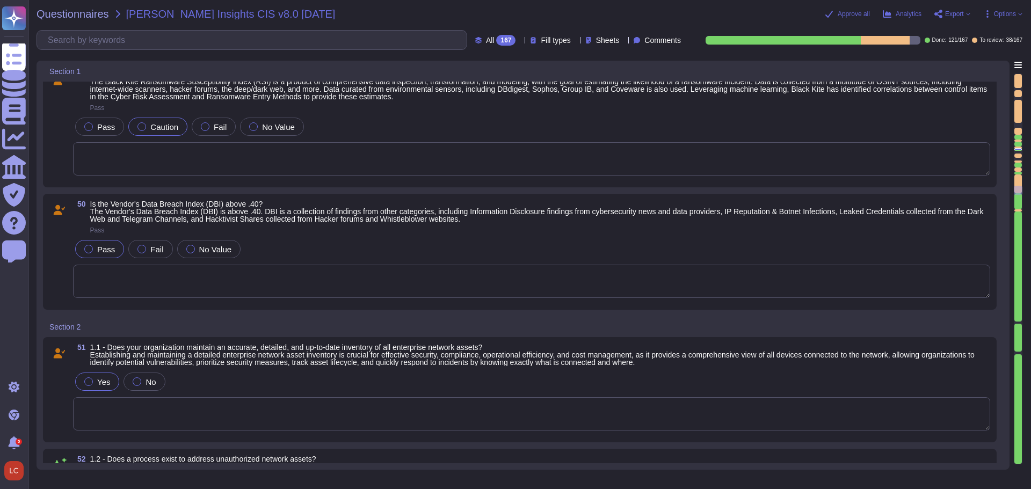
type textarea "Penetration testing results are not shared externally. Please note that this is…"
type textarea "McKinsey does have industry leading Cloud Security Posture Management solution …"
type textarea "Penetration testing results are not shared externally. Please note that this is…"
type textarea "McKinsey does have industry leading Cloud Security Posture Management solution …"
type textarea "Penetration testing results are not shared externally. Please note that this is…"
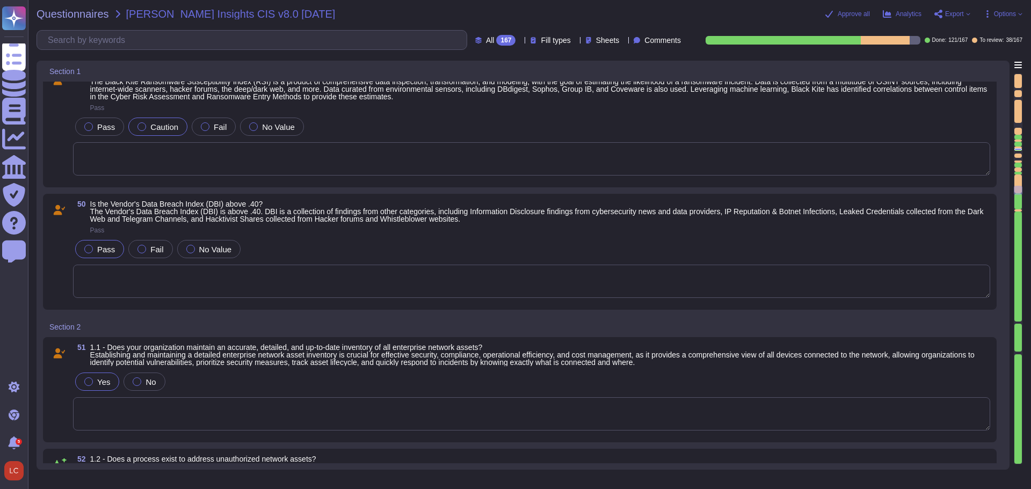
type textarea "McKinsey does have industry leading Cloud Security Posture Management solution …"
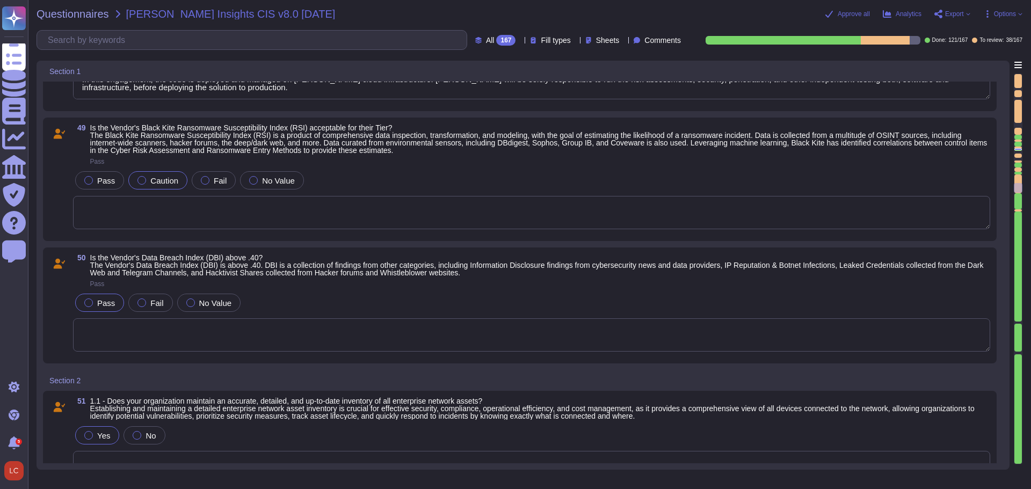
type textarea "Penetration testing results are not shared externally. Please note that this is…"
type textarea "McKinsey does have industry leading Cloud Security Posture Management solution …"
type textarea "Penetration testing results are not shared externally. Please note that this is…"
type textarea "McKinsey does have industry leading Cloud Security Posture Management solution …"
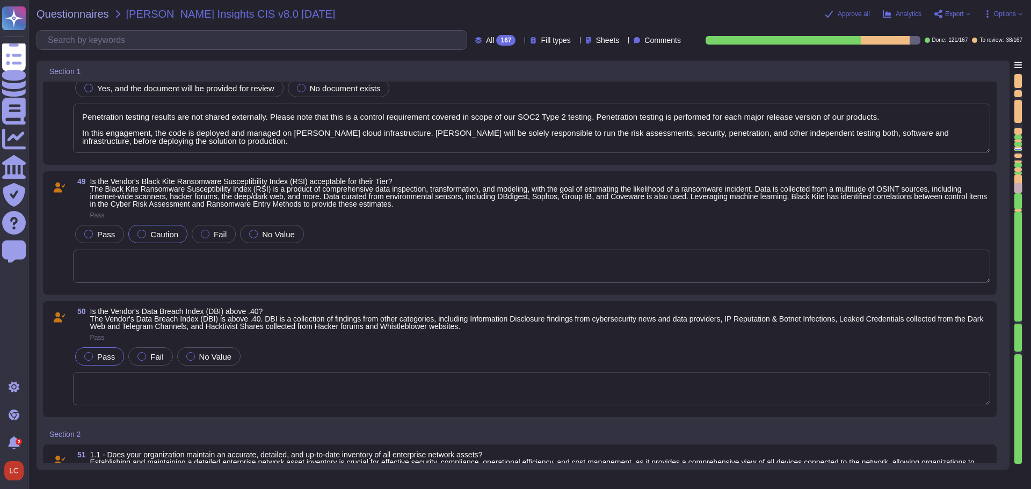
type textarea "Penetration testing results are not shared externally. Please note that this is…"
type textarea "McKinsey does have industry leading Cloud Security Posture Management solution …"
type textarea "Penetration testing results are not shared externally. Please note that this is…"
type textarea "McKinsey does have industry leading Cloud Security Posture Management solution …"
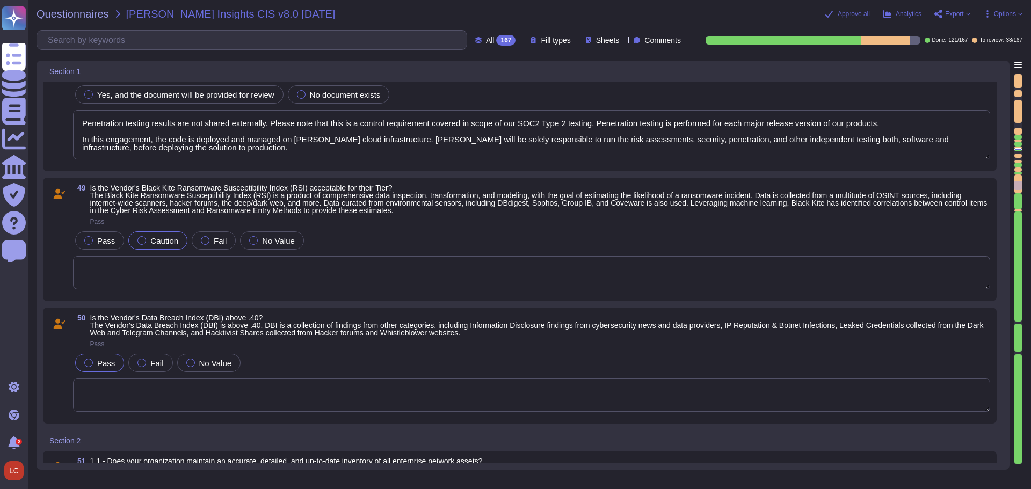
type textarea "Penetration testing results are not shared externally. Please note that this is…"
type textarea "McKinsey does have industry leading Cloud Security Posture Management solution …"
type textarea "McKinsey does have SOC 2 and ISO27001 certifications for our Software-as-a-serv…"
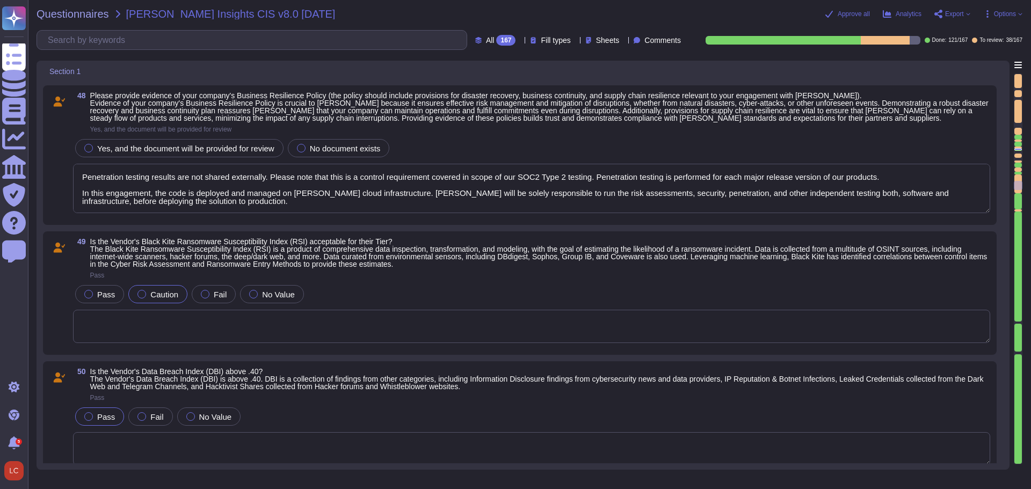
type textarea "Penetration testing results are not shared externally. Please note that this is…"
type textarea "McKinsey does have industry leading Cloud Security Posture Management solution …"
type textarea "Penetration testing results are not shared externally. Please note that this is…"
type textarea "McKinsey does have industry leading Cloud Security Posture Management solution …"
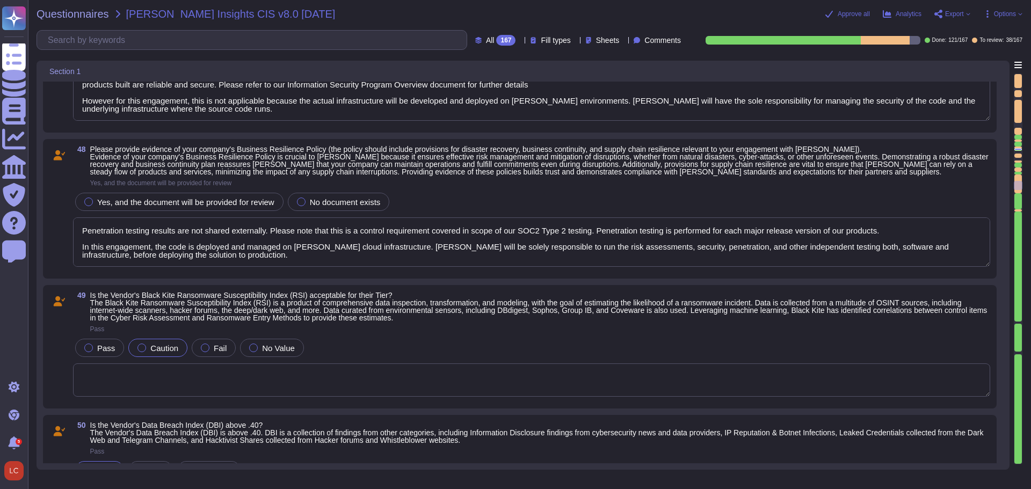
type textarea "Penetration testing results are not shared externally. Please note that this is…"
type textarea "McKinsey does have industry leading Cloud Security Posture Management solution …"
type textarea "Penetration testing results are not shared externally. Please note that this is…"
type textarea "McKinsey does have industry leading Cloud Security Posture Management solution …"
type textarea "Penetration testing results are not shared externally. Please note that this is…"
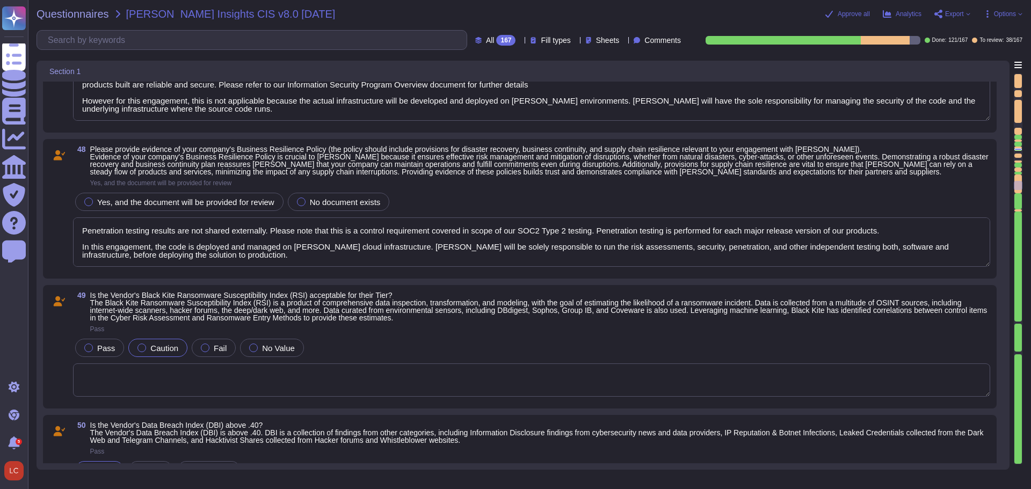
type textarea "McKinsey does have industry leading Cloud Security Posture Management solution …"
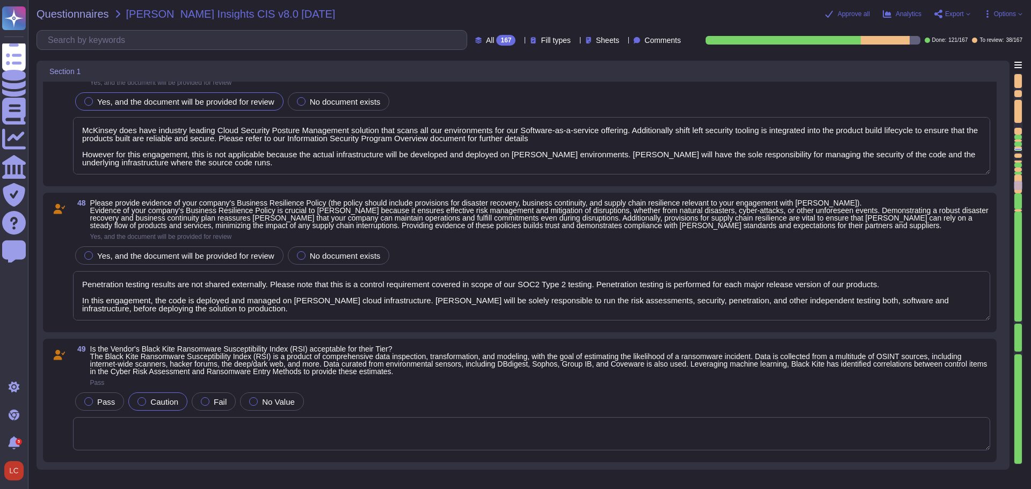
type textarea "Penetration testing results are not shared externally. Please note that this is…"
type textarea "McKinsey does have industry leading Cloud Security Posture Management solution …"
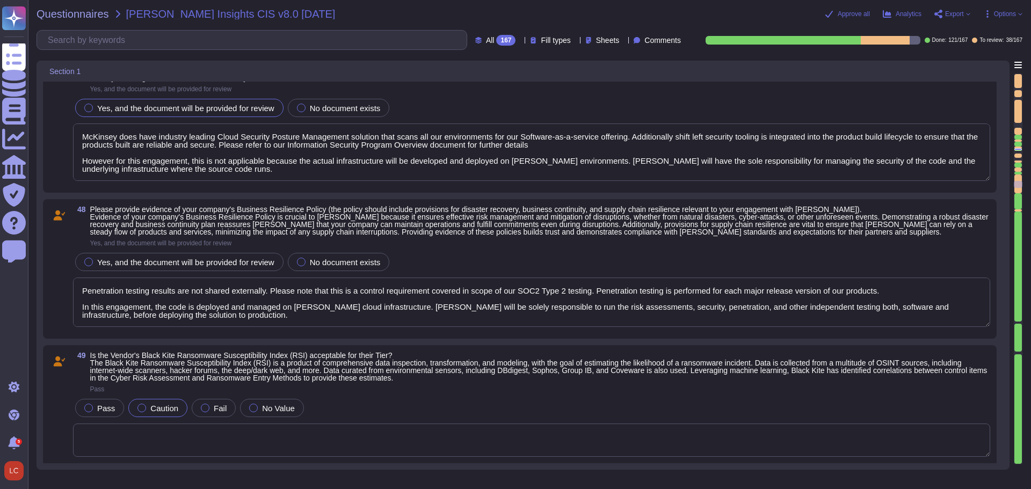
type textarea "Penetration testing results are not shared externally. Please note that this is…"
type textarea "McKinsey does have industry leading Cloud Security Posture Management solution …"
type textarea "Penetration testing results are not shared externally. Please note that this is…"
type textarea "McKinsey does have industry leading Cloud Security Posture Management solution …"
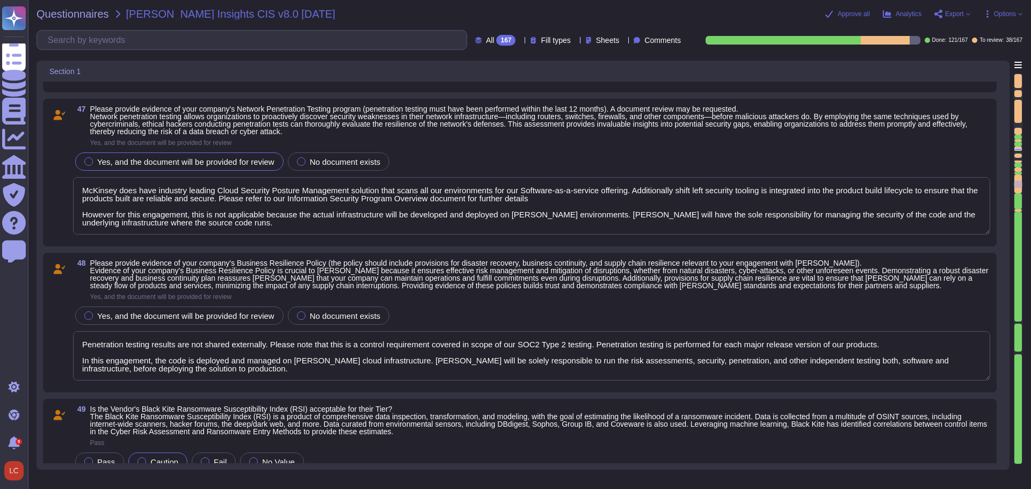
type textarea "Penetration testing results are not shared externally. Please note that this is…"
type textarea "McKinsey does have industry leading Cloud Security Posture Management solution …"
type textarea "Penetration testing results are not shared externally. Please note that this is…"
type textarea "McKinsey does have industry leading Cloud Security Posture Management solution …"
type textarea "Penetration testing results are not shared externally. Please note that this is…"
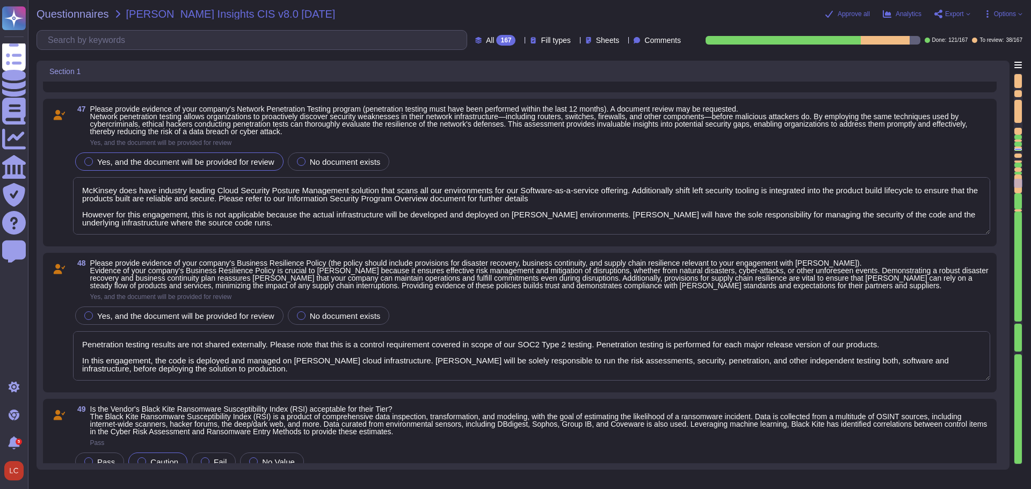
type textarea "McKinsey does have industry leading Cloud Security Posture Management solution …"
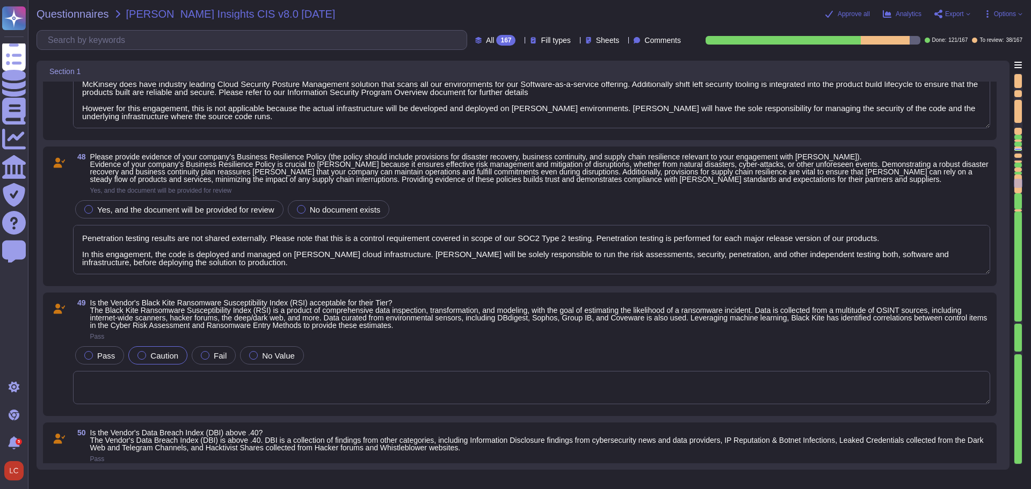
type textarea "Penetration testing results are not shared externally. Please note that this is…"
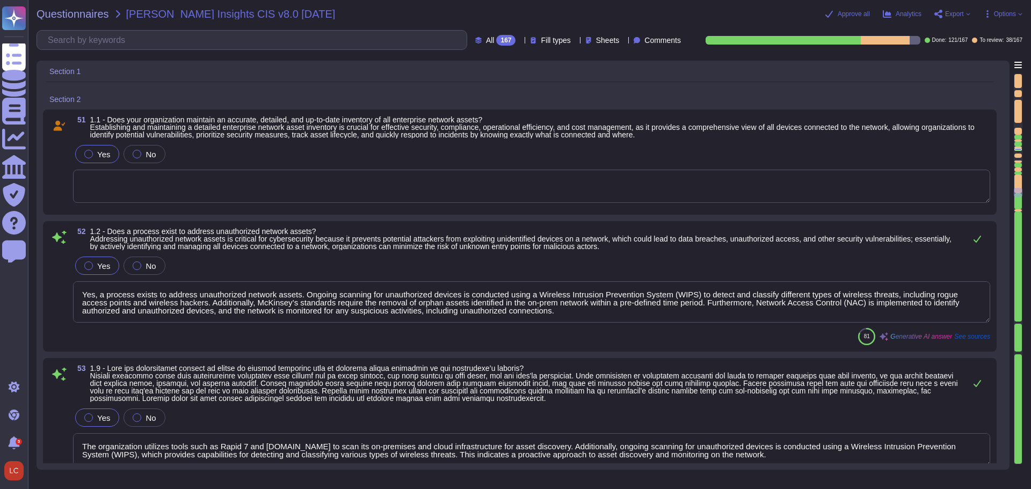
scroll to position [5371, 0]
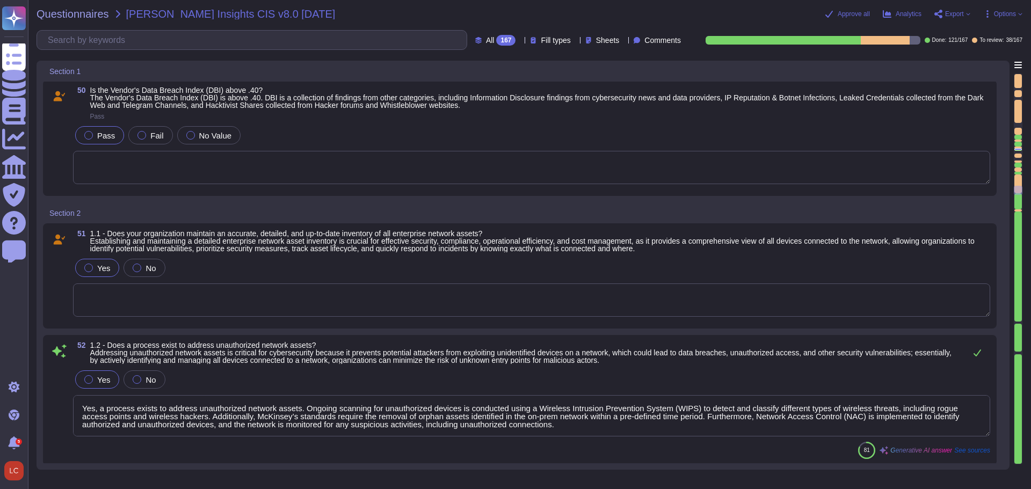
click at [87, 72] on icon at bounding box center [87, 72] width 0 height 0
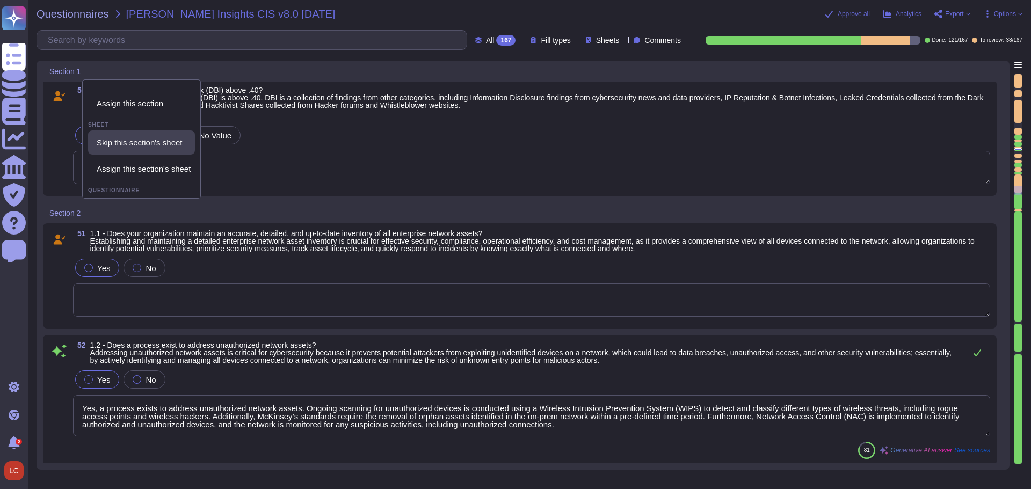
scroll to position [0, 0]
click at [87, 72] on icon at bounding box center [87, 72] width 0 height 0
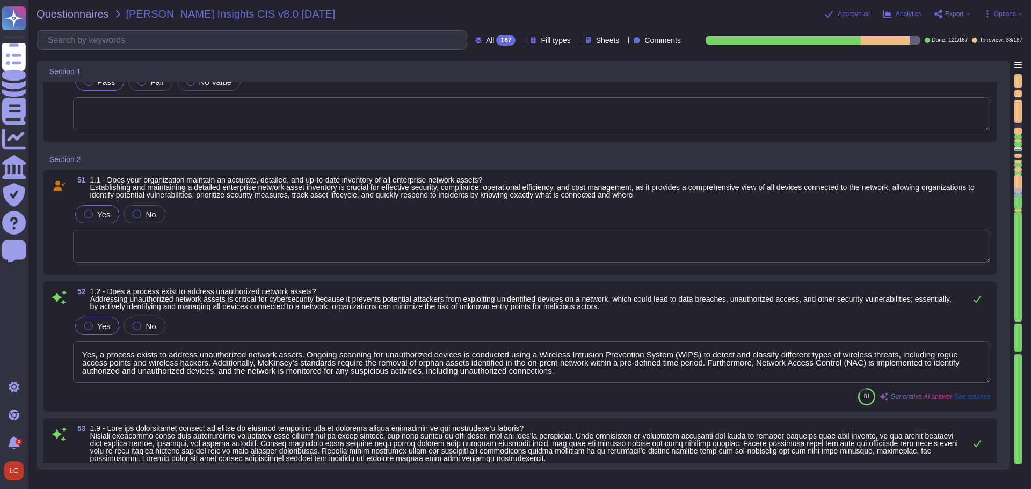
scroll to position [5478, 0]
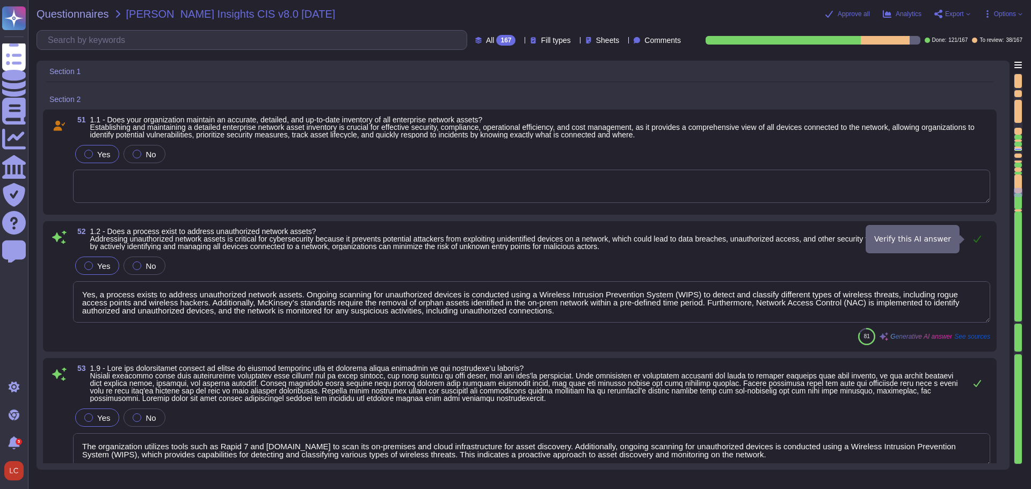
click at [978, 239] on icon at bounding box center [977, 239] width 8 height 7
click at [979, 236] on icon at bounding box center [977, 239] width 9 height 9
click at [61, 259] on span at bounding box center [58, 288] width 19 height 69
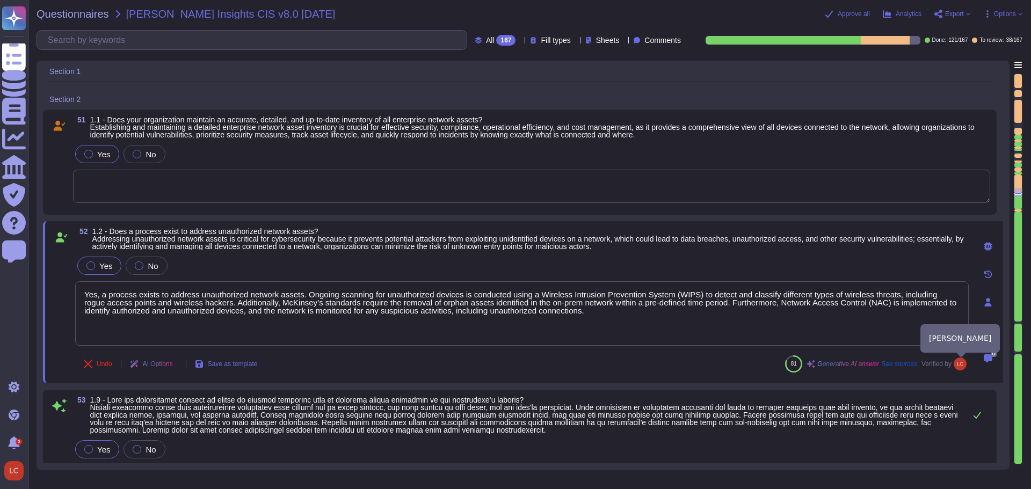
click at [962, 363] on img at bounding box center [959, 364] width 13 height 13
click at [92, 365] on button "Undo" at bounding box center [98, 363] width 46 height 21
click at [851, 246] on span "1.2 - Does a process exist to address unauthorized network assets? Addressing u…" at bounding box center [530, 239] width 876 height 23
click at [549, 158] on div "Yes No" at bounding box center [531, 154] width 917 height 23
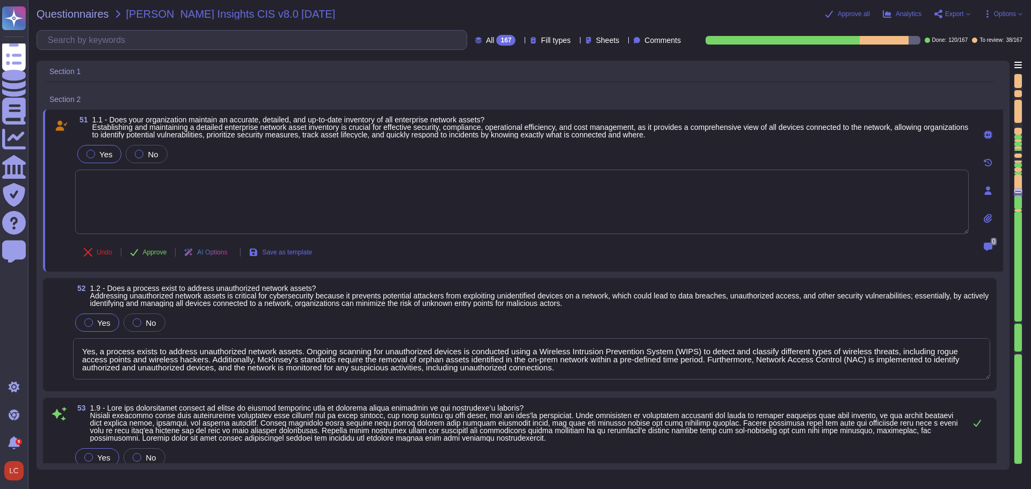
click at [381, 328] on div "Yes No" at bounding box center [531, 322] width 917 height 23
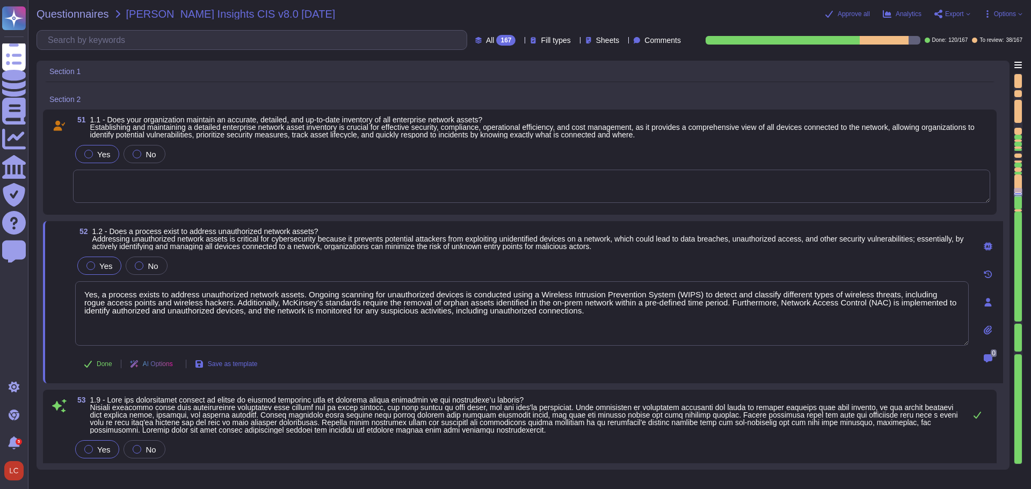
click at [285, 151] on div "Yes No" at bounding box center [531, 154] width 917 height 23
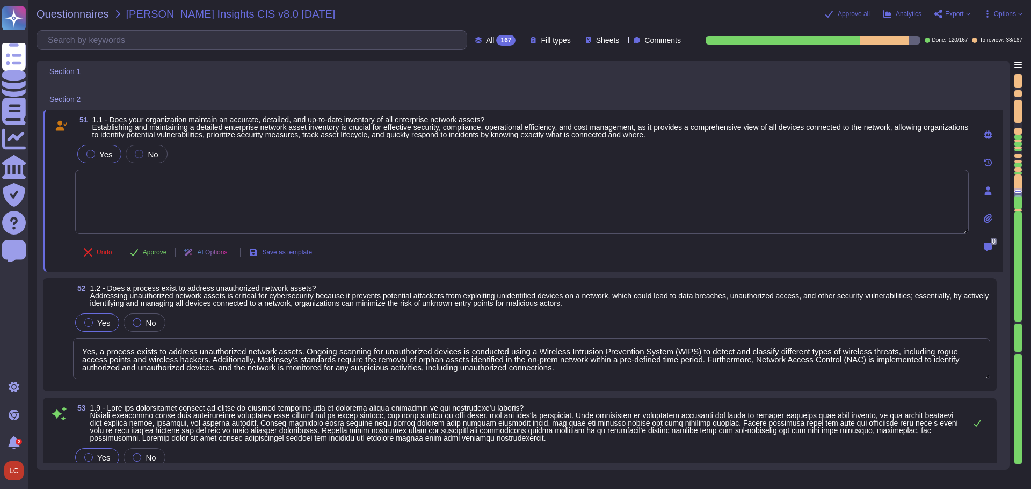
scroll to position [5532, 0]
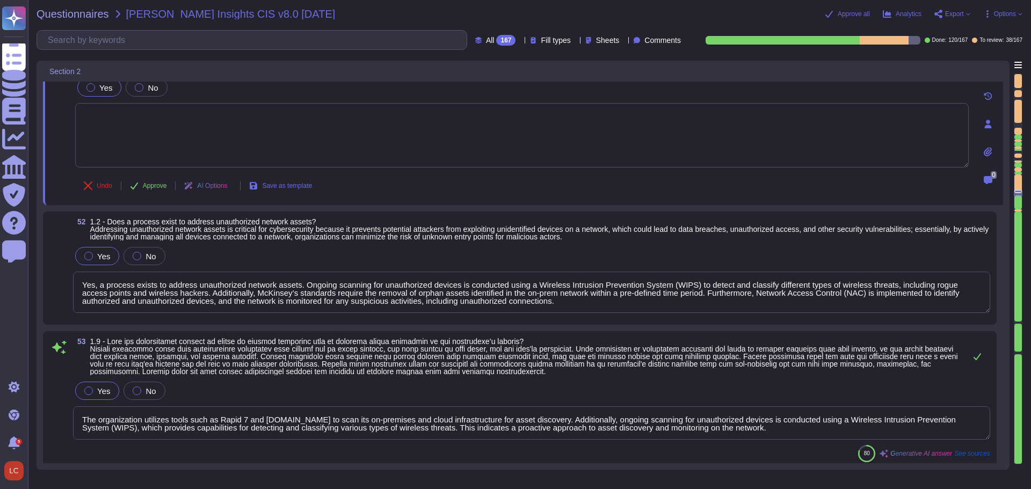
click at [299, 255] on div "Yes No" at bounding box center [531, 256] width 917 height 23
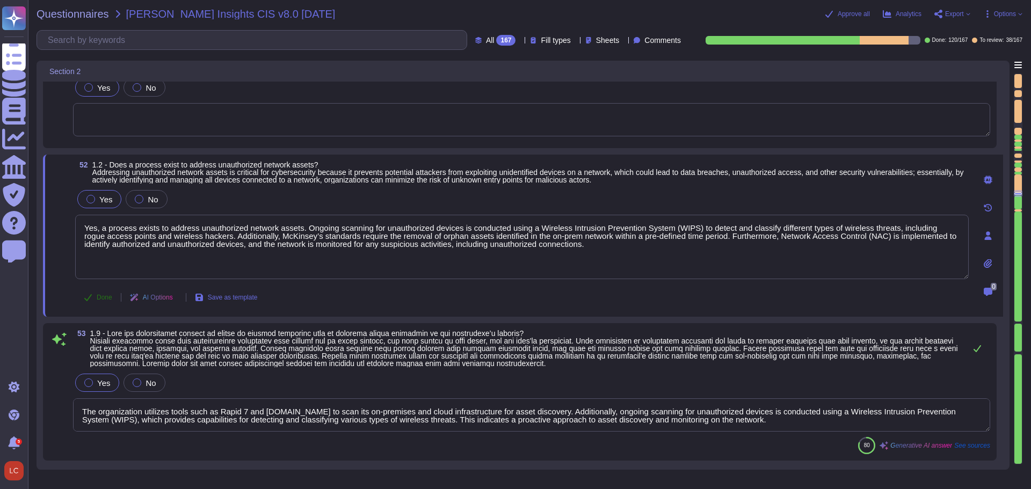
click at [96, 297] on button "Done" at bounding box center [98, 297] width 46 height 21
drag, startPoint x: 93, startPoint y: 296, endPoint x: 99, endPoint y: 299, distance: 6.5
click at [99, 299] on button "Undo" at bounding box center [98, 297] width 46 height 21
click at [93, 295] on button "Done" at bounding box center [98, 297] width 46 height 21
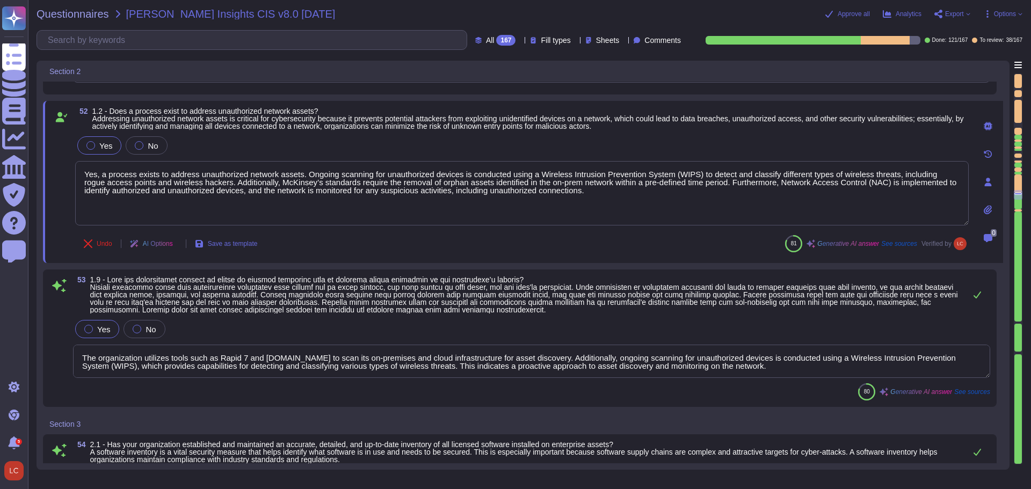
scroll to position [5639, 0]
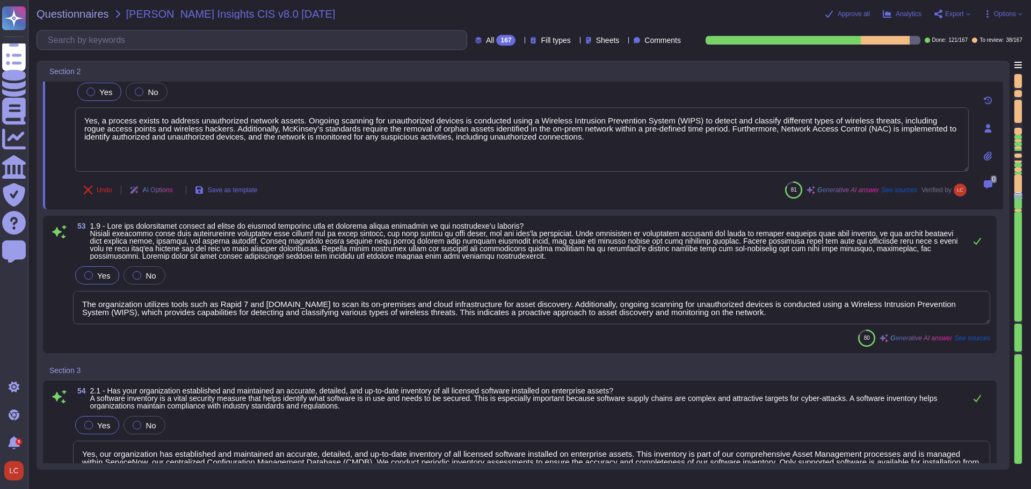
click at [63, 281] on span at bounding box center [58, 294] width 19 height 61
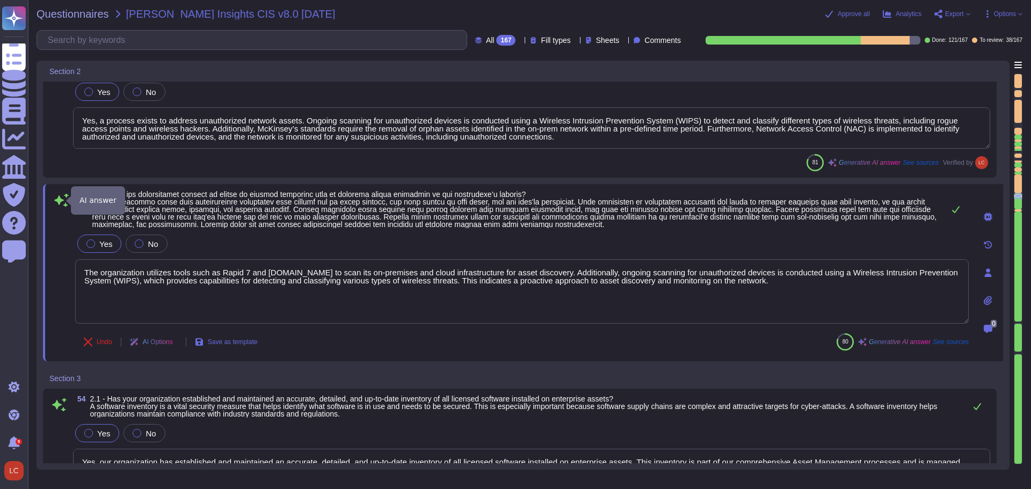
click at [61, 202] on icon at bounding box center [61, 200] width 14 height 13
click at [95, 342] on button "Undo" at bounding box center [98, 341] width 46 height 21
click at [98, 343] on span "Done" at bounding box center [105, 342] width 16 height 6
click at [959, 210] on icon at bounding box center [955, 209] width 9 height 9
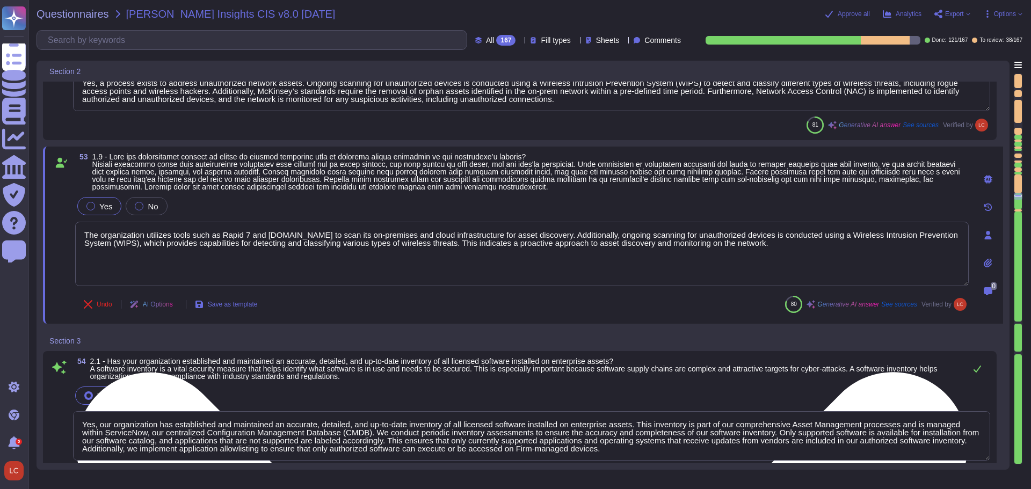
scroll to position [5731, 0]
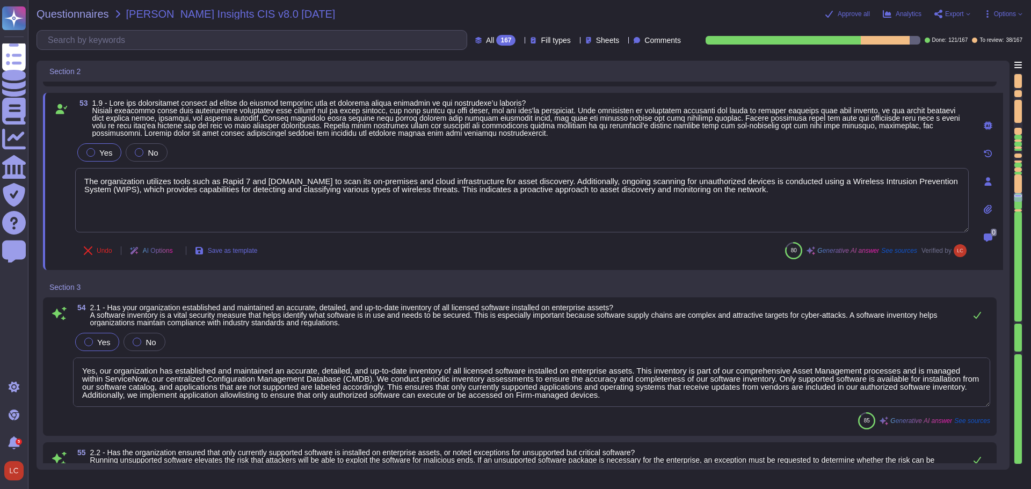
click at [52, 343] on span at bounding box center [58, 369] width 19 height 77
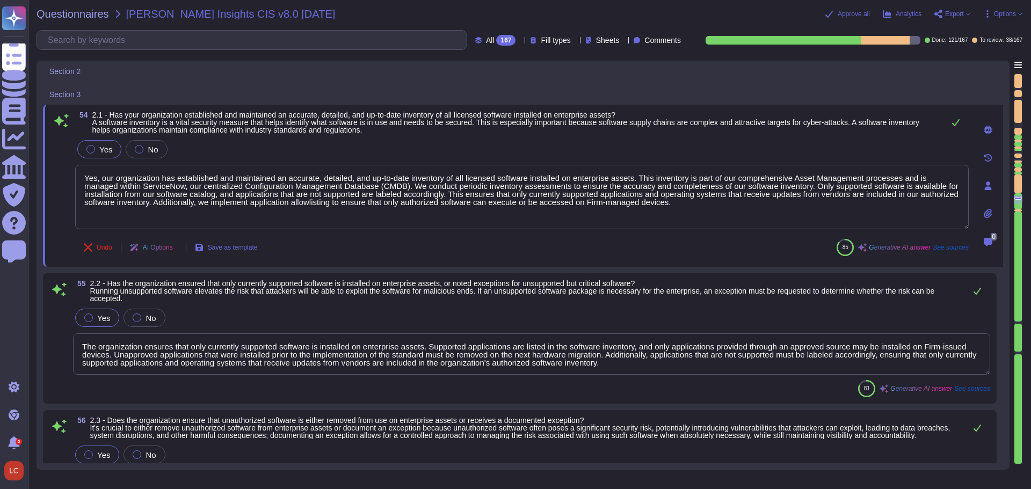
scroll to position [5824, 0]
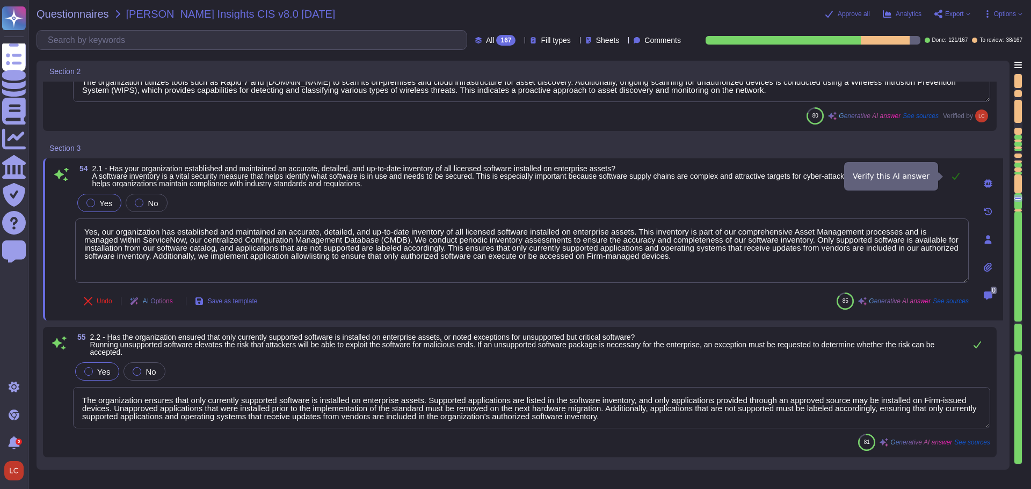
click at [954, 176] on icon at bounding box center [955, 176] width 9 height 9
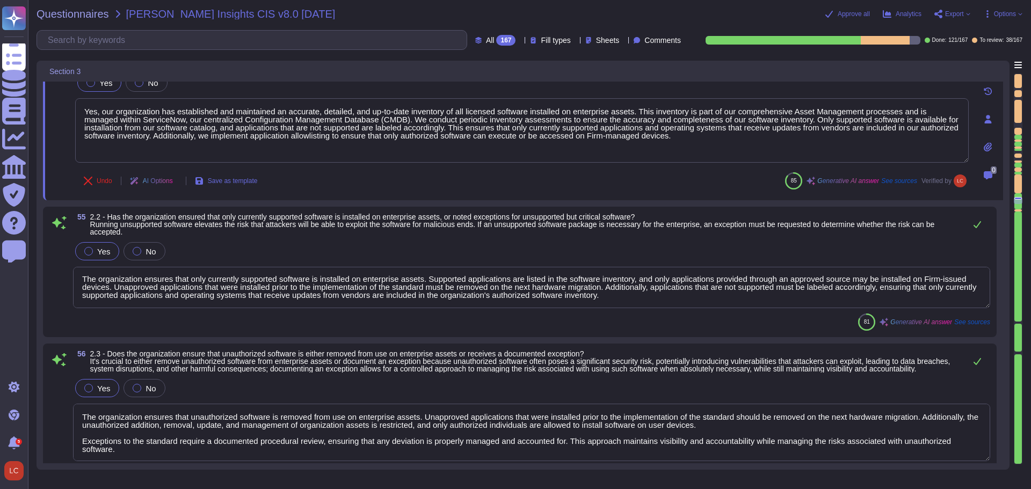
scroll to position [5985, 0]
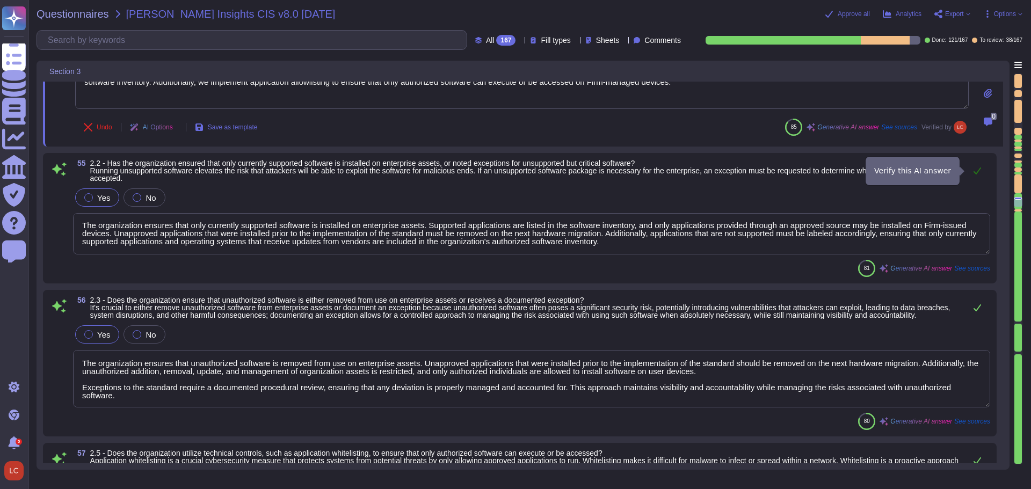
click at [978, 171] on icon at bounding box center [977, 170] width 8 height 7
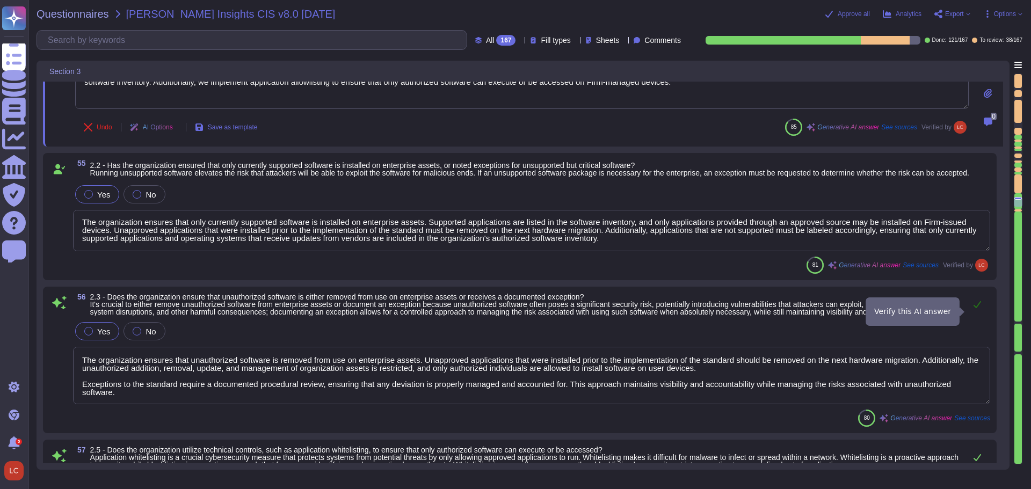
click at [978, 309] on icon at bounding box center [977, 304] width 9 height 9
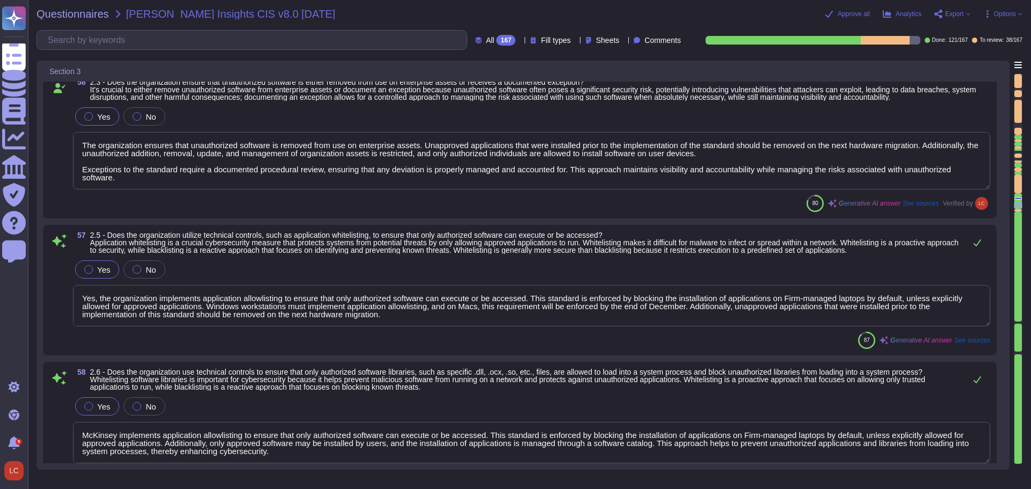
scroll to position [6253, 0]
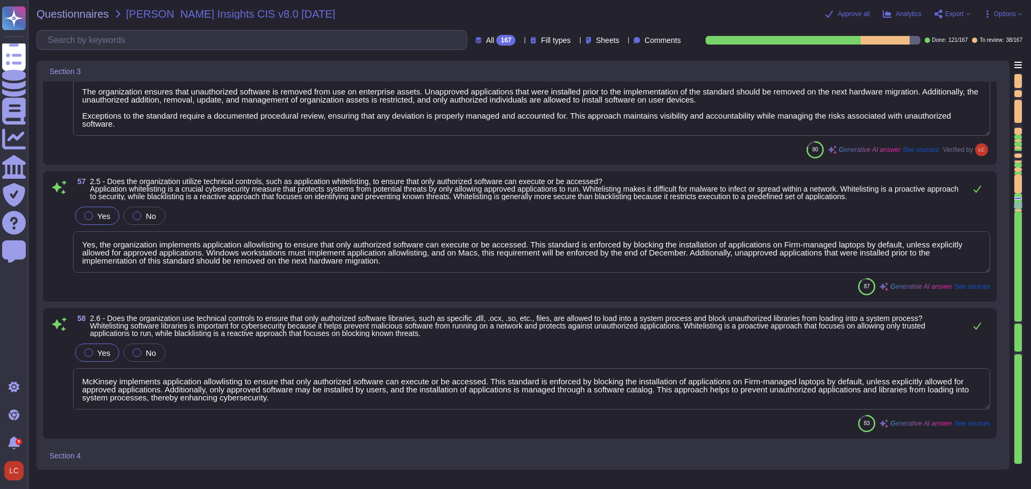
click at [239, 201] on span "2.5 - Does the organization utilize technical controls, such as application whi…" at bounding box center [524, 189] width 868 height 24
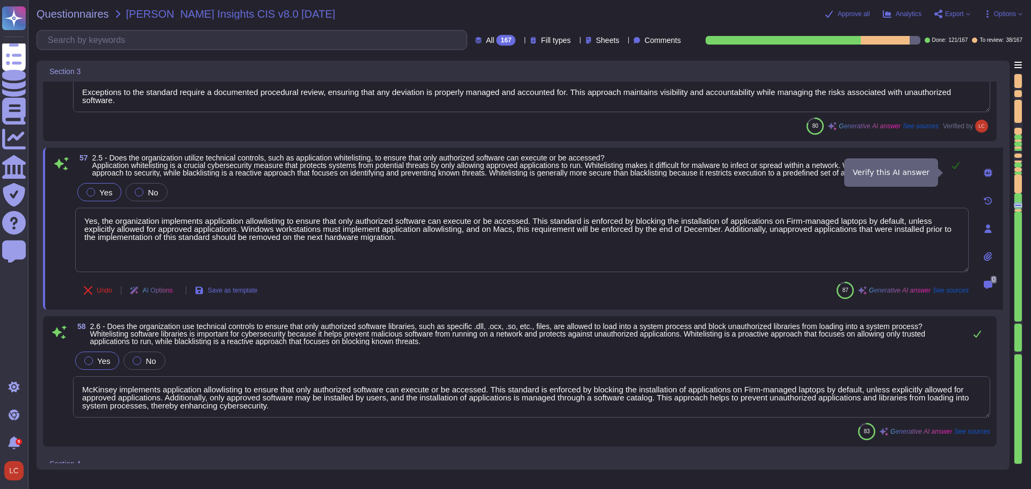
click at [956, 169] on icon at bounding box center [956, 165] width 8 height 7
click at [89, 295] on icon at bounding box center [88, 290] width 9 height 9
click at [91, 290] on icon at bounding box center [88, 290] width 9 height 9
click at [94, 295] on button "Undo" at bounding box center [98, 290] width 46 height 21
click at [101, 294] on span "Done" at bounding box center [105, 290] width 16 height 6
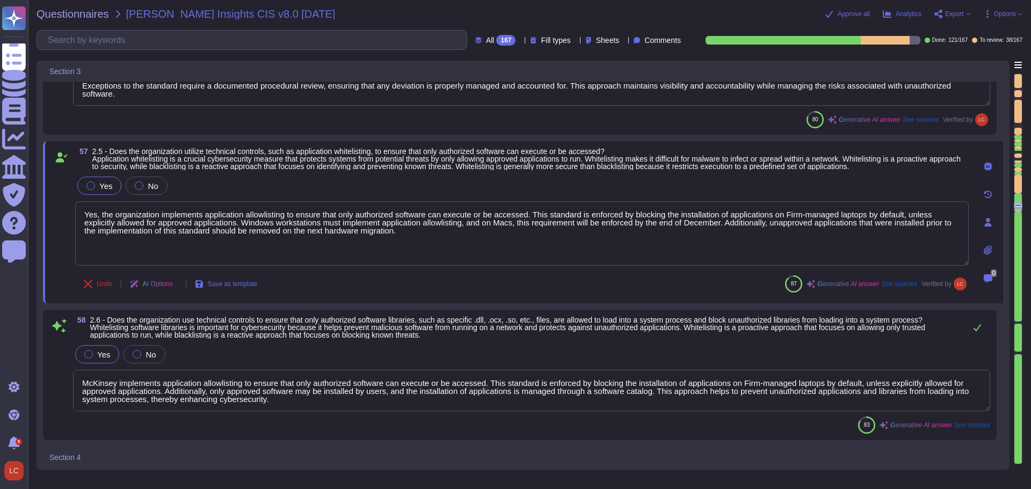
scroll to position [6307, 0]
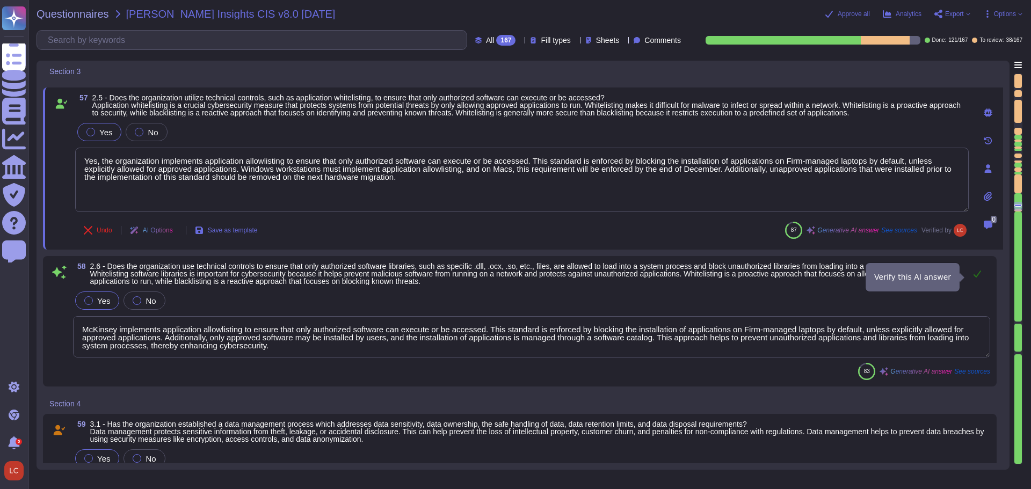
click at [976, 276] on icon at bounding box center [977, 273] width 9 height 9
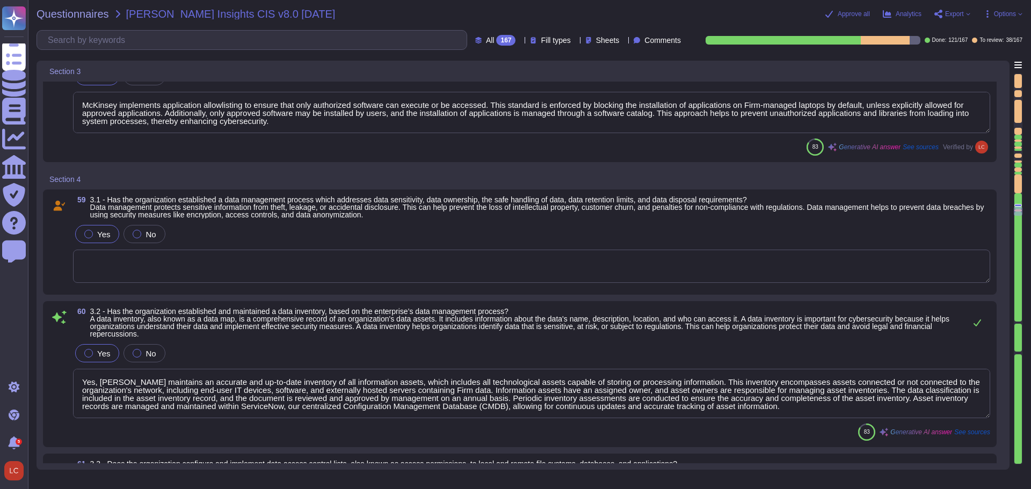
scroll to position [6575, 0]
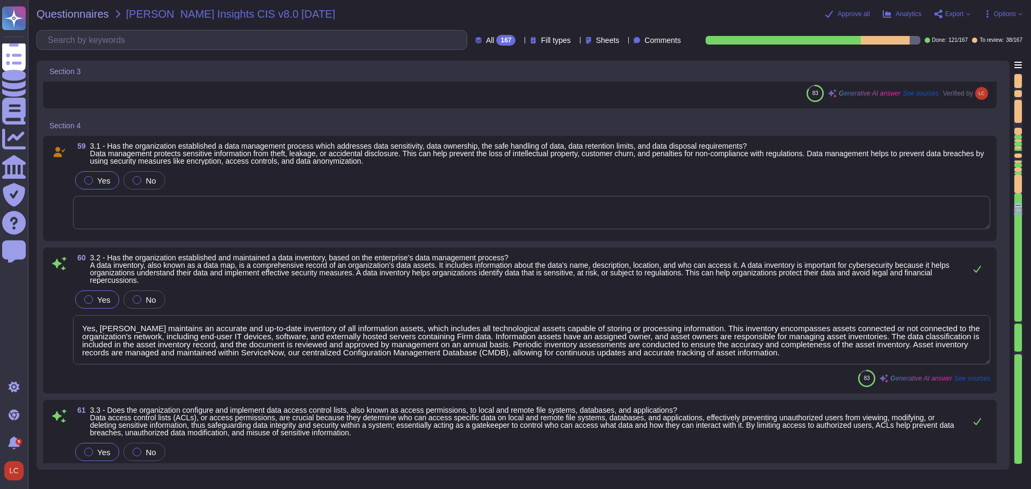
click at [61, 190] on span at bounding box center [58, 199] width 19 height 61
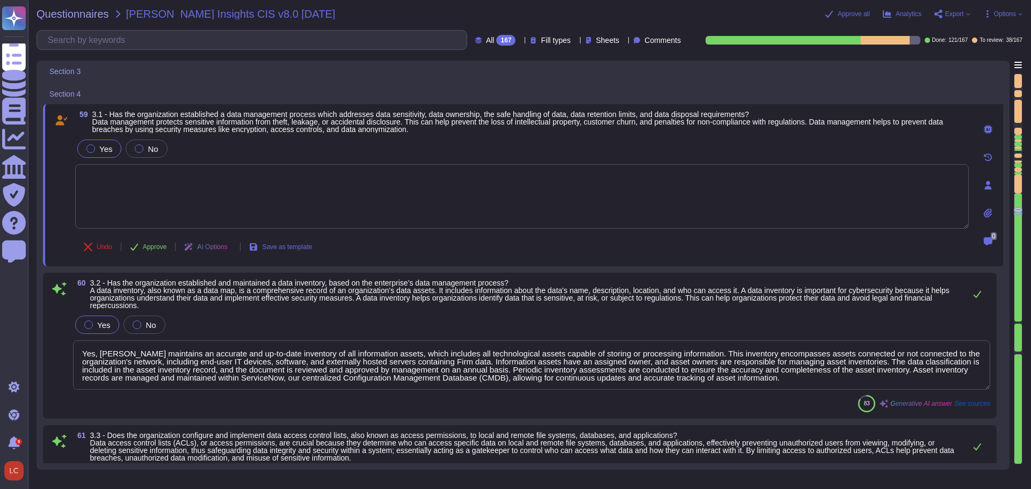
click at [148, 127] on span "3.1 - Has the organization established a data management process which addresse…" at bounding box center [517, 122] width 851 height 24
click at [391, 309] on div "60 3.2 - Has the organization established and maintained a data inventory, base…" at bounding box center [519, 345] width 941 height 133
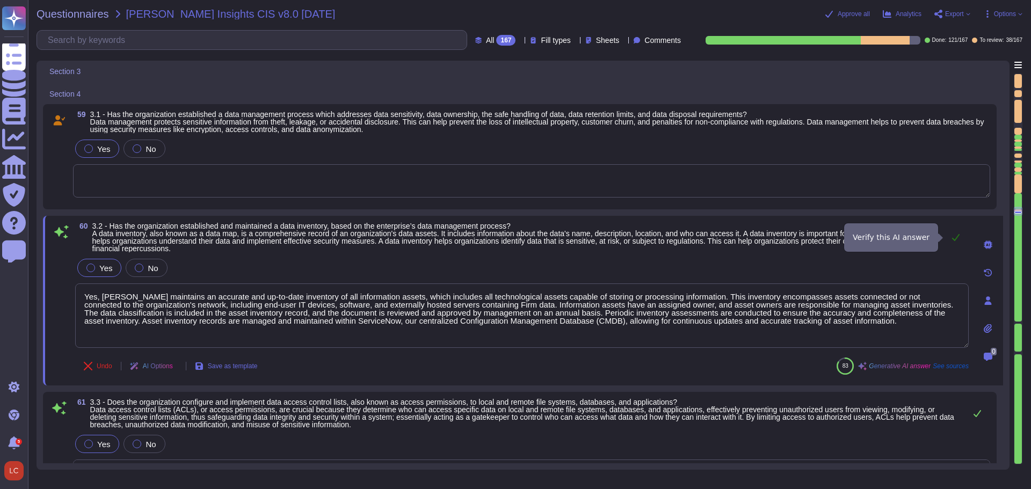
click at [954, 237] on icon at bounding box center [955, 237] width 9 height 9
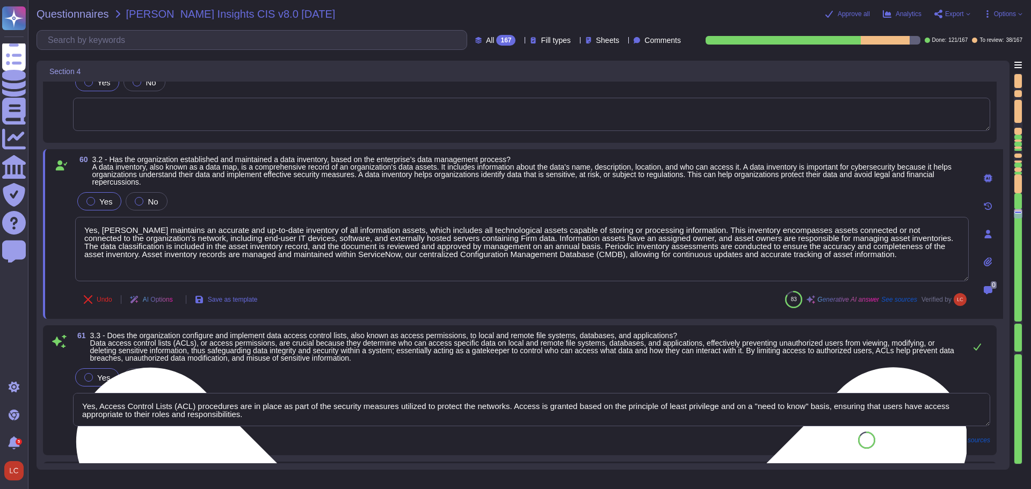
scroll to position [6682, 0]
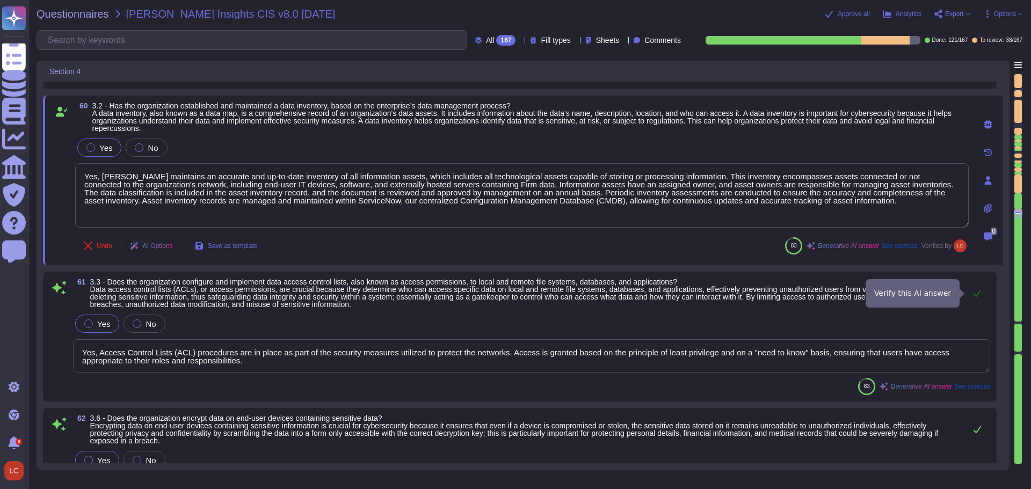
click at [976, 297] on button at bounding box center [977, 292] width 26 height 21
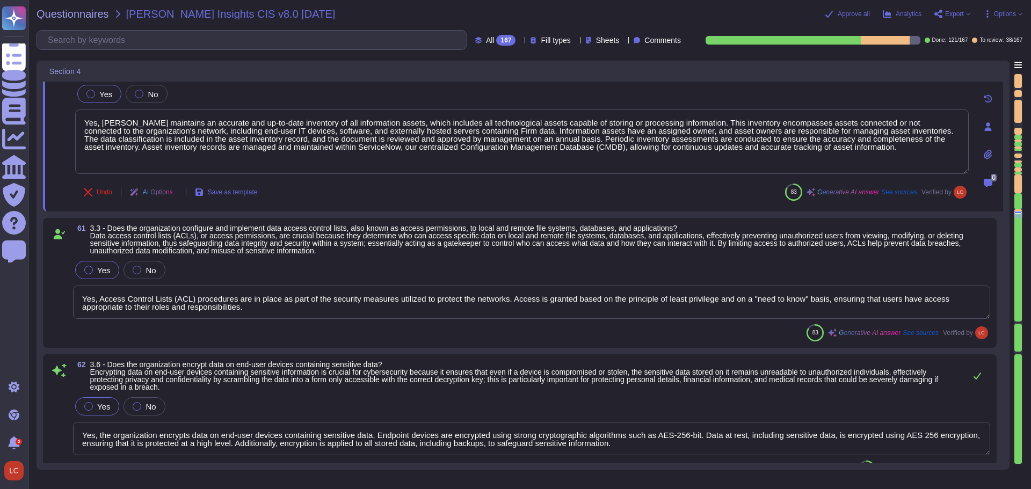
scroll to position [6790, 0]
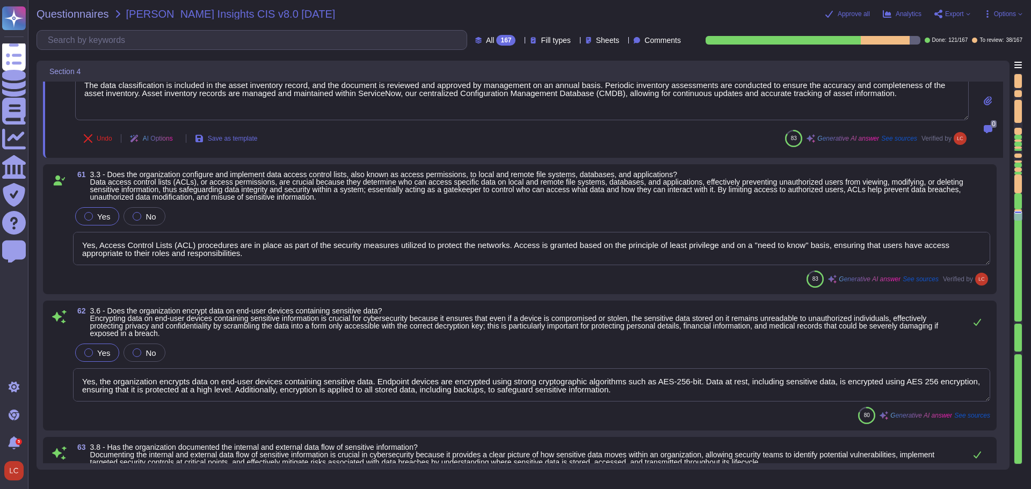
click at [242, 206] on div "Yes No" at bounding box center [531, 216] width 917 height 23
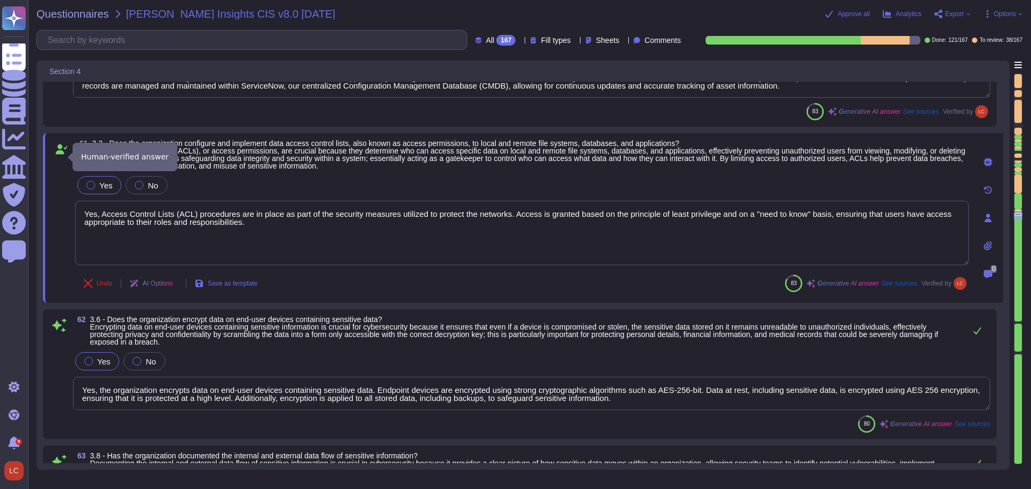
click at [59, 155] on icon at bounding box center [61, 149] width 11 height 10
click at [59, 333] on icon at bounding box center [59, 325] width 14 height 14
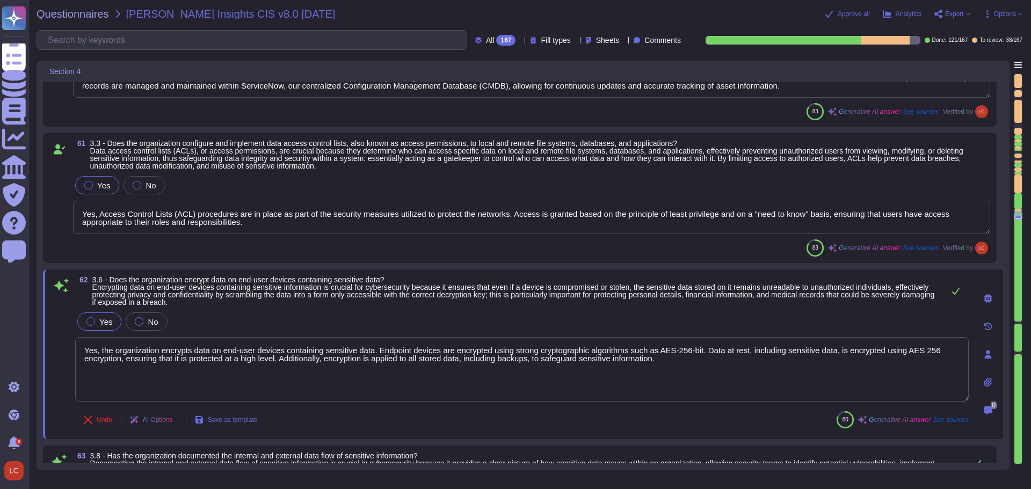
scroll to position [6844, 0]
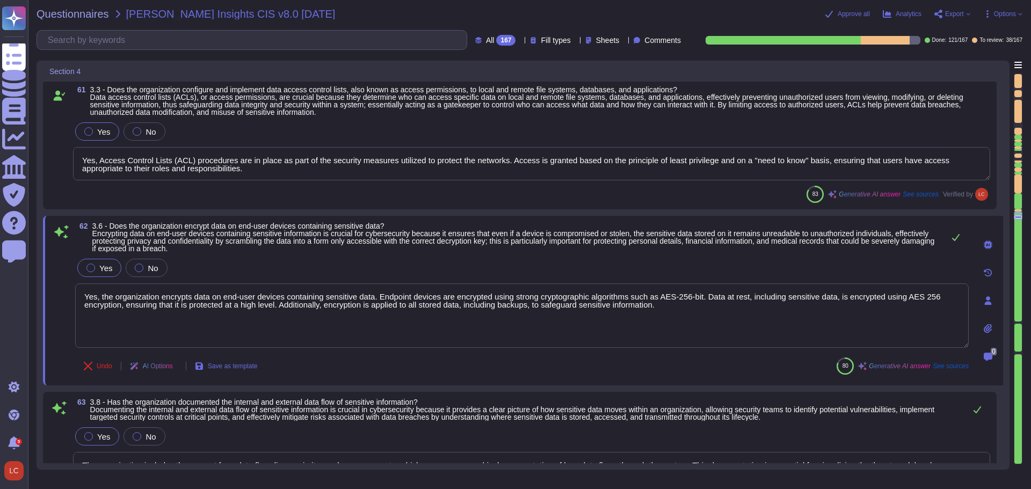
click at [63, 231] on span at bounding box center [61, 231] width 19 height 19
click at [61, 238] on icon at bounding box center [61, 231] width 14 height 13
click at [951, 369] on span "See sources" at bounding box center [950, 366] width 36 height 6
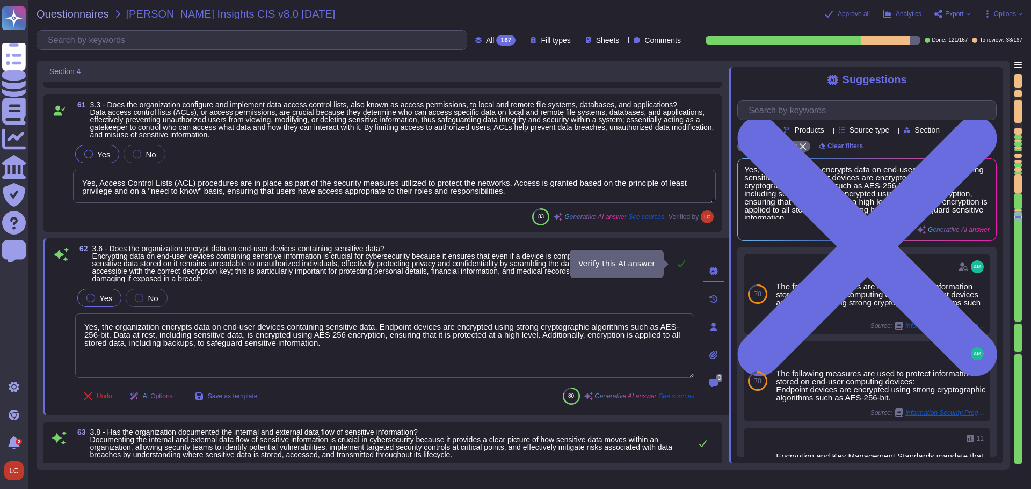
click at [681, 264] on icon at bounding box center [681, 263] width 9 height 9
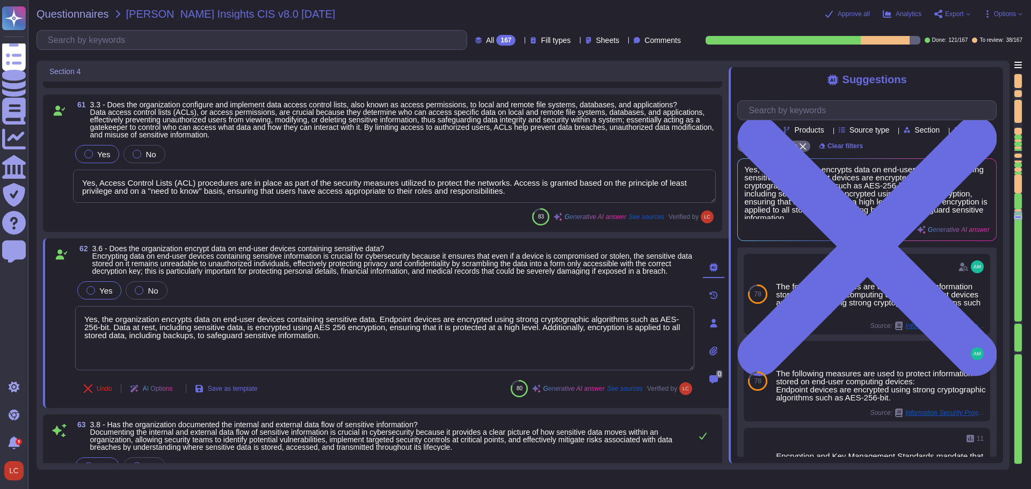
click at [290, 121] on span "3.3 - Does the organization configure and implement data access control lists, …" at bounding box center [402, 119] width 624 height 39
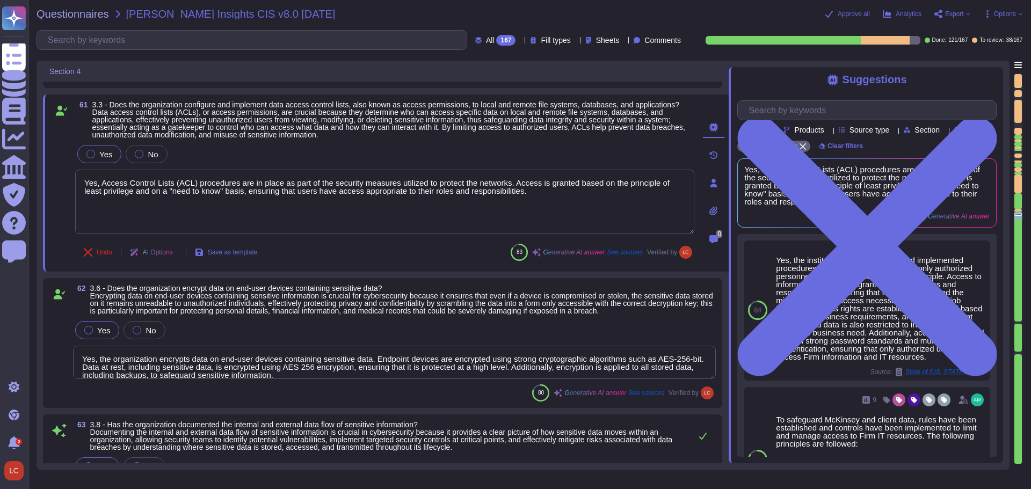
click at [629, 252] on span "See sources" at bounding box center [625, 252] width 36 height 6
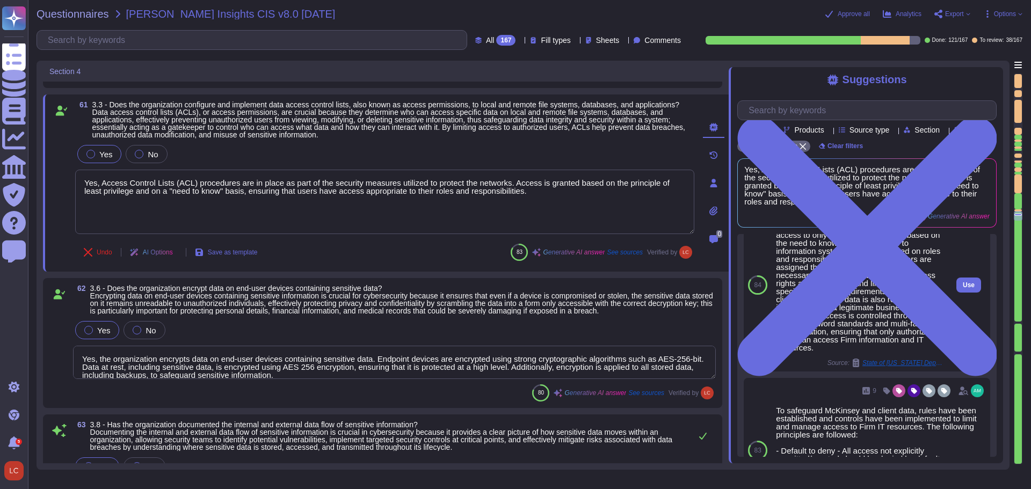
scroll to position [0, 0]
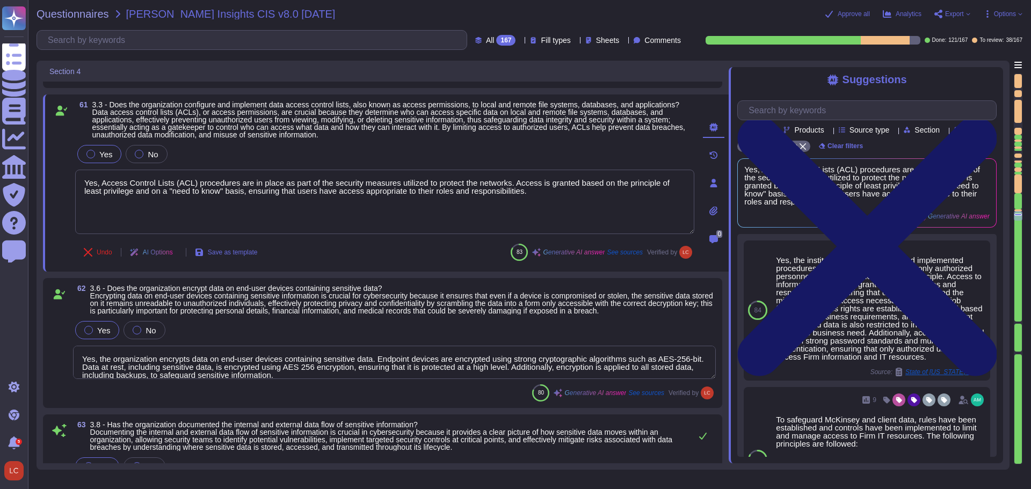
click at [988, 79] on icon at bounding box center [866, 247] width 259 height 346
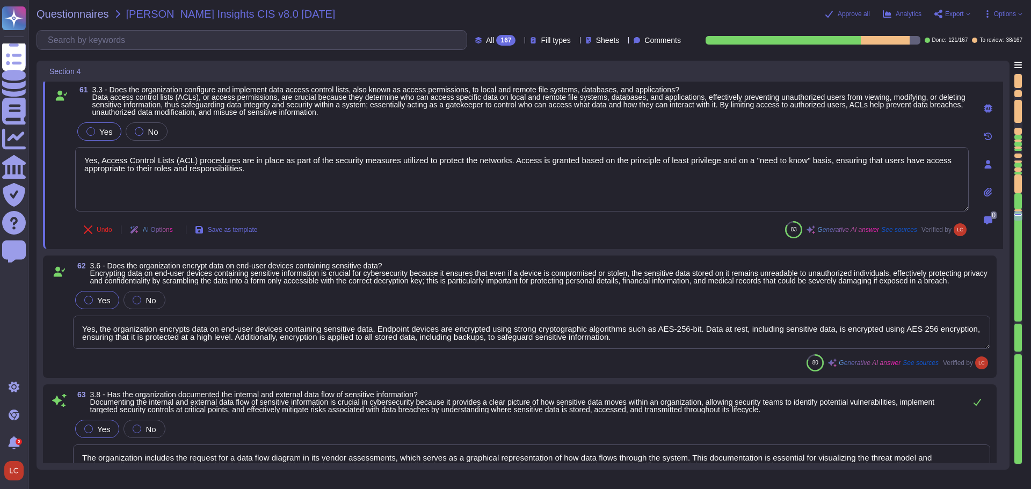
click at [280, 303] on div "62 3.6 - Does the organization encrypt data on end-user devices containing sens…" at bounding box center [519, 317] width 941 height 110
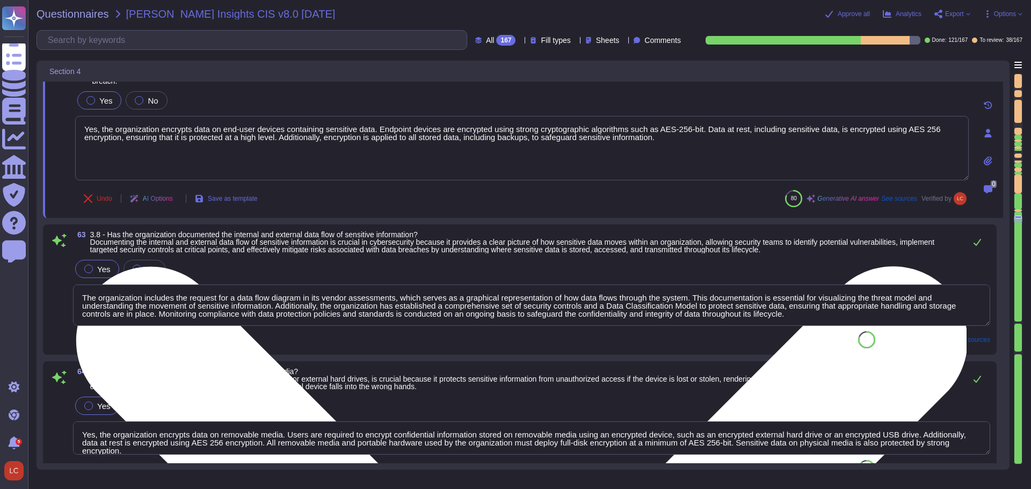
scroll to position [7058, 0]
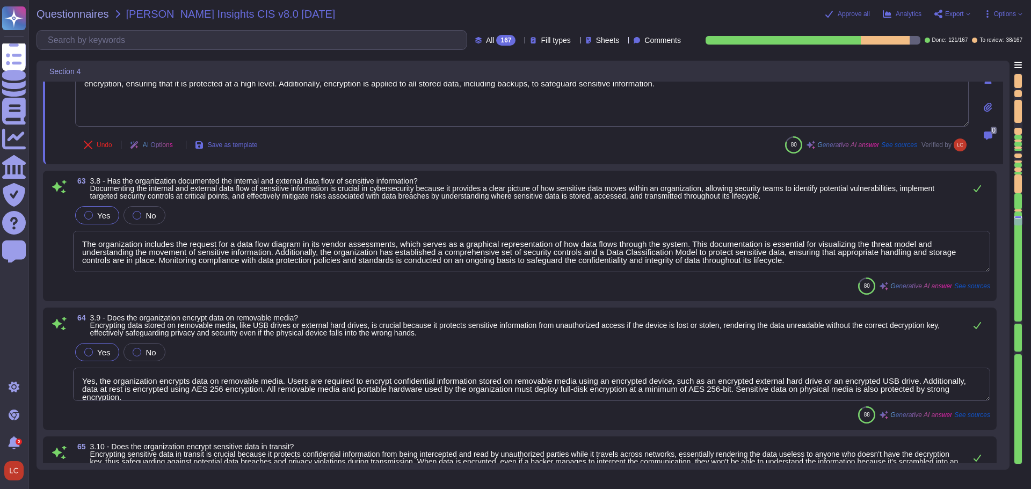
click at [257, 200] on span "3.8 - Has the organization documented the internal and external data flow of se…" at bounding box center [512, 189] width 844 height 24
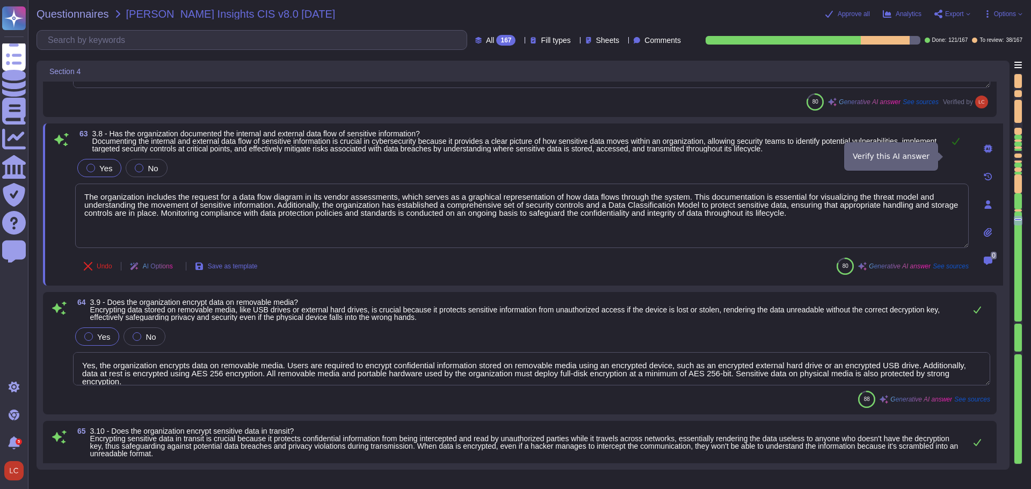
click at [955, 145] on icon at bounding box center [955, 141] width 9 height 9
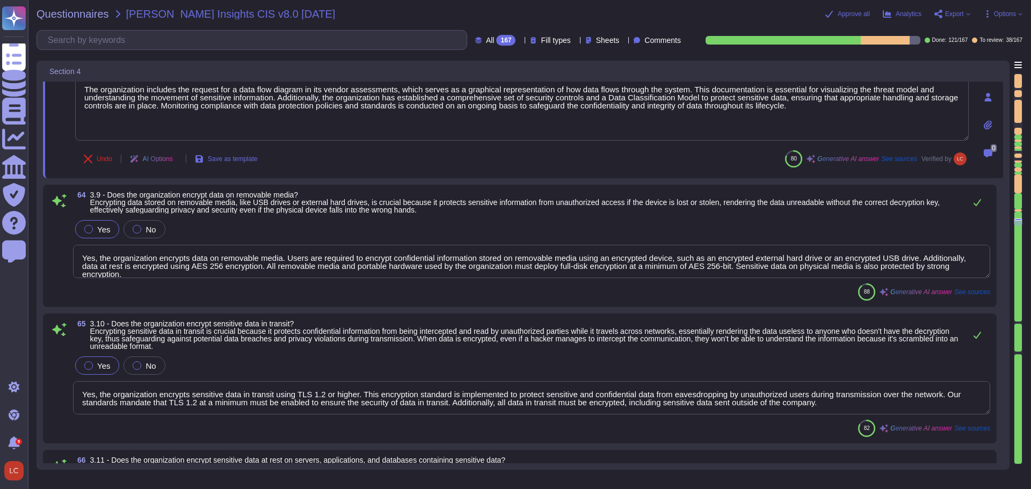
scroll to position [7219, 0]
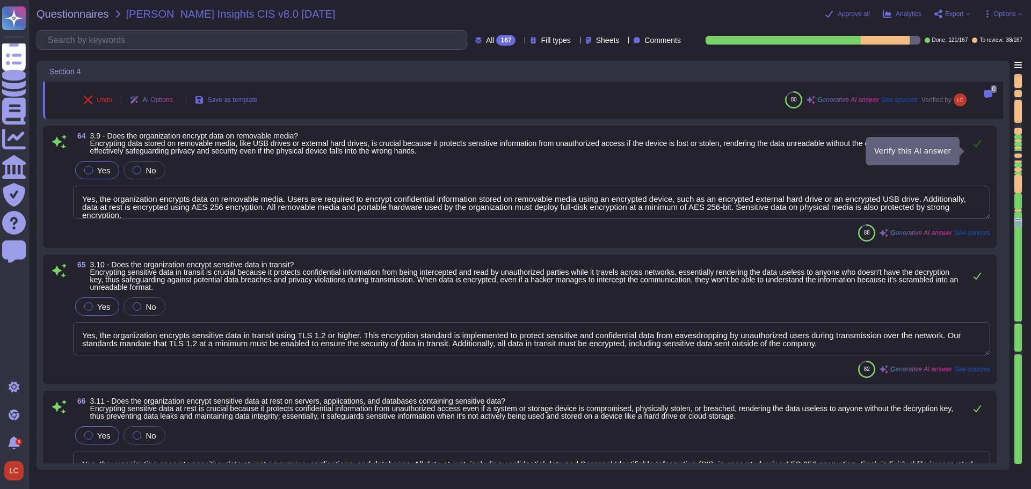
click at [977, 148] on icon at bounding box center [977, 143] width 9 height 9
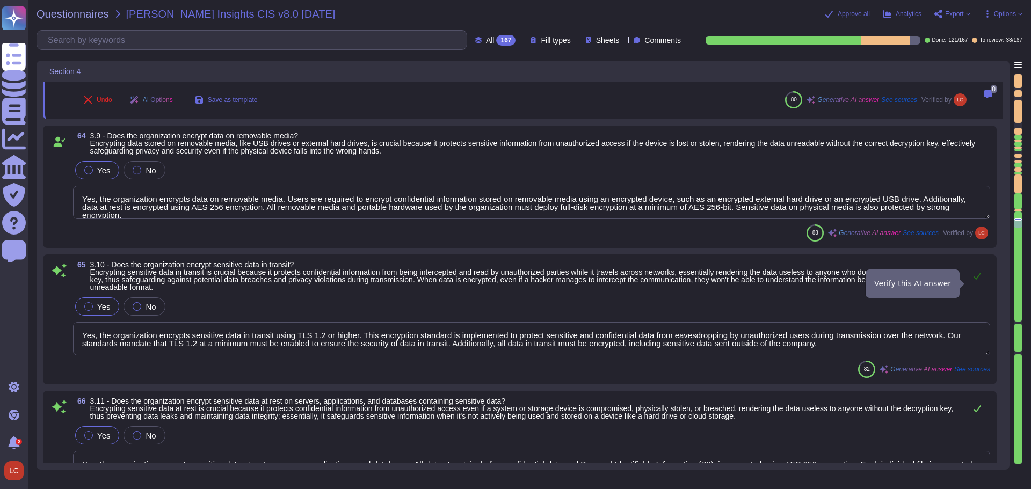
click at [978, 280] on icon at bounding box center [977, 276] width 8 height 7
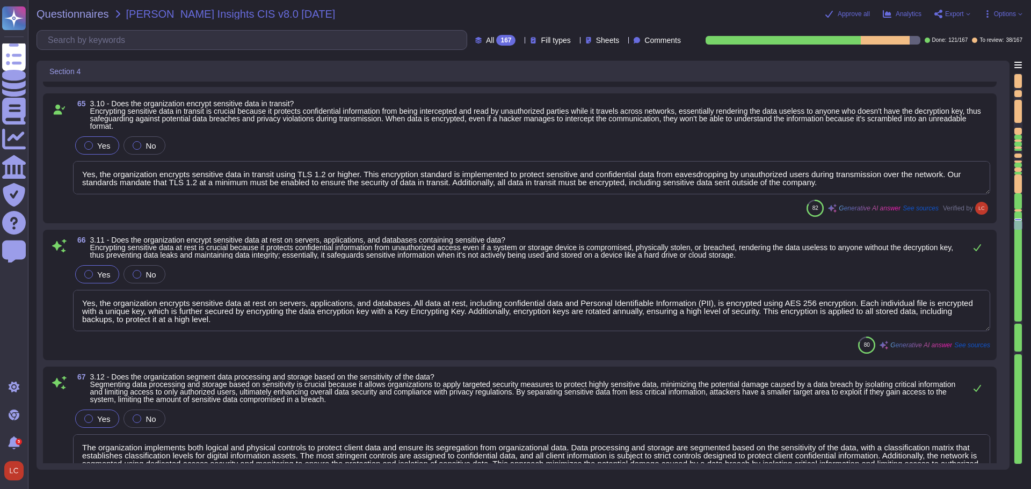
scroll to position [1, 0]
click at [975, 252] on icon at bounding box center [977, 247] width 9 height 9
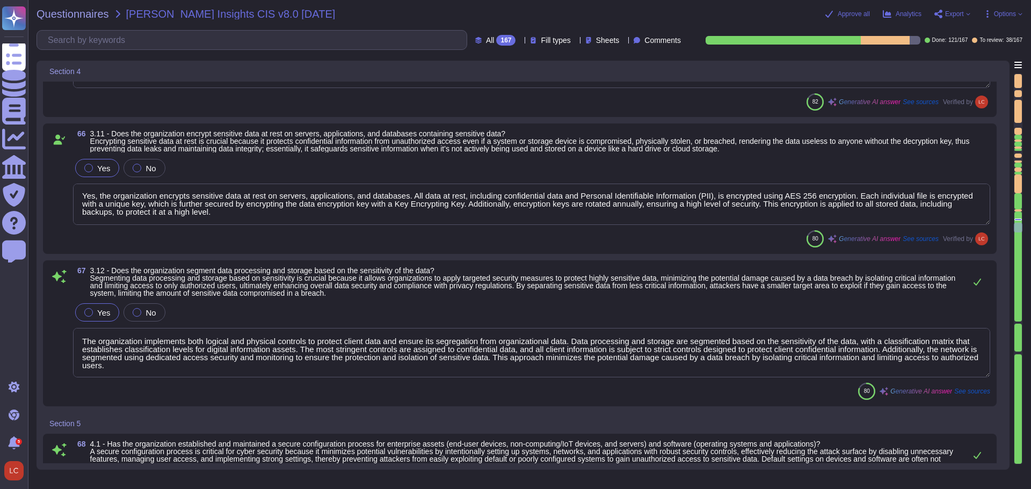
scroll to position [7541, 0]
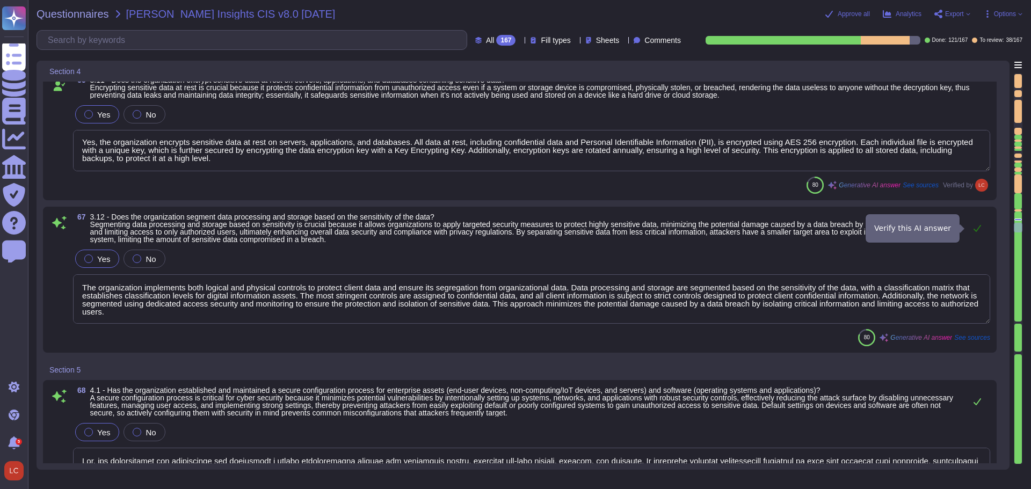
click at [980, 225] on icon at bounding box center [977, 228] width 9 height 9
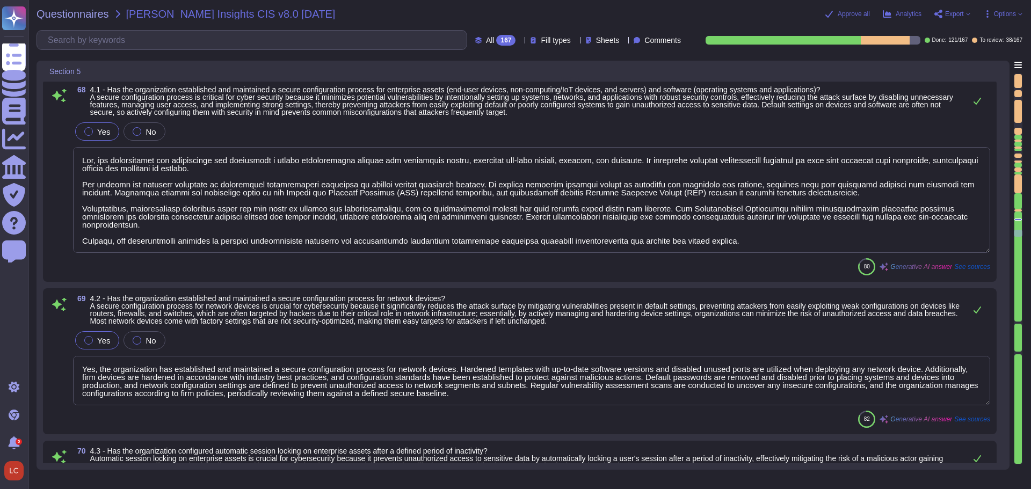
scroll to position [7756, 0]
